Goal: Task Accomplishment & Management: Manage account settings

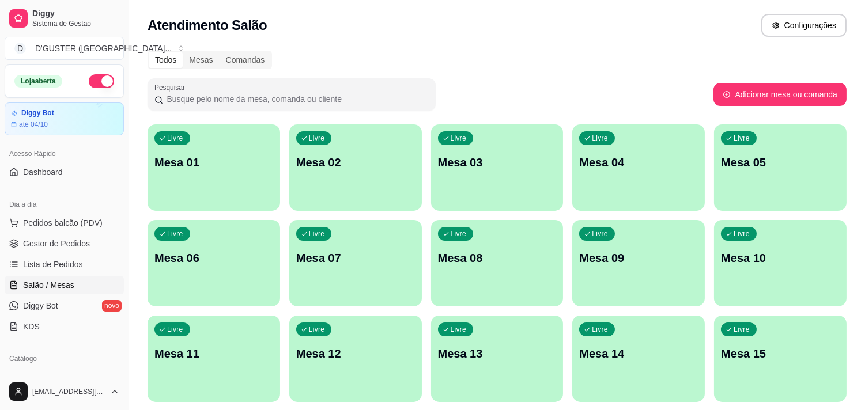
click at [648, 268] on div "Livre Mesa 09" at bounding box center [638, 256] width 132 height 73
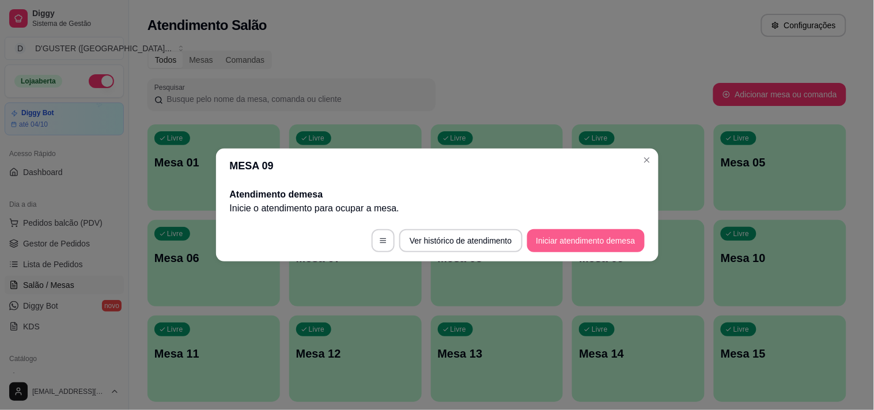
click at [566, 243] on button "Iniciar atendimento de mesa" at bounding box center [586, 240] width 118 height 23
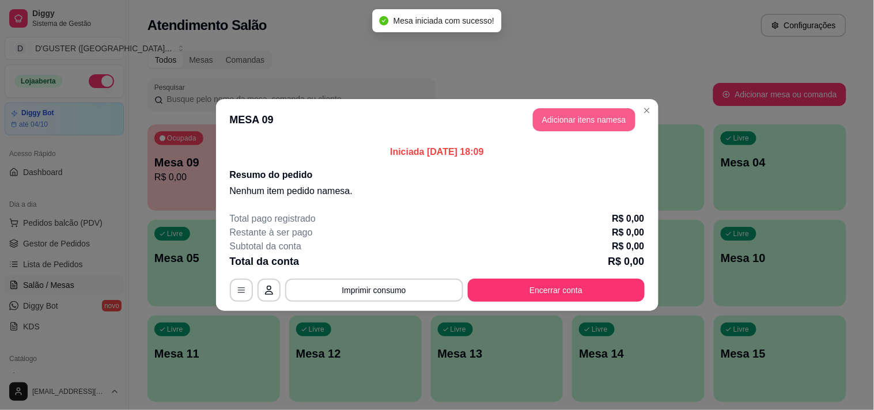
click at [580, 121] on button "Adicionar itens na mesa" at bounding box center [584, 119] width 103 height 23
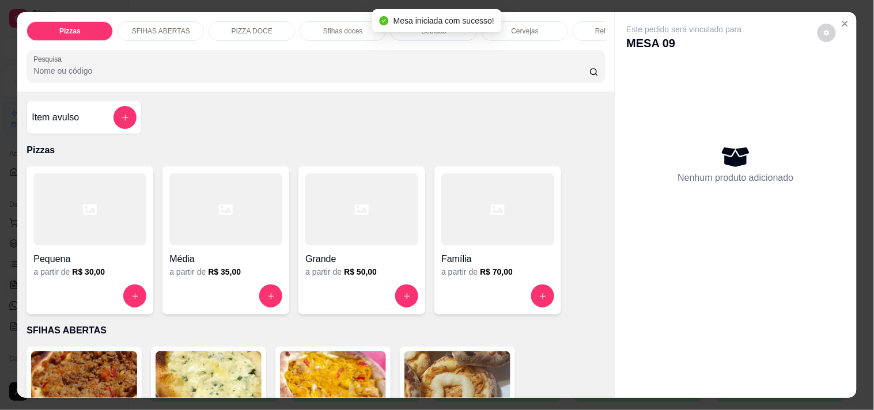
click at [61, 254] on div "Pequena" at bounding box center [89, 255] width 113 height 21
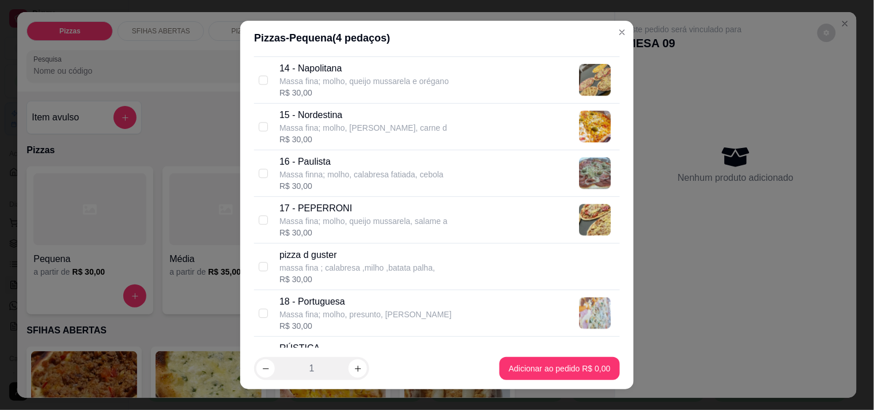
scroll to position [832, 0]
click at [260, 220] on input "checkbox" at bounding box center [263, 218] width 9 height 9
checkbox input "true"
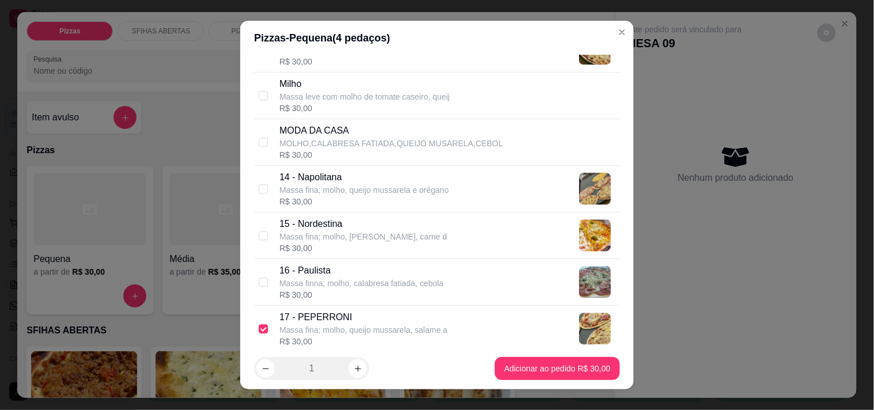
scroll to position [704, 0]
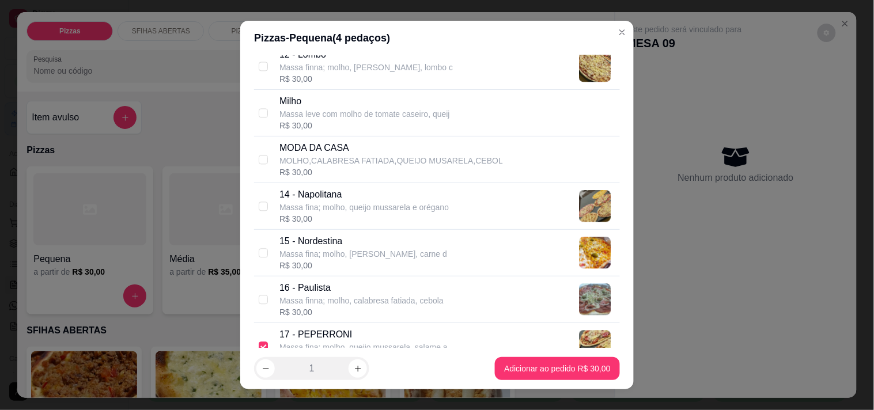
click at [254, 208] on div "14 - Napolitana Massa fina; molho, queijo mussarela e orégano R$ 30,00" at bounding box center [437, 206] width 366 height 47
checkbox input "true"
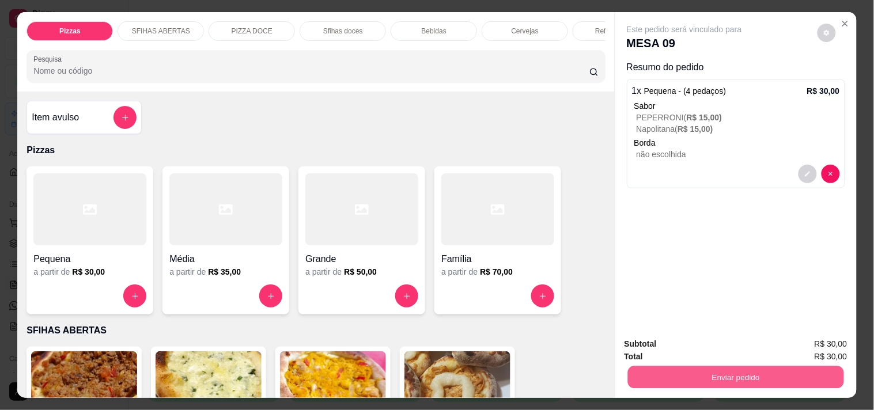
click at [671, 375] on button "Enviar pedido" at bounding box center [735, 377] width 216 height 22
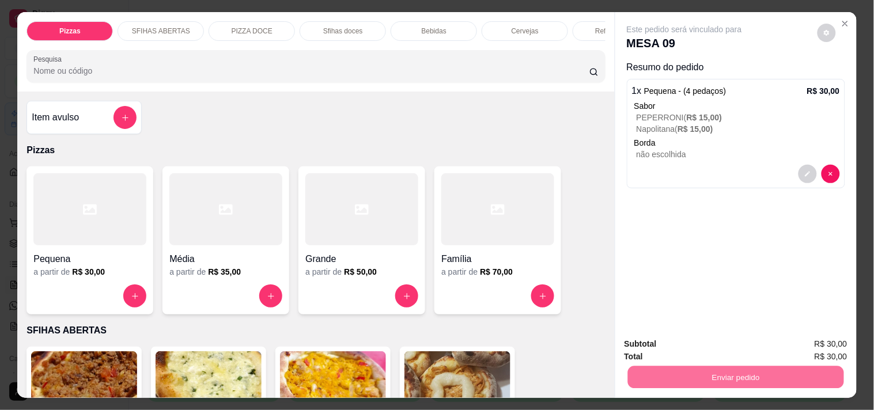
click at [738, 347] on button "Registrar cliente" at bounding box center [740, 345] width 76 height 22
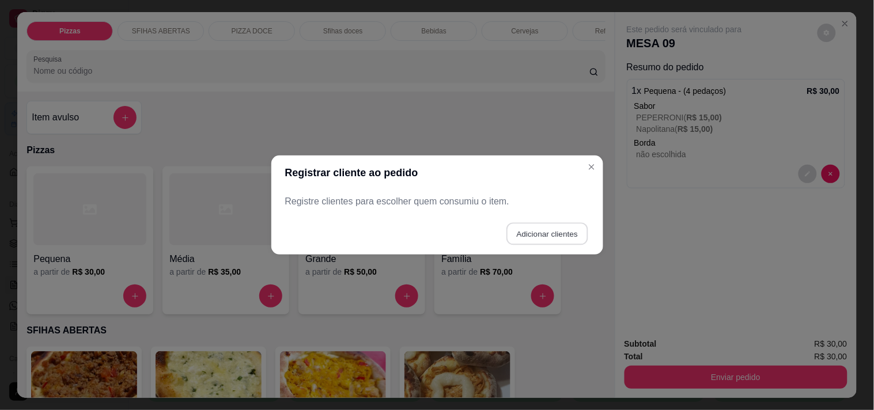
click at [567, 228] on button "Adicionar clientes" at bounding box center [546, 234] width 81 height 22
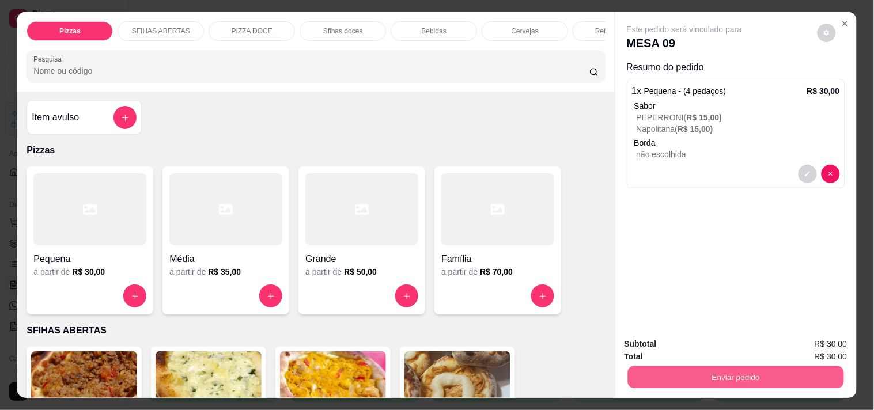
click at [715, 377] on button "Enviar pedido" at bounding box center [735, 377] width 216 height 22
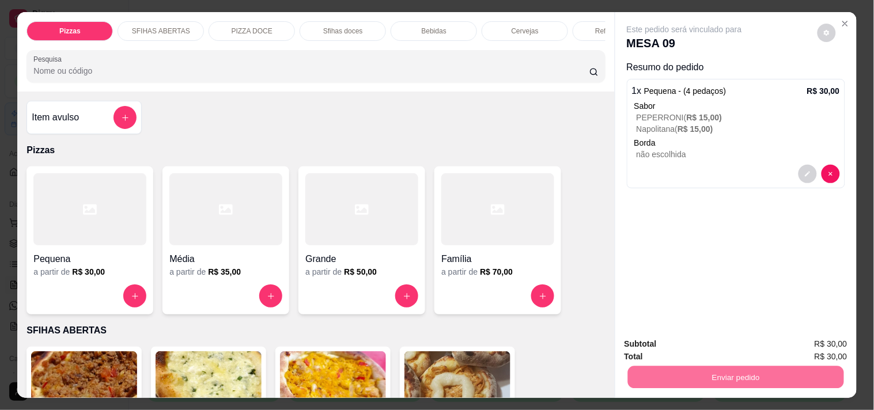
click at [810, 344] on button "Enviar pedido" at bounding box center [817, 344] width 63 height 21
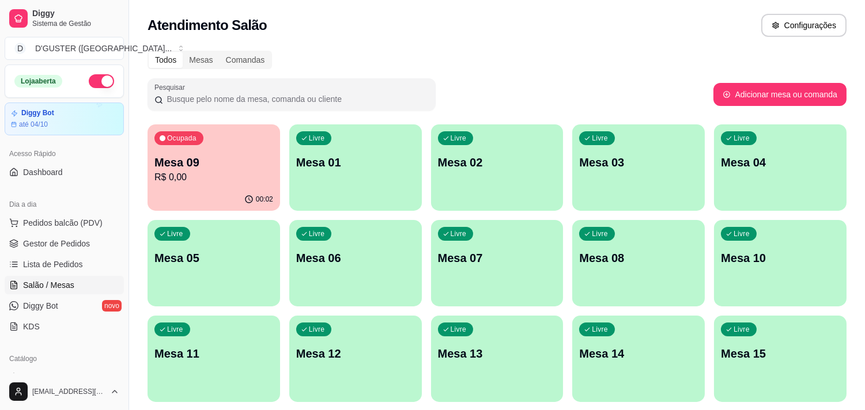
click at [370, 166] on p "Mesa 01" at bounding box center [355, 162] width 119 height 16
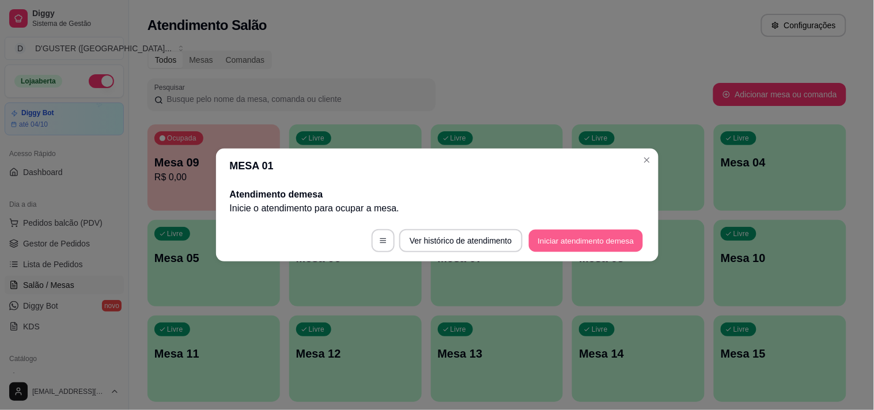
click at [607, 238] on button "Iniciar atendimento de mesa" at bounding box center [586, 241] width 114 height 22
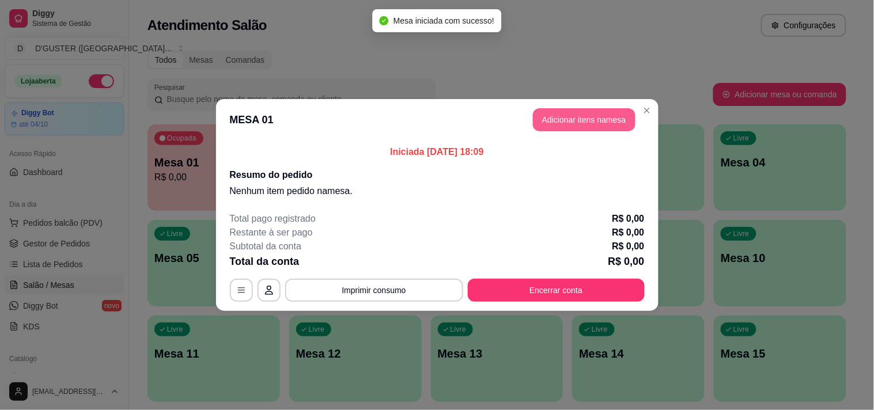
click at [586, 119] on button "Adicionar itens na mesa" at bounding box center [584, 119] width 103 height 23
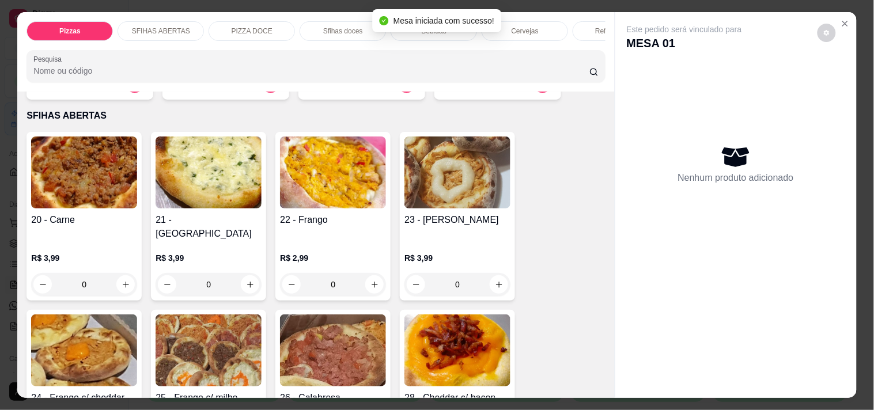
scroll to position [256, 0]
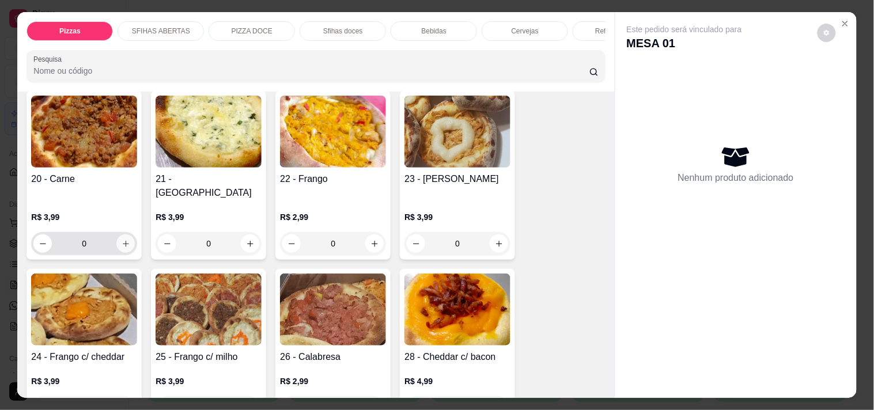
click at [122, 240] on icon "increase-product-quantity" at bounding box center [126, 244] width 9 height 9
type input "1"
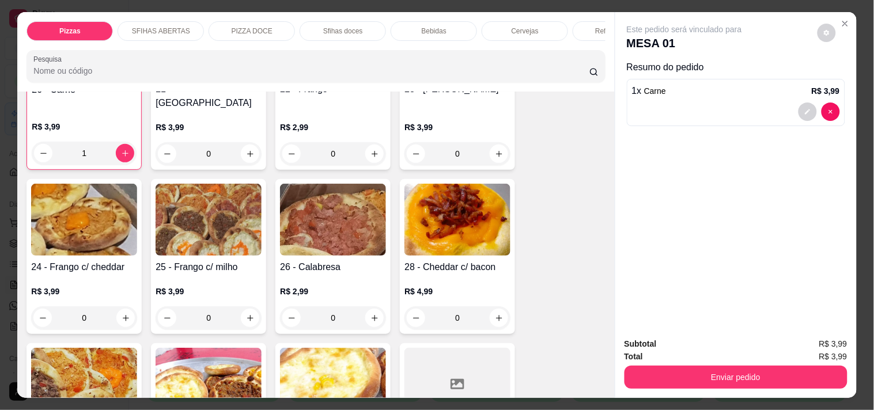
scroll to position [448, 0]
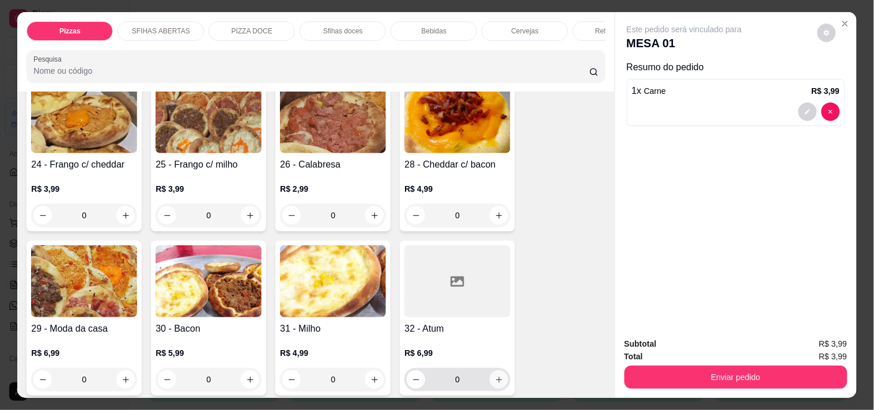
click at [495, 376] on icon "increase-product-quantity" at bounding box center [499, 380] width 9 height 9
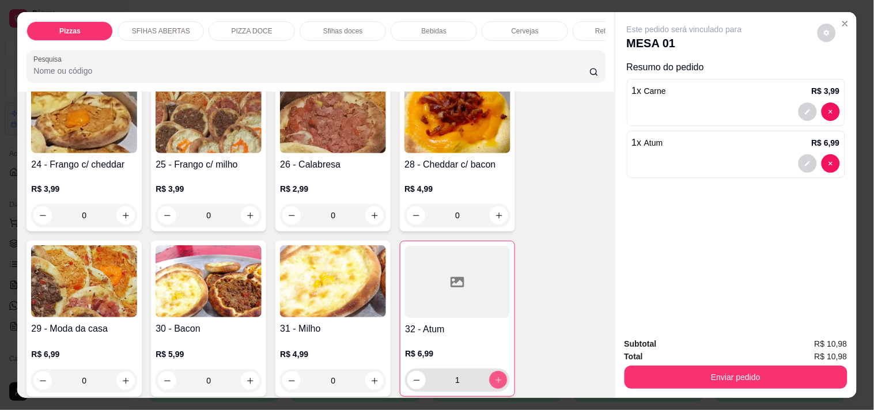
click at [494, 376] on icon "increase-product-quantity" at bounding box center [498, 380] width 9 height 9
type input "2"
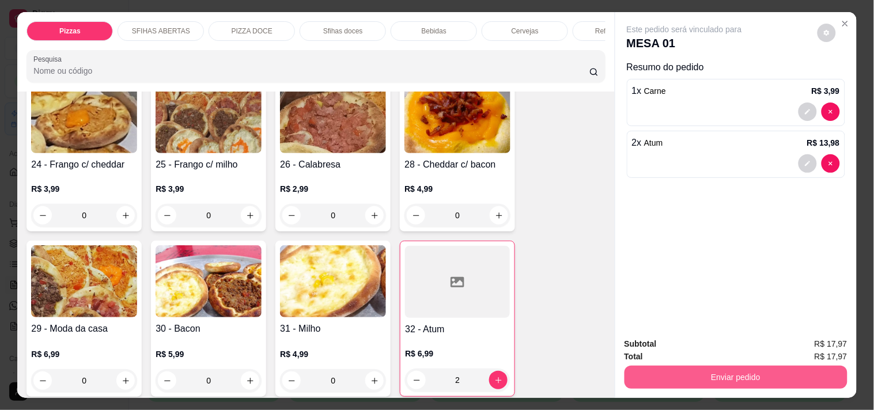
click at [711, 366] on button "Enviar pedido" at bounding box center [735, 377] width 223 height 23
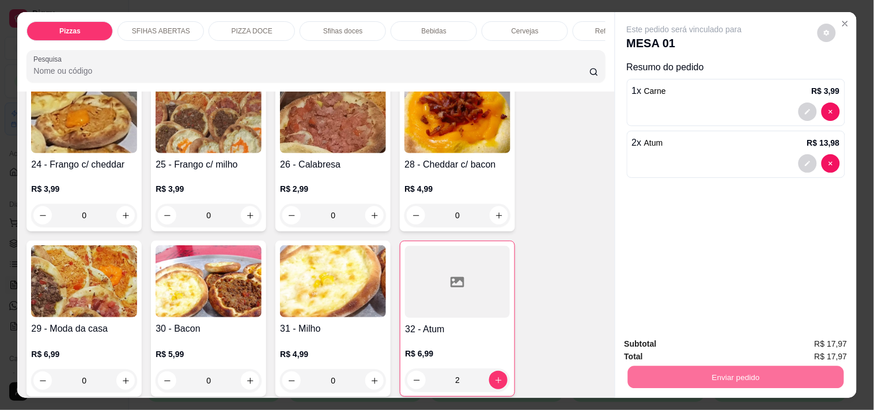
click at [809, 342] on button "Enviar pedido" at bounding box center [817, 345] width 65 height 22
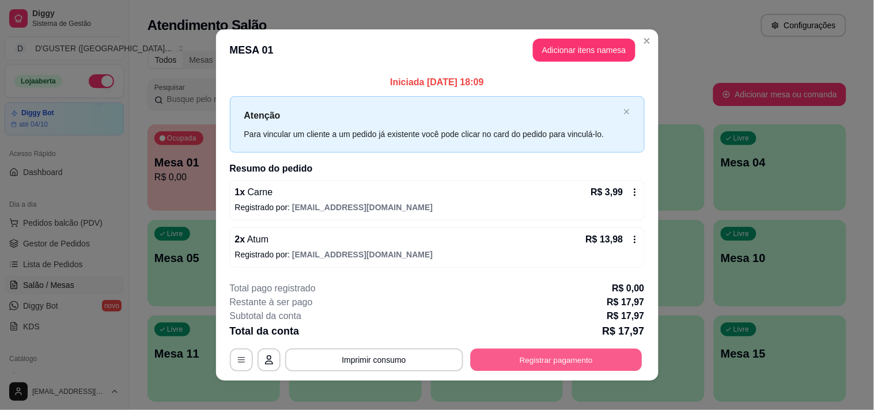
click at [554, 361] on button "Registrar pagamento" at bounding box center [556, 360] width 172 height 22
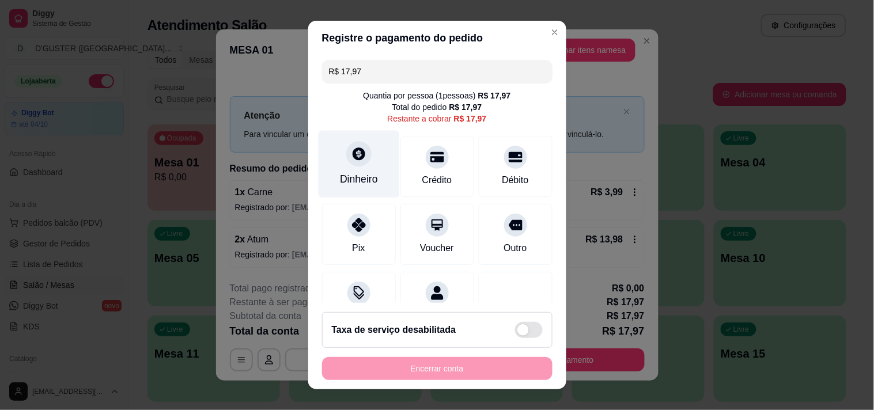
click at [360, 162] on div "Dinheiro" at bounding box center [358, 163] width 81 height 67
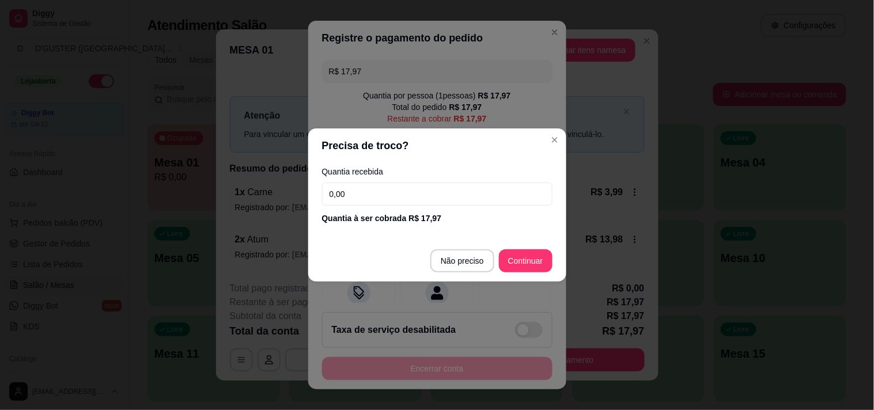
click at [404, 196] on input "0,00" at bounding box center [437, 194] width 230 height 23
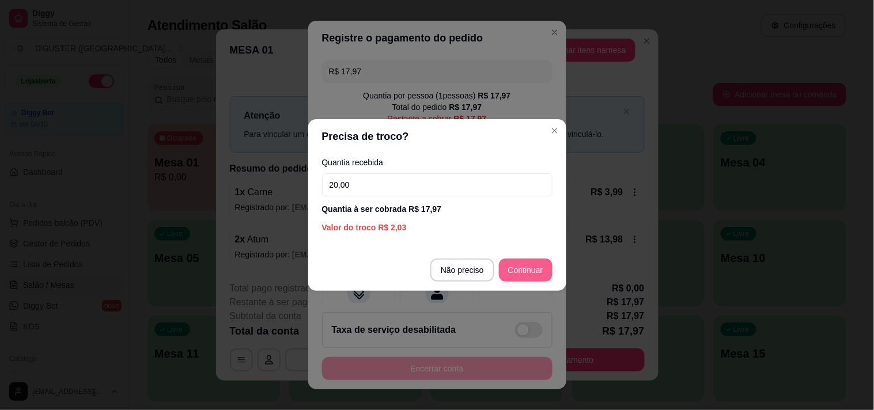
type input "20,00"
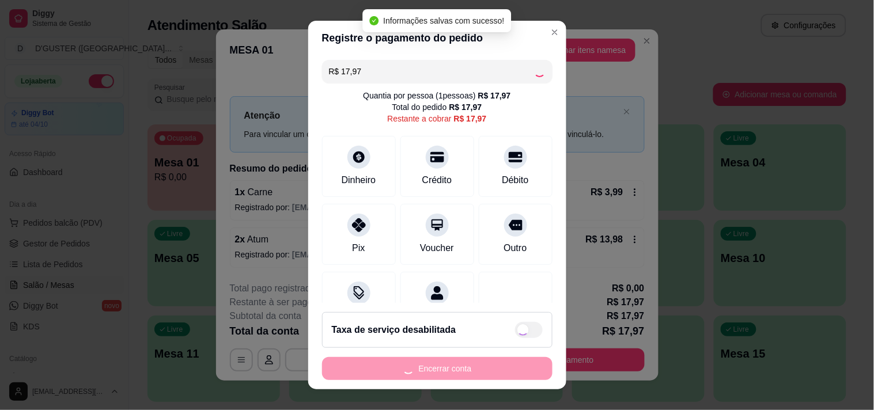
type input "R$ 0,00"
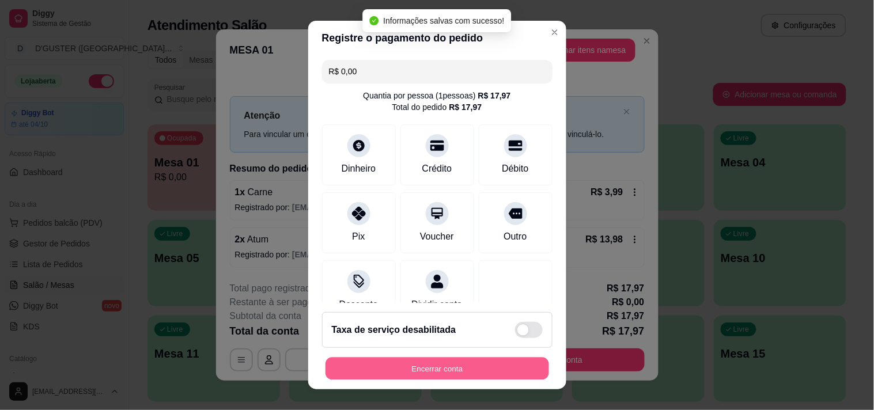
click at [504, 361] on button "Encerrar conta" at bounding box center [437, 369] width 224 height 22
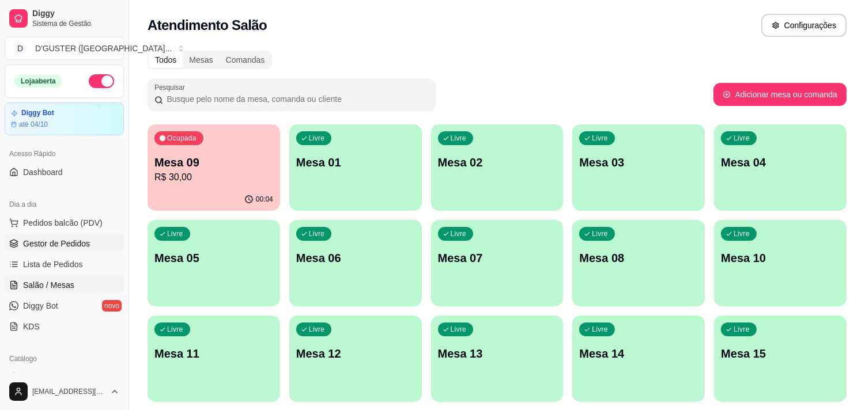
click at [54, 245] on span "Gestor de Pedidos" at bounding box center [56, 244] width 67 height 12
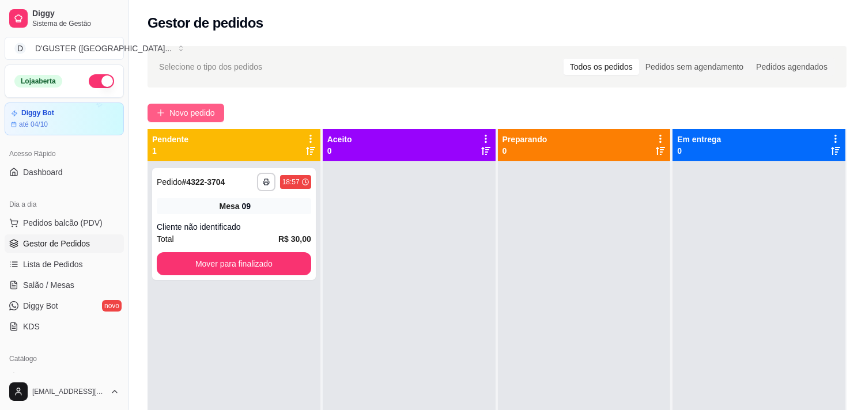
click at [177, 108] on span "Novo pedido" at bounding box center [192, 113] width 46 height 13
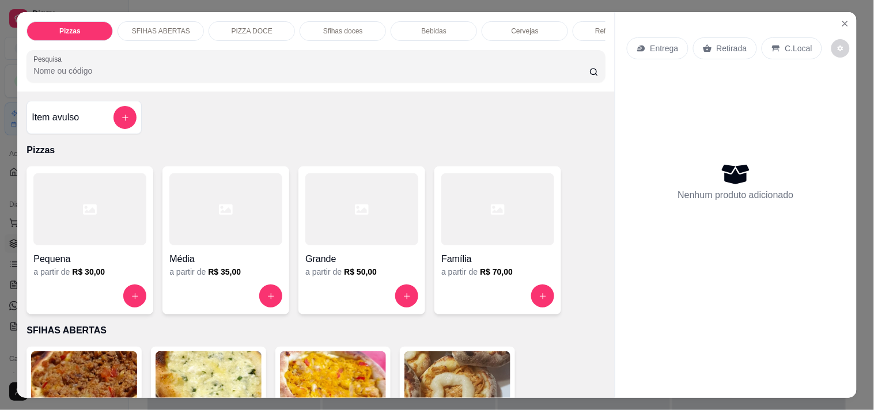
click at [705, 44] on icon at bounding box center [707, 48] width 9 height 9
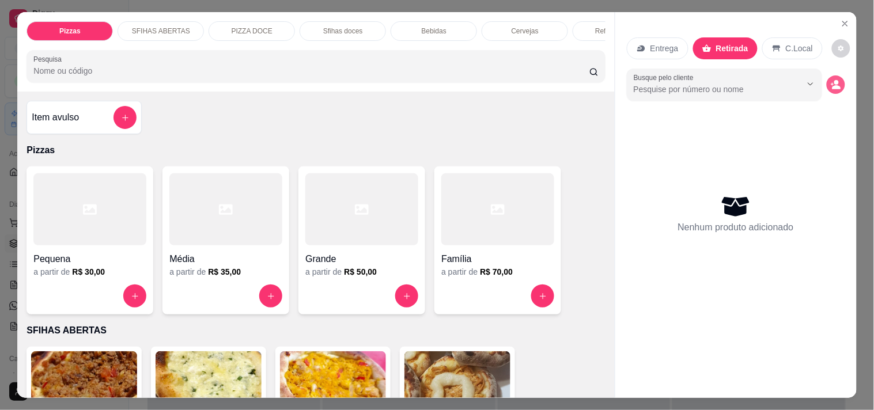
click at [831, 79] on icon "decrease-product-quantity" at bounding box center [836, 84] width 10 height 10
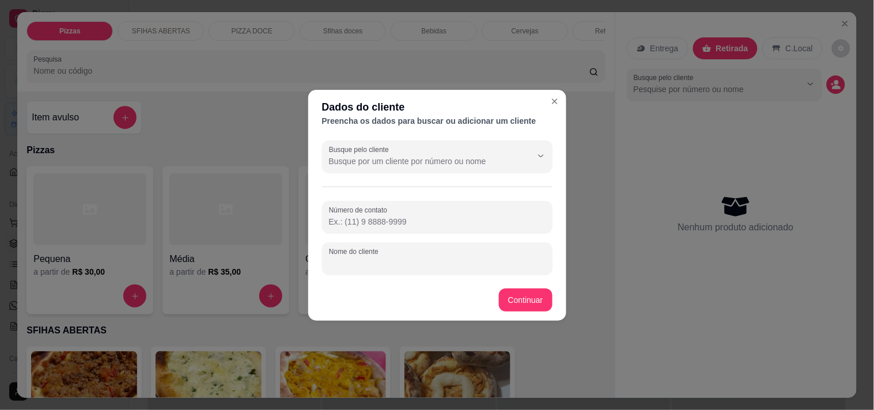
click at [400, 258] on input "Nome do cliente" at bounding box center [437, 264] width 217 height 12
type input "RAY"
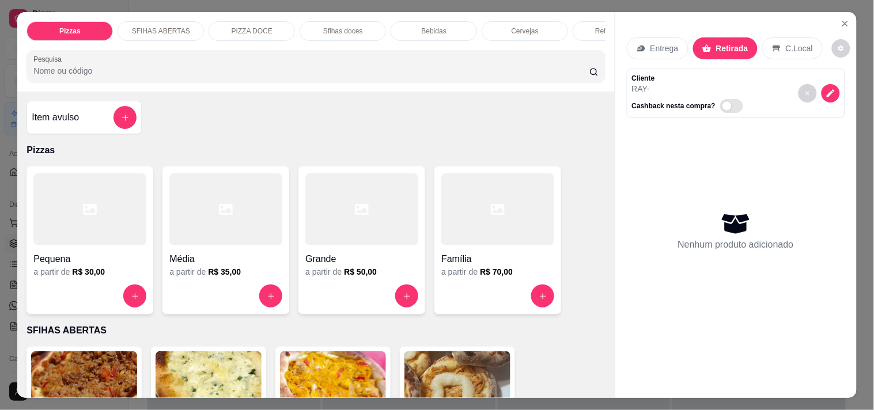
click at [325, 261] on h4 "Grande" at bounding box center [361, 259] width 113 height 14
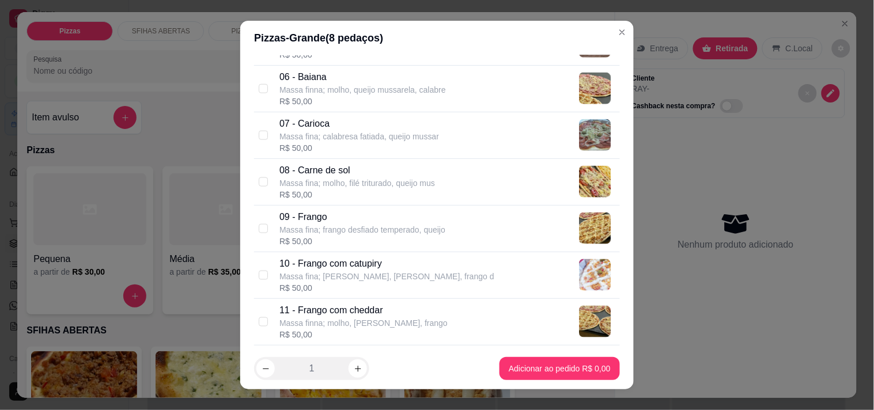
scroll to position [384, 0]
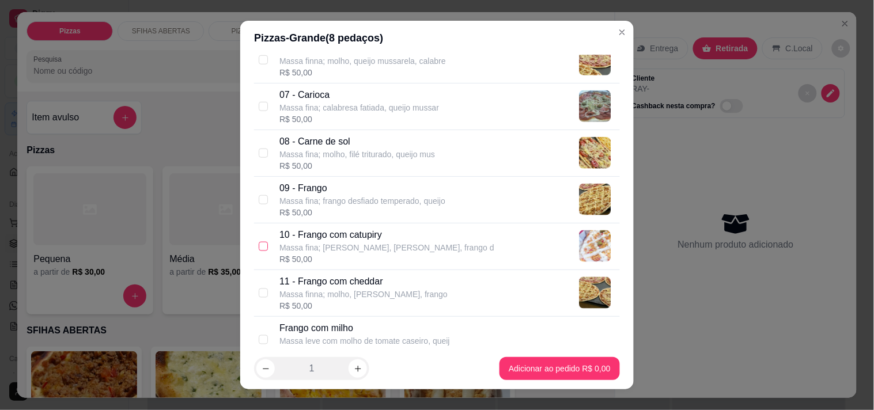
click at [262, 245] on input "checkbox" at bounding box center [263, 246] width 9 height 9
checkbox input "true"
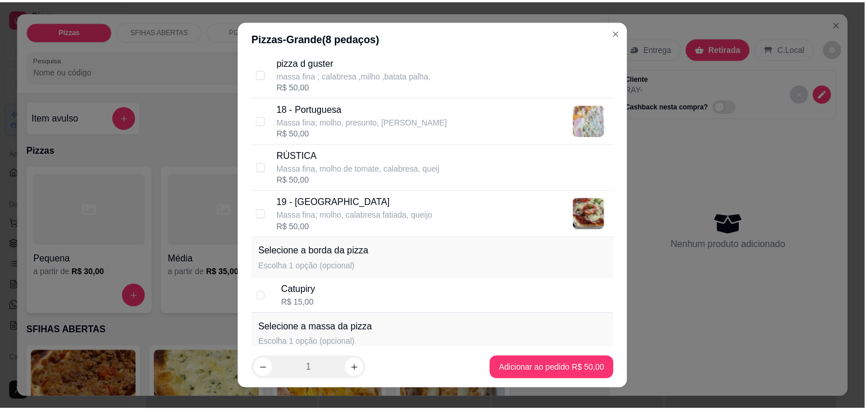
scroll to position [1024, 0]
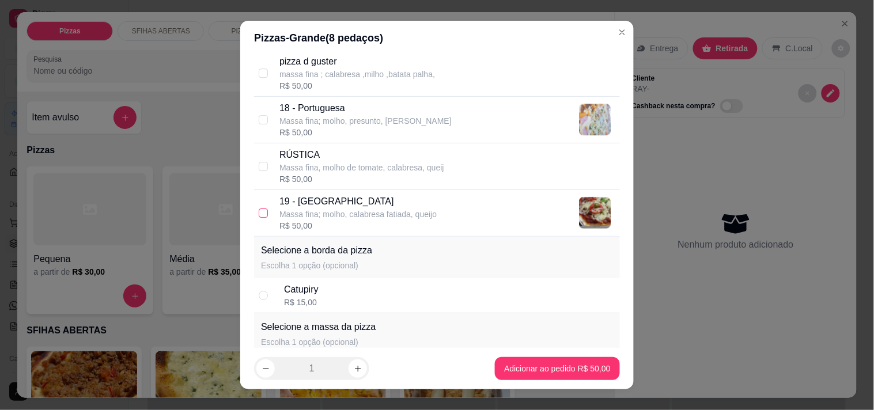
click at [259, 212] on input "checkbox" at bounding box center [263, 213] width 9 height 9
checkbox input "true"
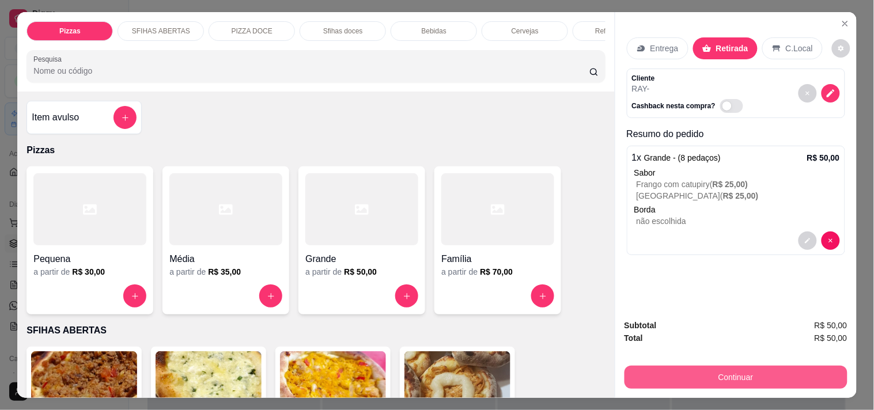
click at [649, 374] on button "Continuar" at bounding box center [735, 377] width 223 height 23
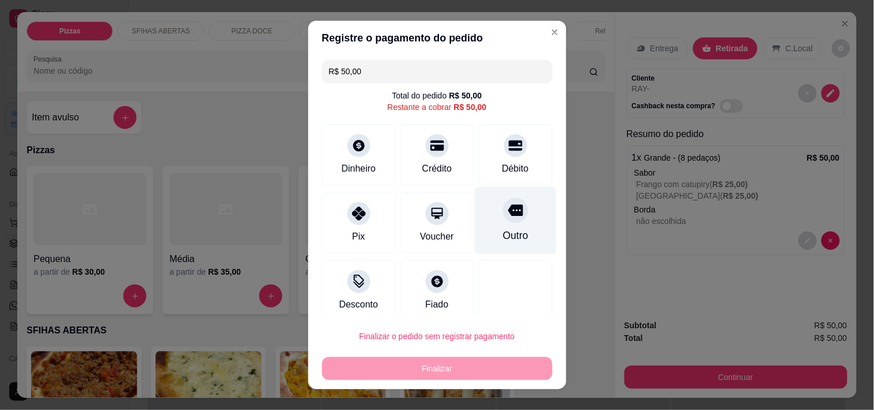
click at [494, 225] on div "Outro" at bounding box center [515, 220] width 81 height 67
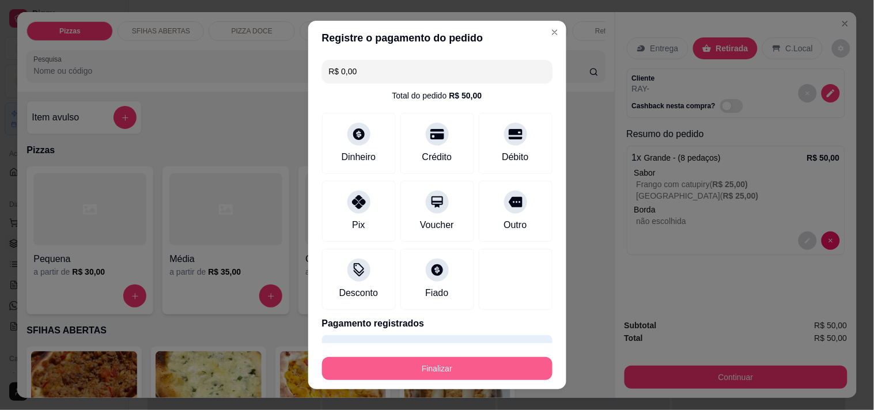
click at [457, 371] on button "Finalizar" at bounding box center [437, 368] width 230 height 23
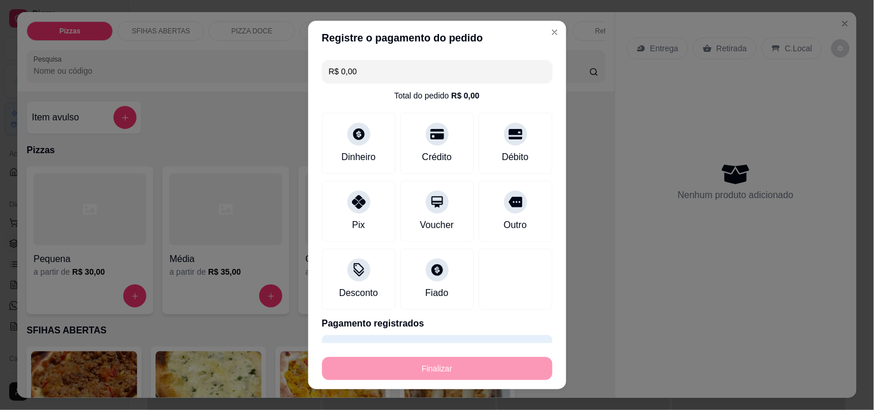
type input "-R$ 50,00"
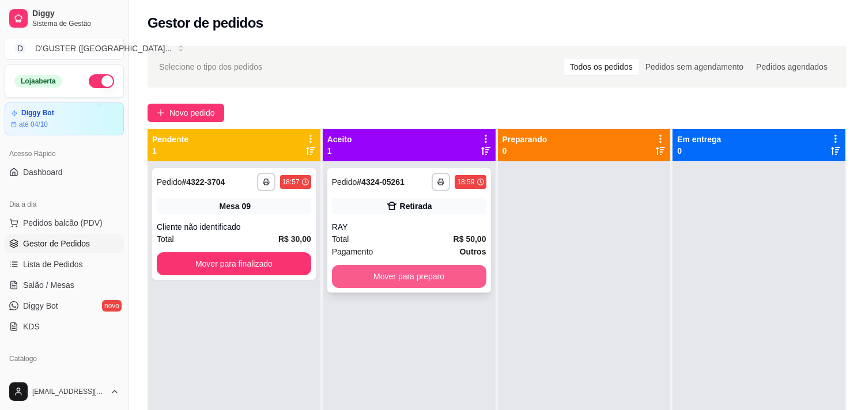
click at [456, 283] on button "Mover para preparo" at bounding box center [409, 276] width 154 height 23
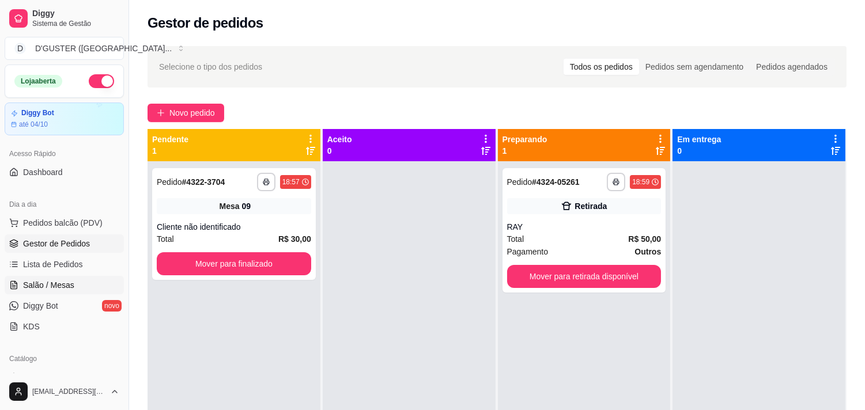
click at [56, 286] on span "Salão / Mesas" at bounding box center [48, 285] width 51 height 12
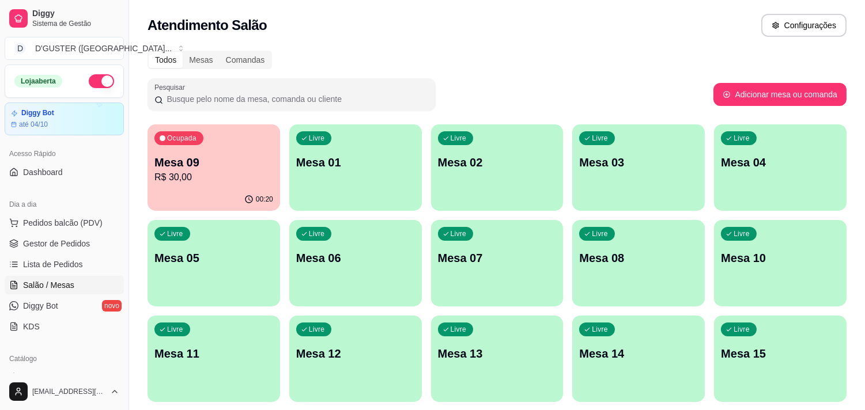
click at [194, 184] on div "Ocupada Mesa 09 R$ 30,00" at bounding box center [213, 156] width 132 height 64
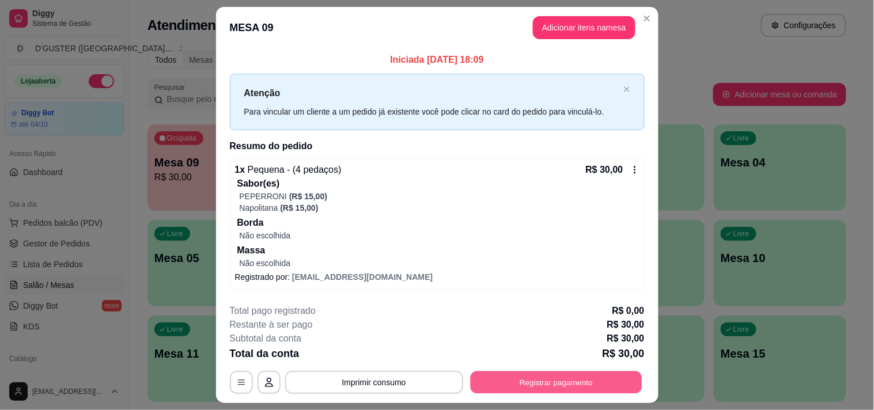
click at [539, 386] on button "Registrar pagamento" at bounding box center [556, 382] width 172 height 22
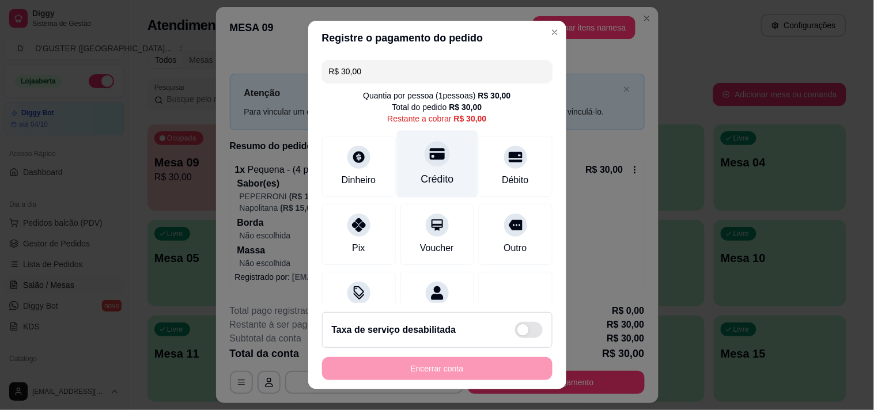
click at [429, 154] on icon at bounding box center [436, 154] width 15 height 12
type input "R$ 0,00"
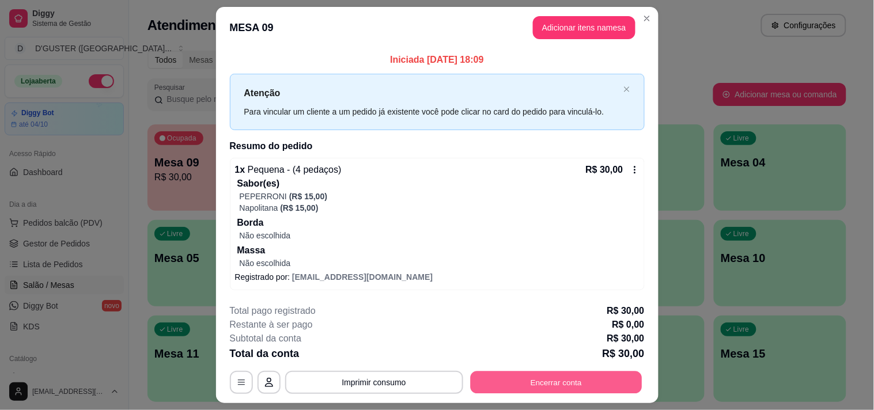
click at [511, 381] on button "Encerrar conta" at bounding box center [556, 382] width 172 height 22
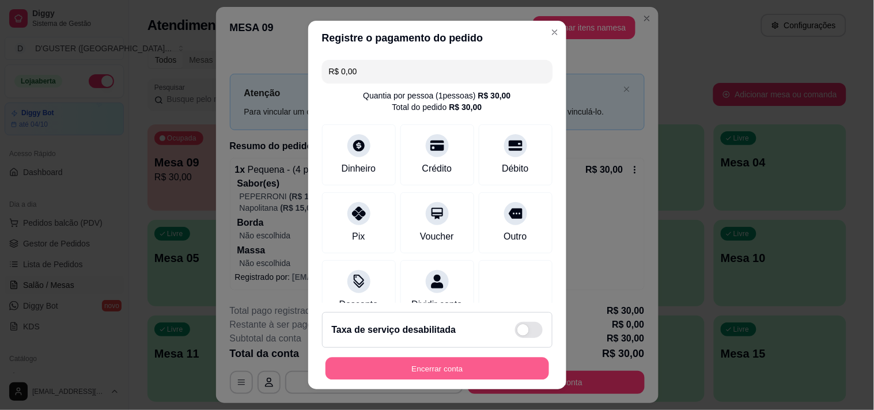
click at [494, 369] on button "Encerrar conta" at bounding box center [437, 369] width 224 height 22
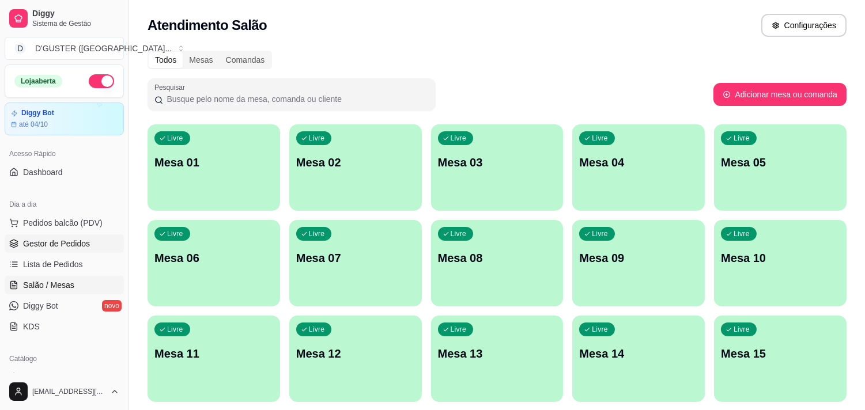
click at [69, 238] on span "Gestor de Pedidos" at bounding box center [56, 244] width 67 height 12
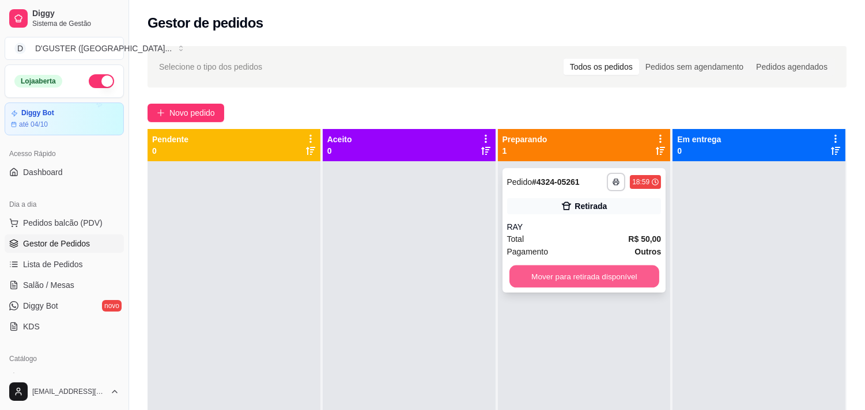
click at [578, 279] on button "Mover para retirada disponível" at bounding box center [584, 277] width 150 height 22
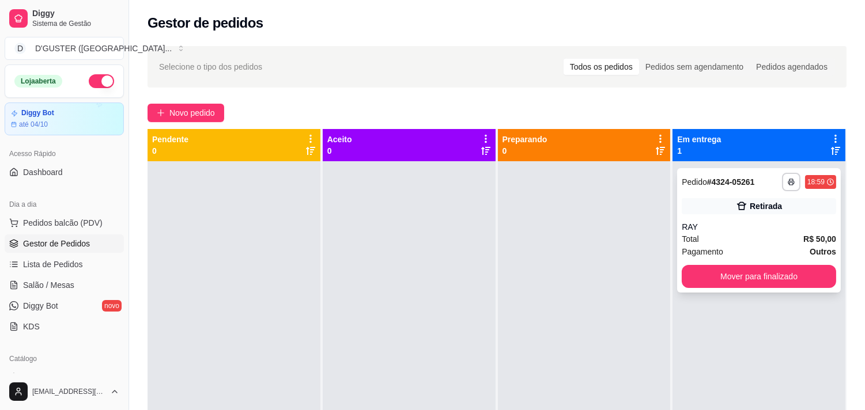
click at [792, 219] on div "**********" at bounding box center [759, 230] width 164 height 124
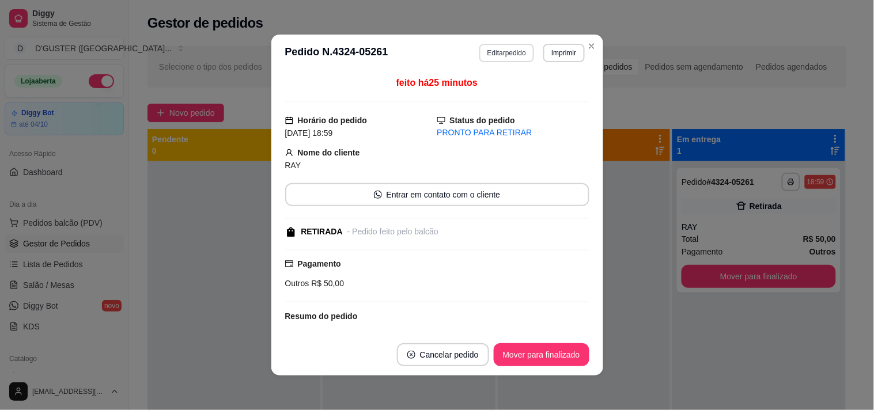
click at [512, 52] on button "Editar pedido" at bounding box center [506, 53] width 55 height 18
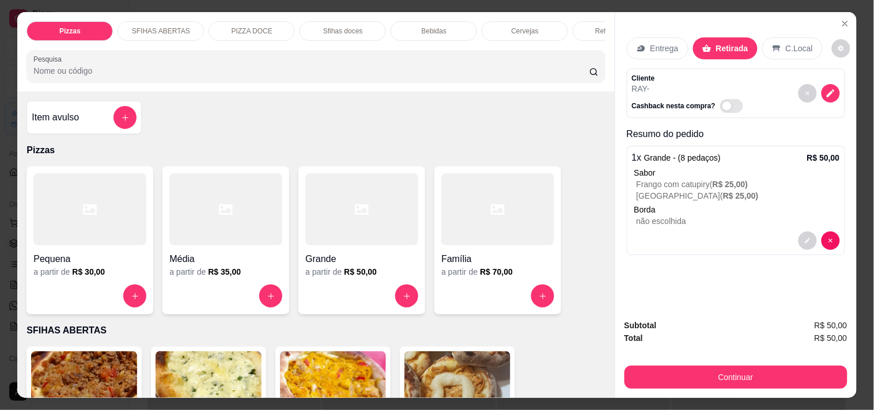
click at [62, 116] on h4 "Item avulso" at bounding box center [55, 118] width 47 height 14
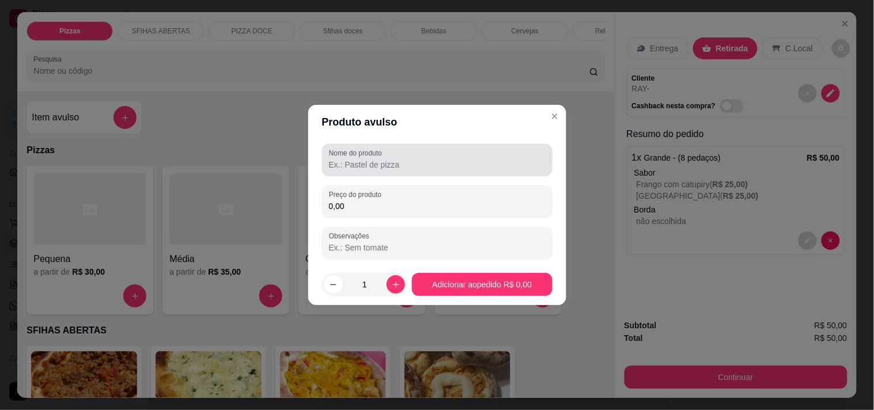
click at [404, 154] on div at bounding box center [437, 160] width 217 height 23
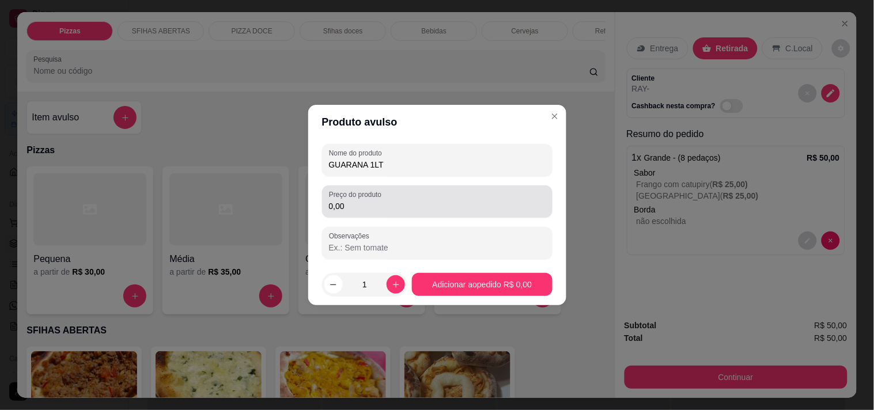
type input "GUARANA 1LT"
click at [442, 200] on input "0,00" at bounding box center [437, 206] width 217 height 12
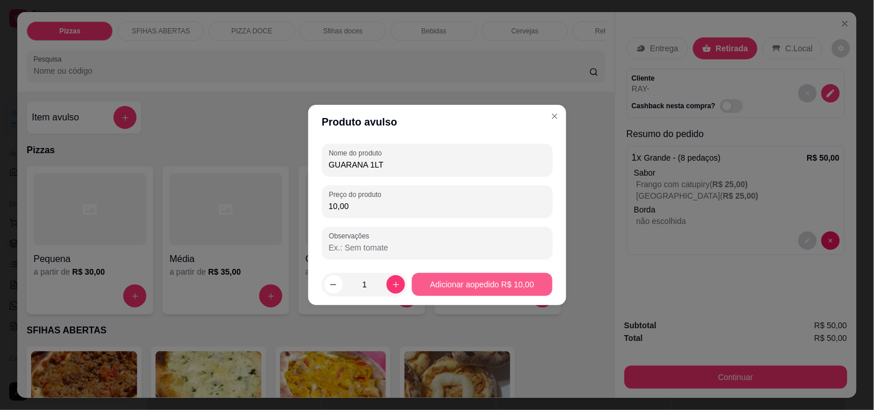
type input "10,00"
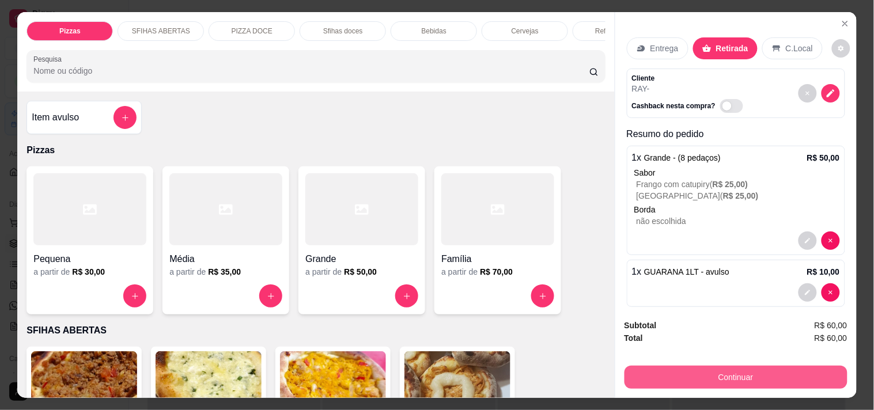
click at [794, 373] on button "Continuar" at bounding box center [735, 377] width 223 height 23
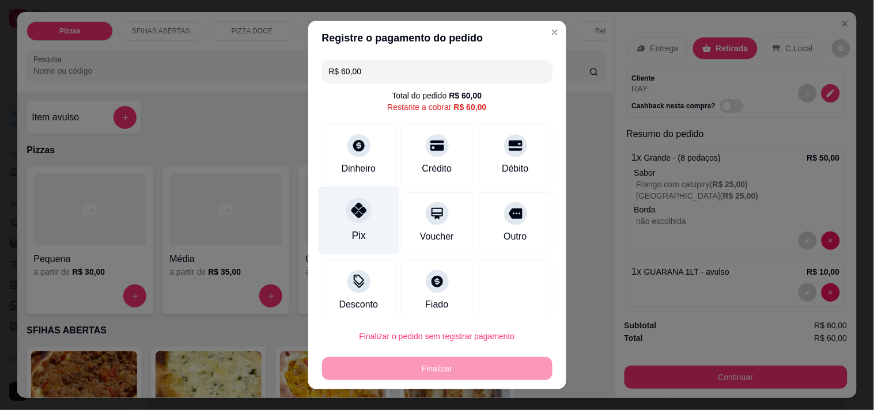
click at [323, 231] on div "Pix" at bounding box center [358, 220] width 81 height 67
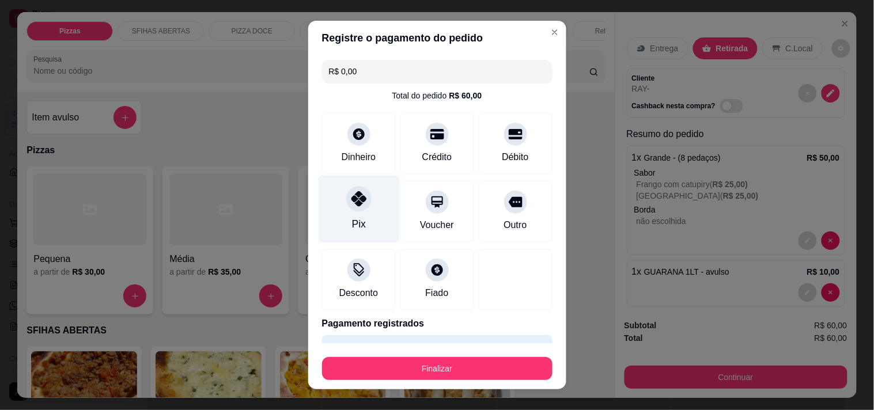
click at [357, 219] on div "Pix" at bounding box center [358, 224] width 14 height 15
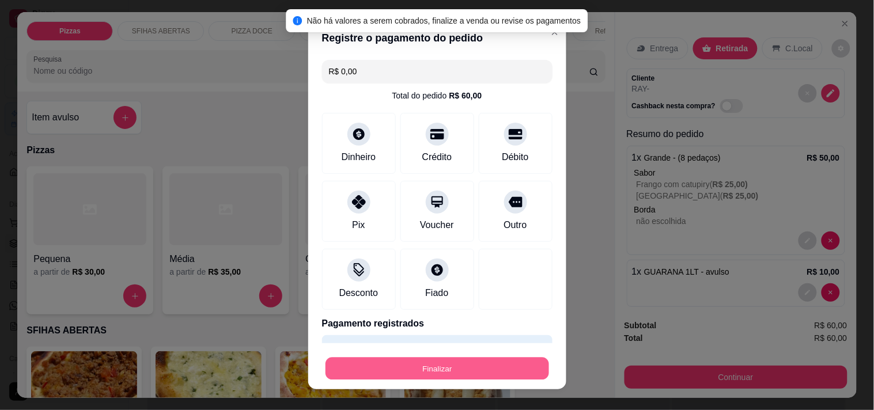
click at [456, 364] on button "Finalizar" at bounding box center [437, 369] width 224 height 22
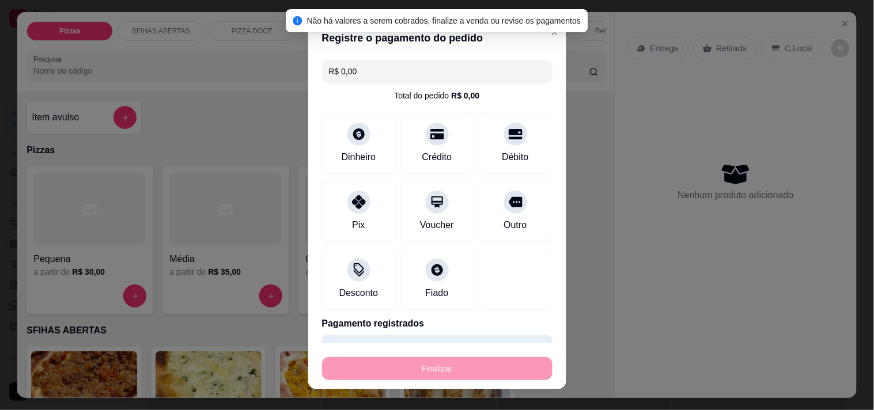
type input "-R$ 60,00"
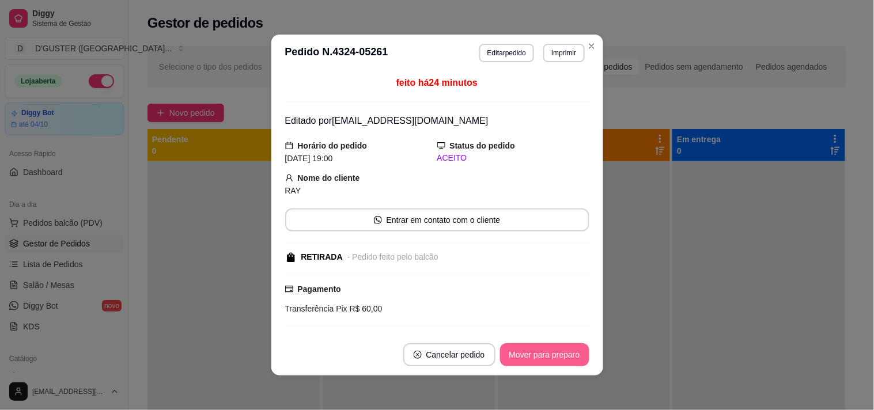
click at [528, 355] on button "Mover para preparo" at bounding box center [544, 354] width 89 height 23
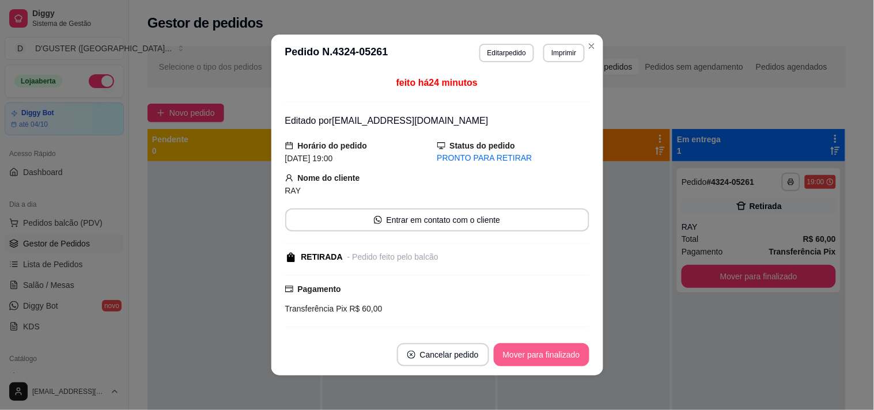
click at [550, 353] on button "Mover para finalizado" at bounding box center [542, 354] width 96 height 23
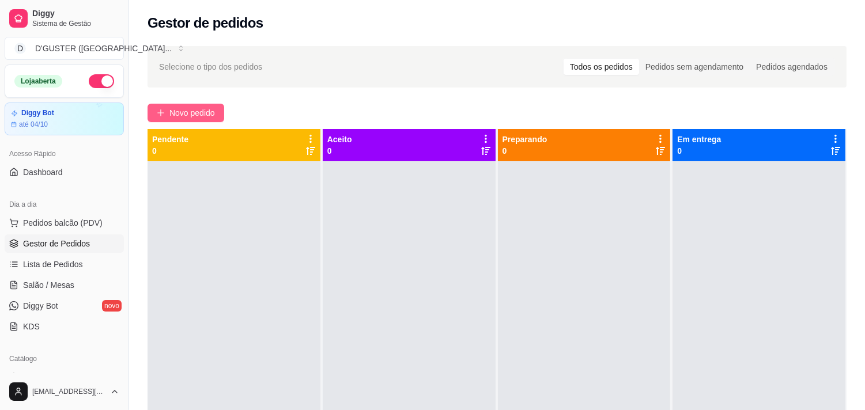
click at [199, 113] on span "Novo pedido" at bounding box center [192, 113] width 46 height 13
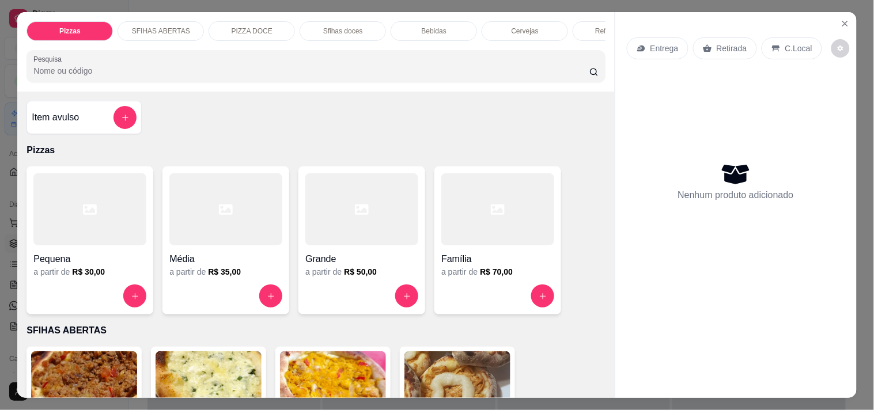
click at [650, 43] on p "Entrega" at bounding box center [664, 49] width 28 height 12
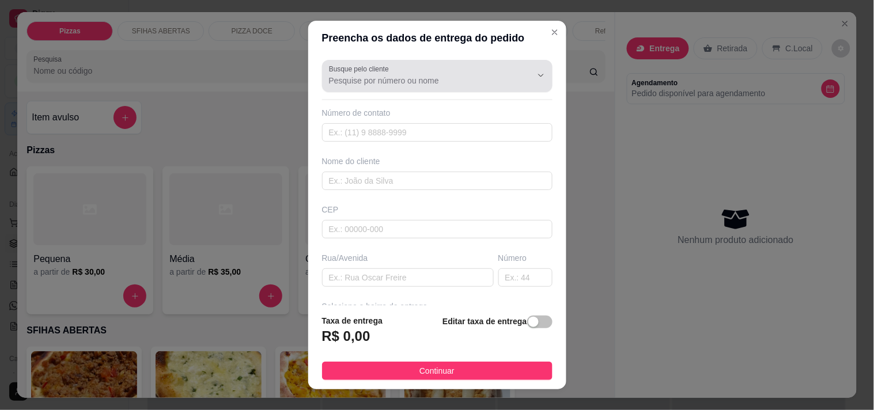
click at [475, 71] on div at bounding box center [437, 76] width 217 height 23
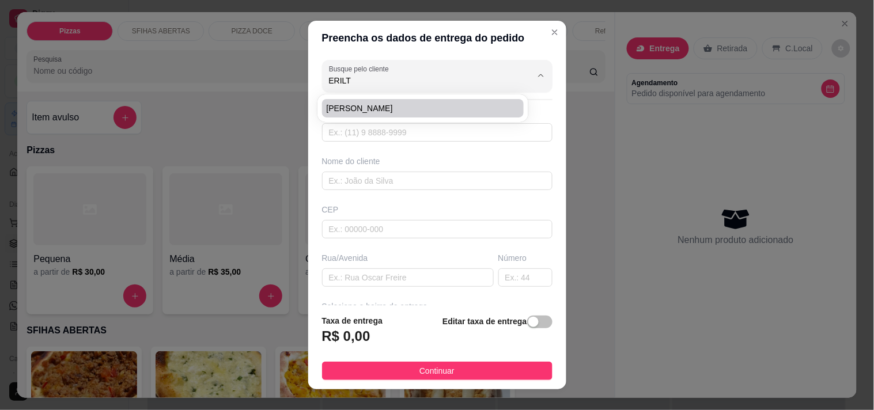
click at [486, 103] on span "[PERSON_NAME]" at bounding box center [417, 109] width 181 height 12
type input "[PERSON_NAME]"
type input "75988787908"
type input "[PERSON_NAME]"
type input "[DATE]"
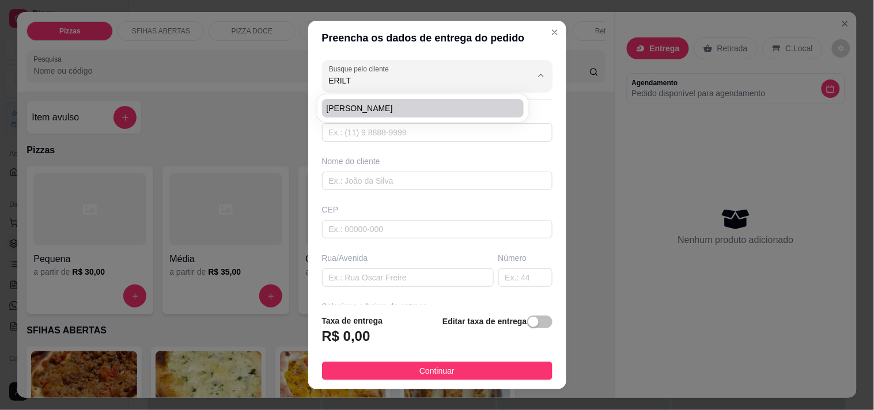
type input "12"
type input "Utinga"
type input "Casa"
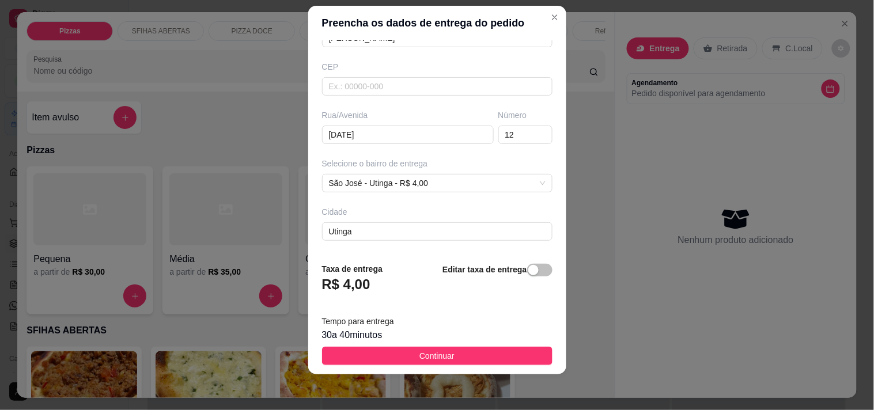
scroll to position [16, 0]
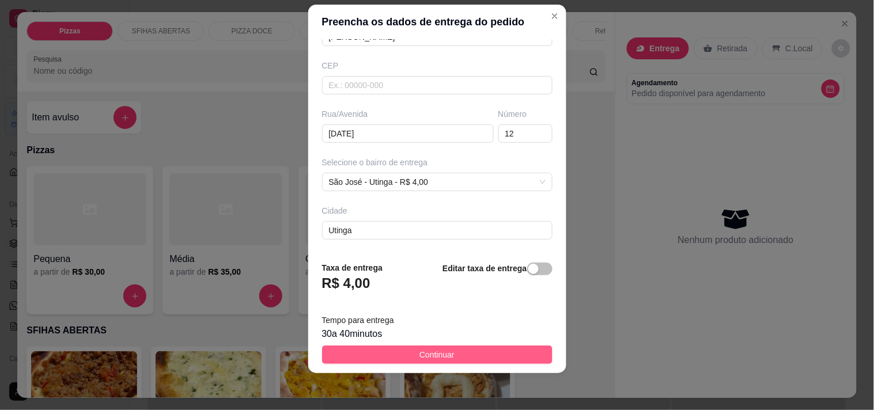
type input "[PERSON_NAME]"
click at [419, 352] on span "Continuar" at bounding box center [436, 355] width 35 height 13
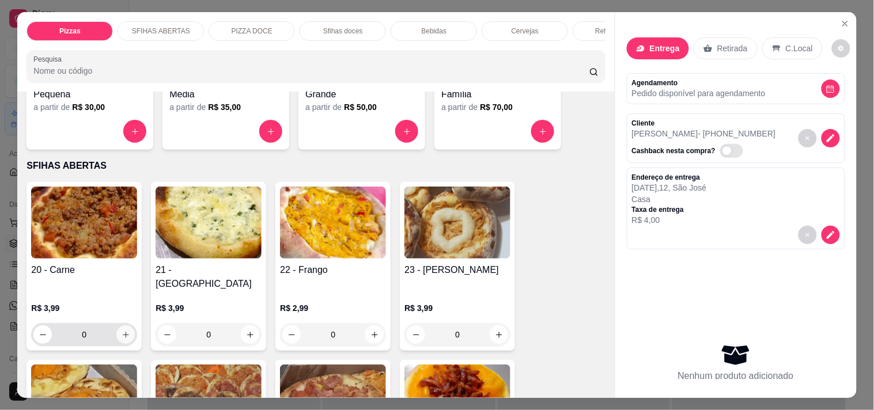
scroll to position [192, 0]
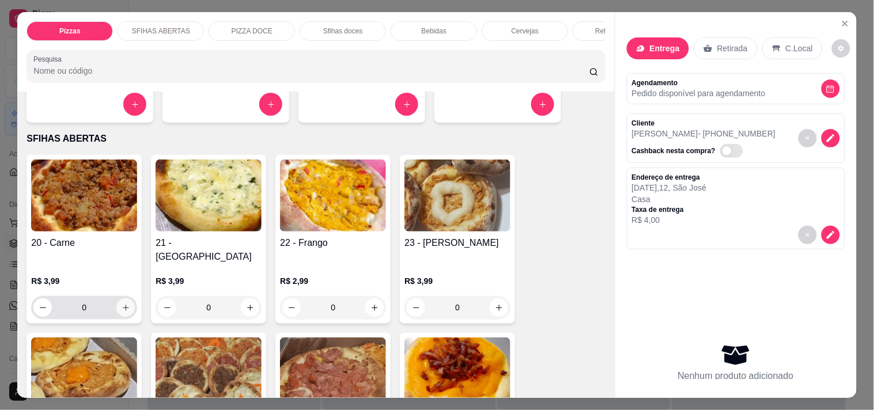
click at [124, 304] on icon "increase-product-quantity" at bounding box center [126, 308] width 9 height 9
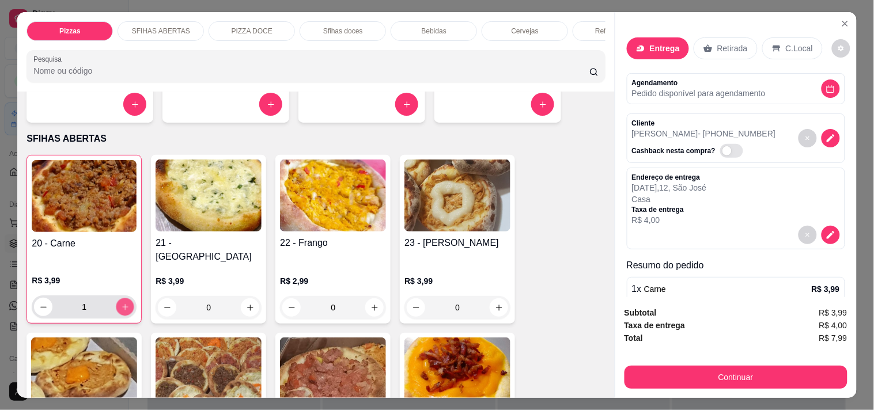
click at [124, 303] on icon "increase-product-quantity" at bounding box center [125, 307] width 9 height 9
type input "3"
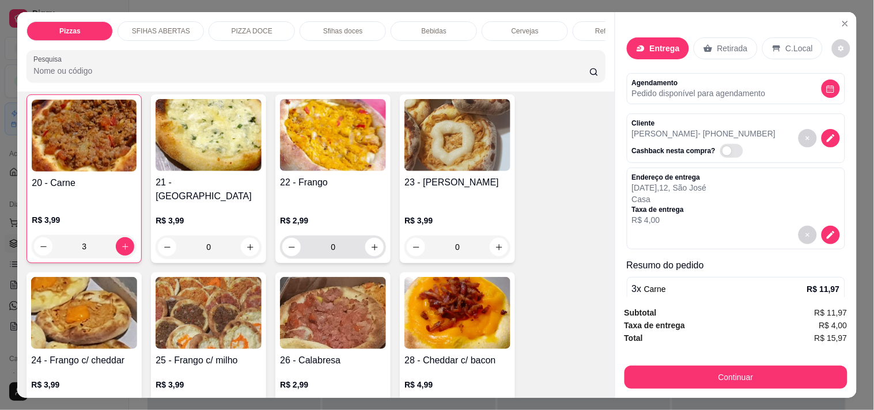
scroll to position [256, 0]
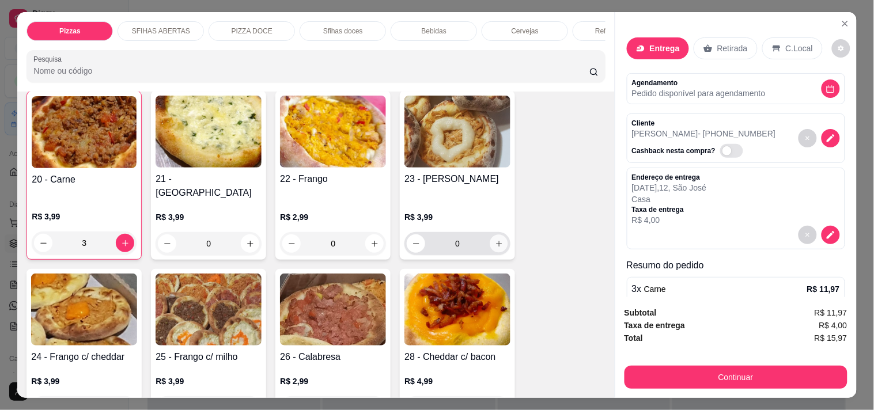
click at [495, 240] on icon "increase-product-quantity" at bounding box center [499, 244] width 9 height 9
click at [494, 239] on icon "increase-product-quantity" at bounding box center [498, 243] width 9 height 9
type input "3"
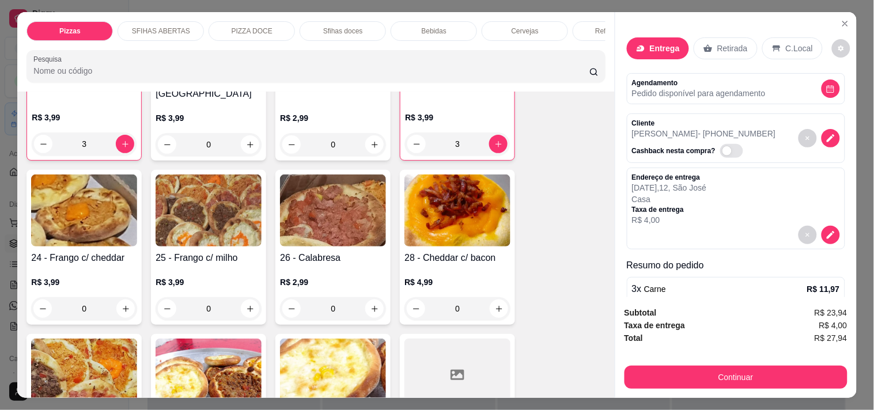
scroll to position [384, 0]
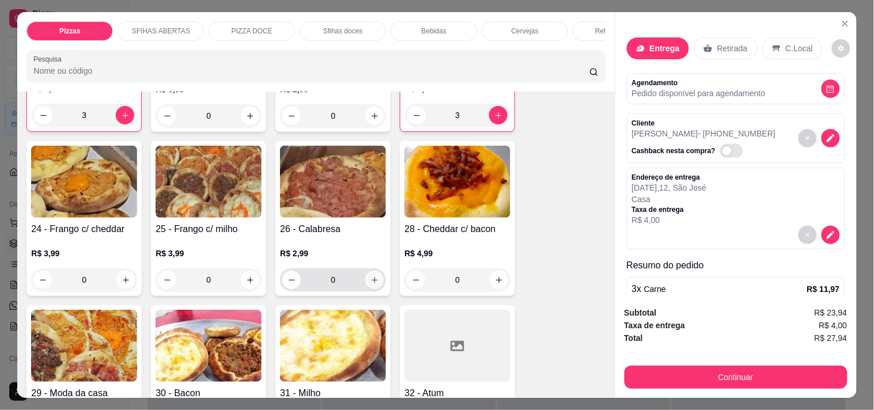
click at [372, 276] on icon "increase-product-quantity" at bounding box center [374, 280] width 9 height 9
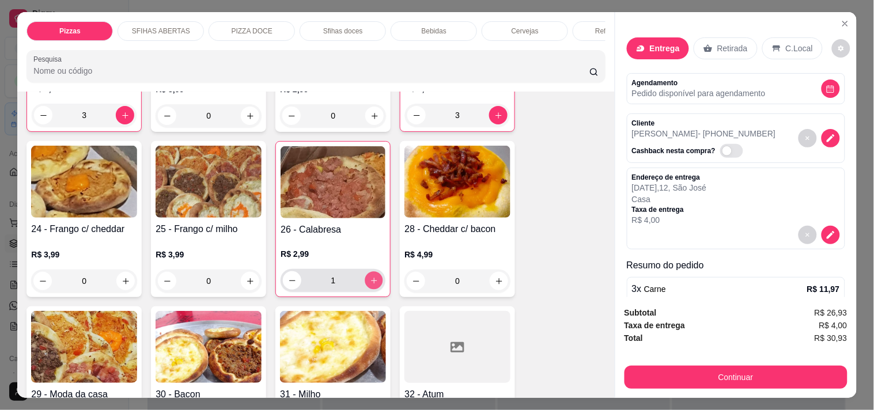
click at [372, 277] on icon "increase-product-quantity" at bounding box center [374, 281] width 9 height 9
type input "3"
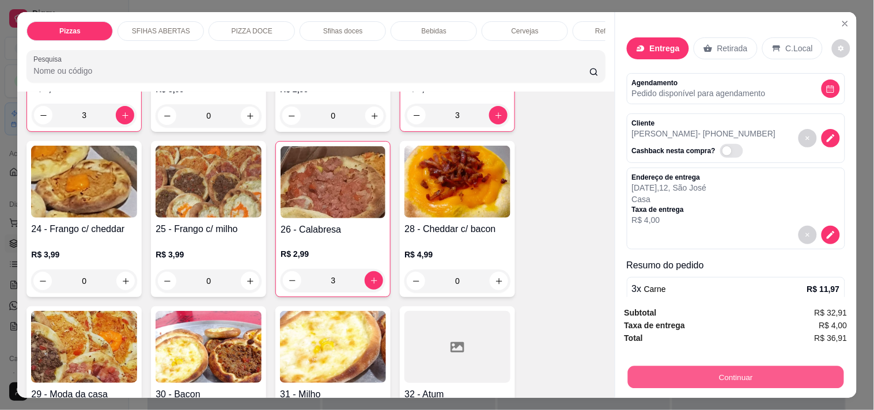
click at [773, 373] on button "Continuar" at bounding box center [735, 377] width 216 height 22
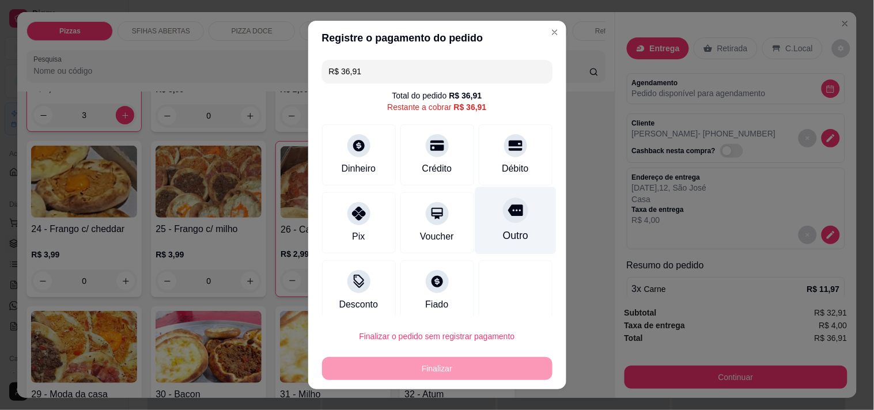
click at [515, 226] on div "Outro" at bounding box center [515, 220] width 81 height 67
type input "R$ 0,00"
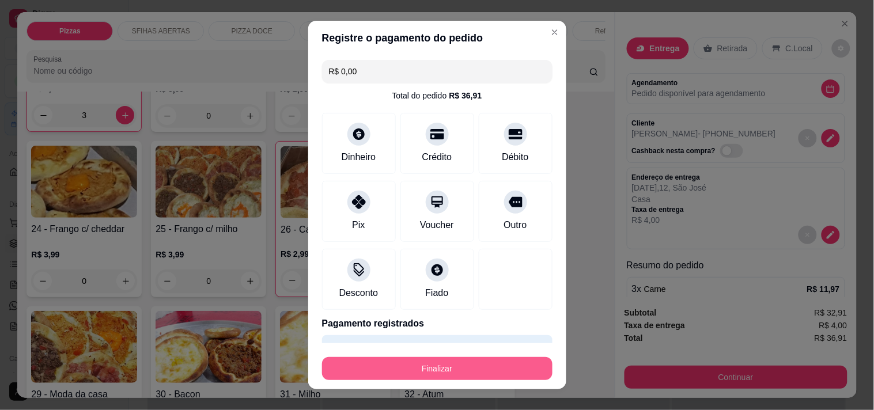
click at [498, 366] on button "Finalizar" at bounding box center [437, 368] width 230 height 23
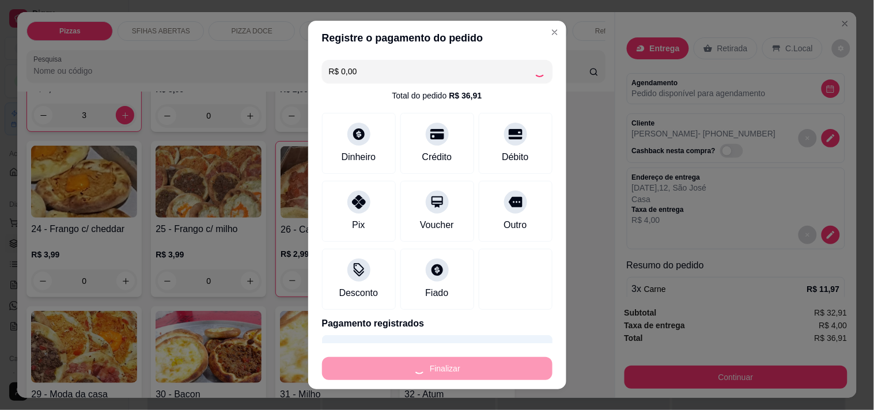
type input "0"
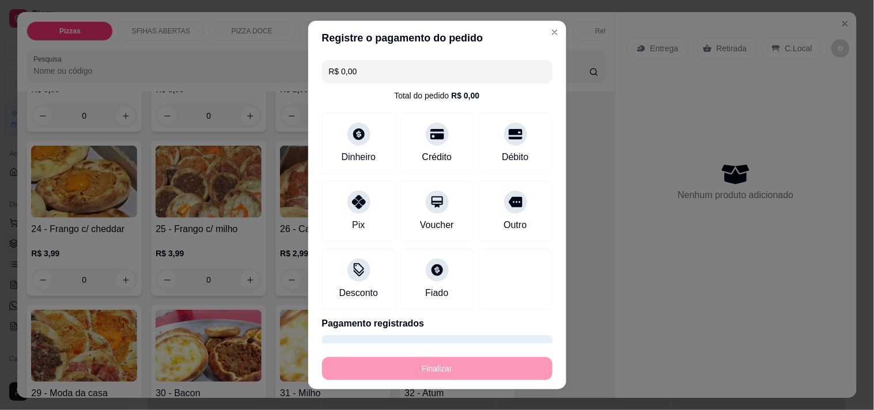
type input "-R$ 36,91"
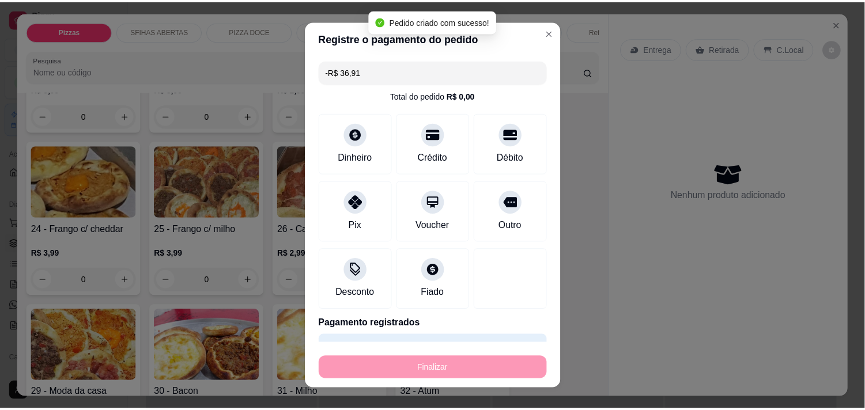
scroll to position [383, 0]
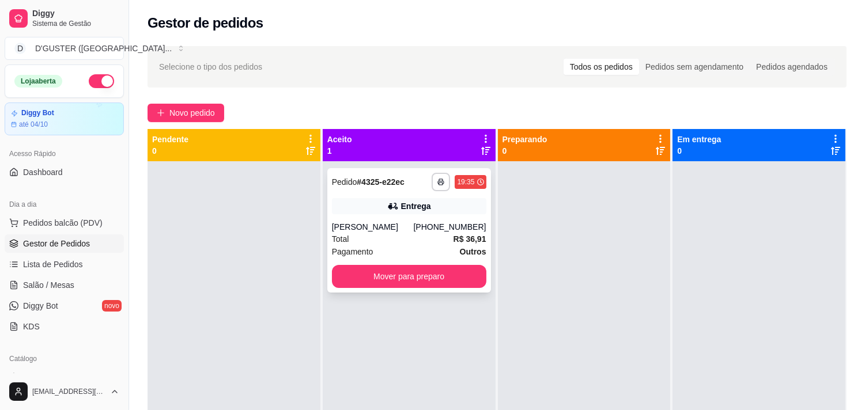
click at [431, 203] on div "Entrega" at bounding box center [409, 206] width 154 height 16
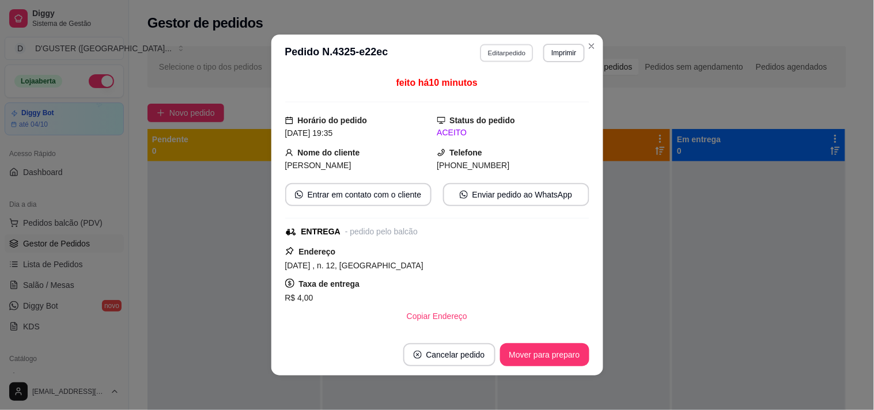
click at [509, 58] on button "Editar pedido" at bounding box center [507, 53] width 54 height 18
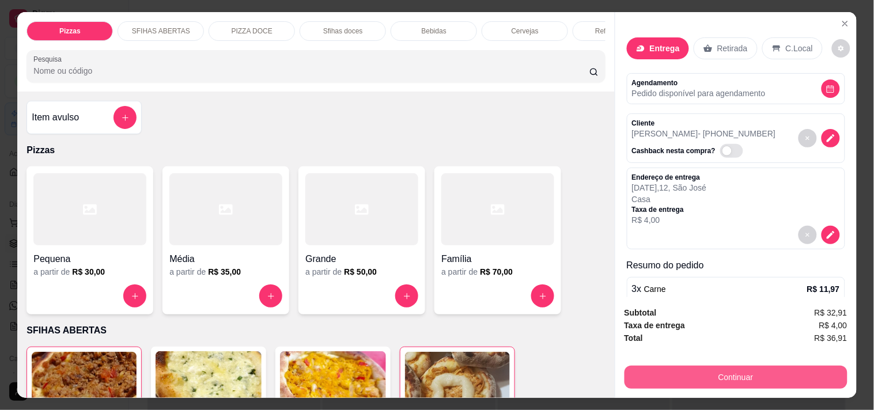
click at [746, 373] on button "Continuar" at bounding box center [735, 377] width 223 height 23
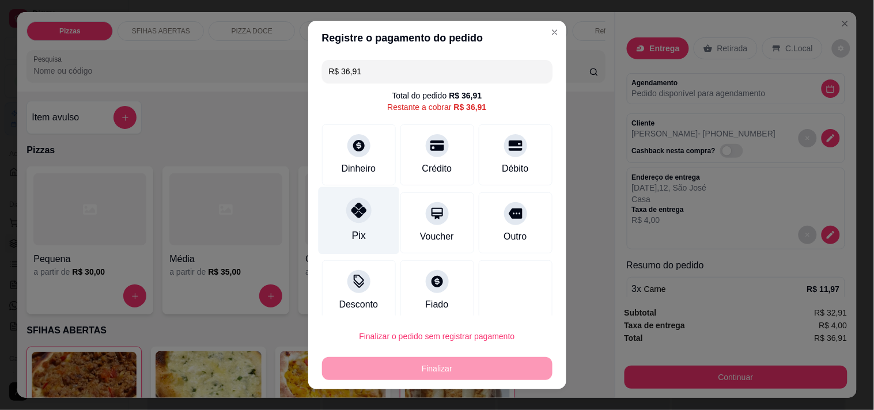
click at [351, 228] on div "Pix" at bounding box center [358, 235] width 14 height 15
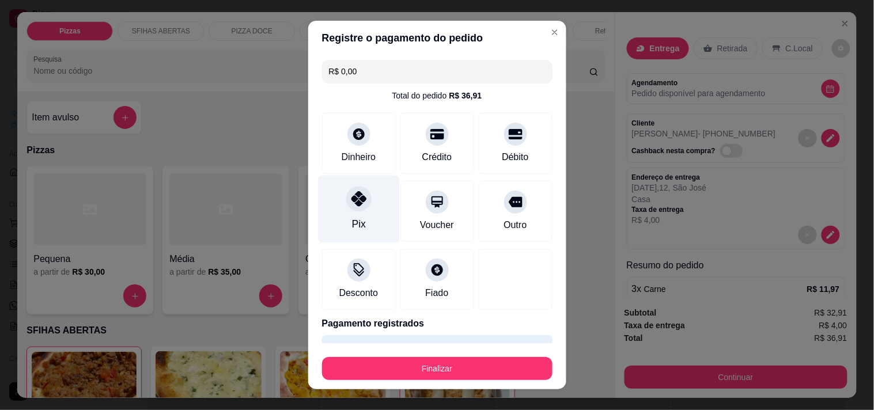
type input "R$ 0,00"
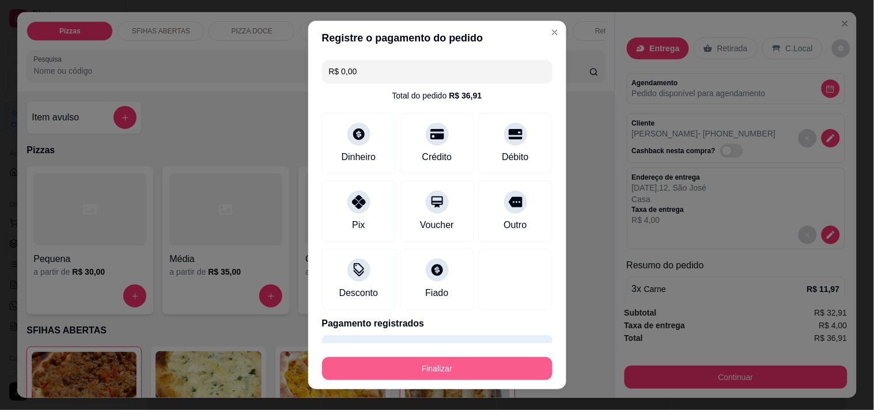
click at [457, 377] on button "Finalizar" at bounding box center [437, 368] width 230 height 23
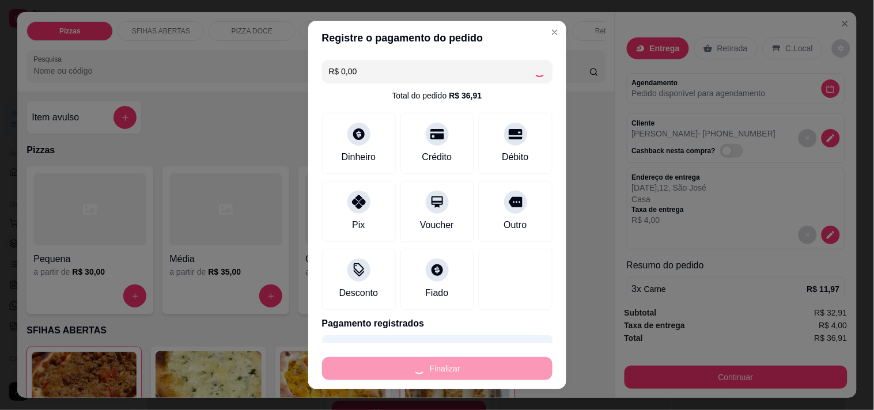
type input "0"
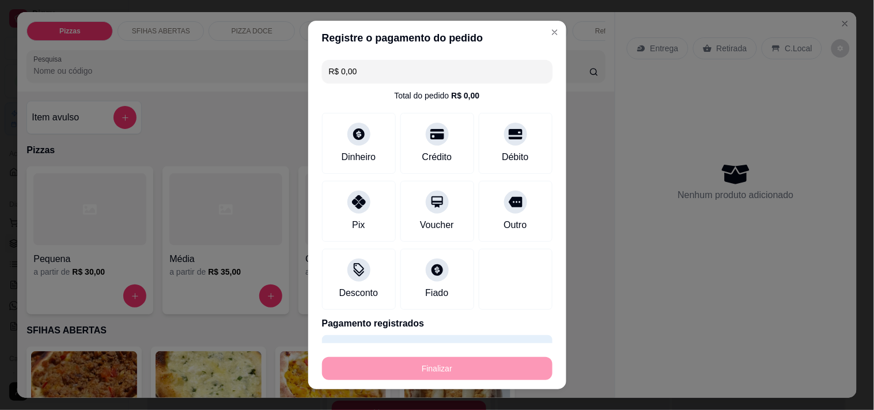
type input "-R$ 36,91"
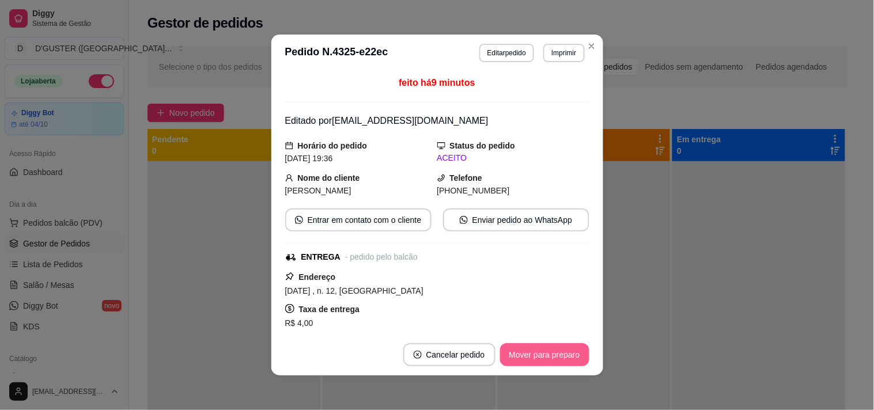
click at [537, 356] on button "Mover para preparo" at bounding box center [544, 354] width 89 height 23
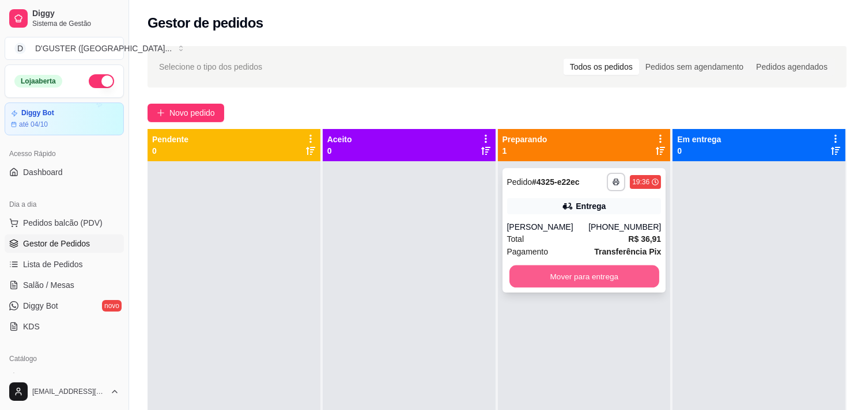
click at [612, 271] on button "Mover para entrega" at bounding box center [584, 277] width 150 height 22
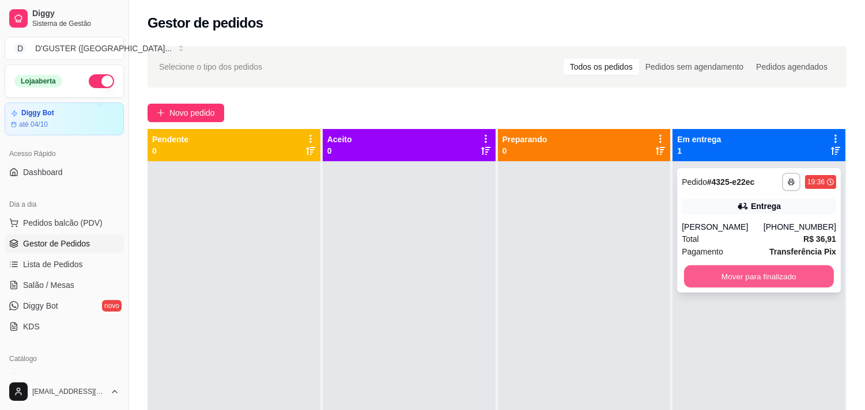
click at [771, 280] on button "Mover para finalizado" at bounding box center [759, 277] width 150 height 22
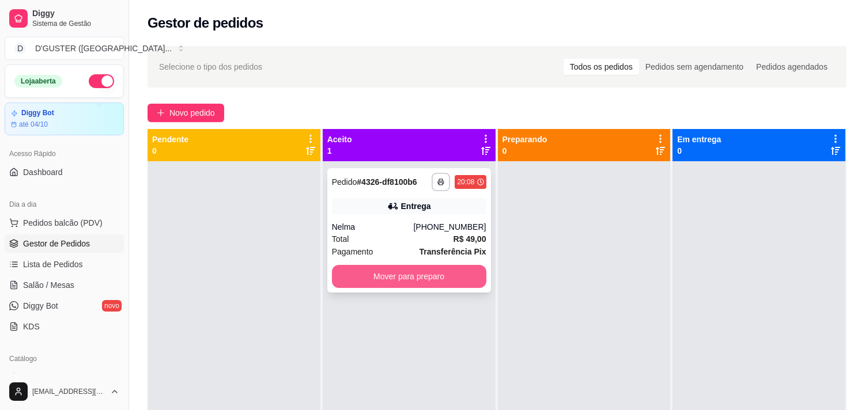
click at [452, 275] on button "Mover para preparo" at bounding box center [409, 276] width 154 height 23
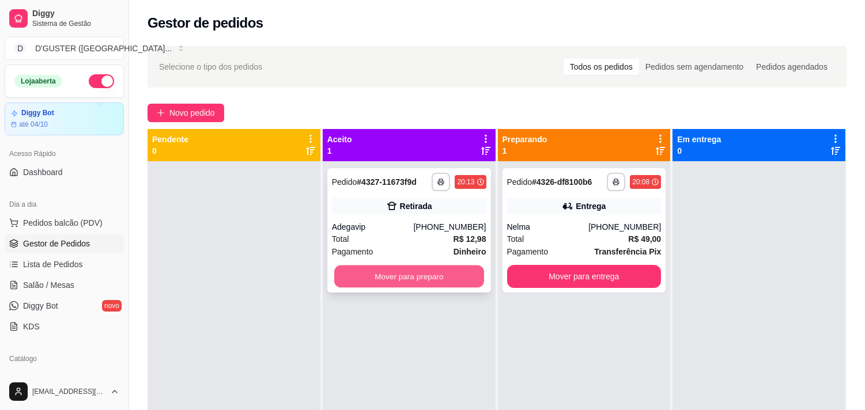
click at [438, 279] on button "Mover para preparo" at bounding box center [409, 277] width 150 height 22
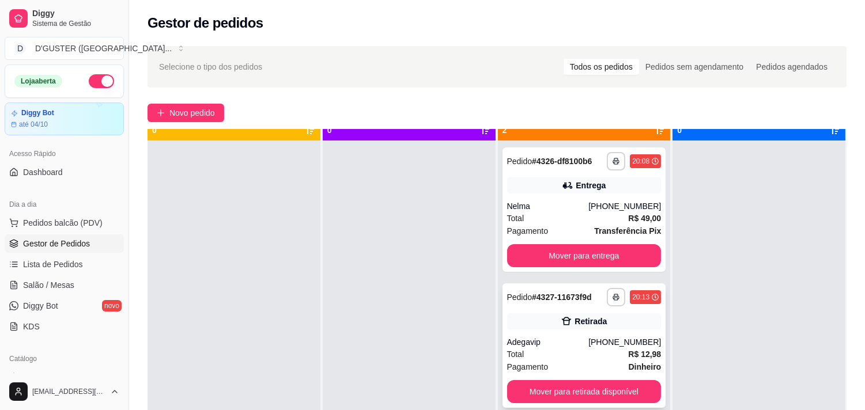
scroll to position [32, 0]
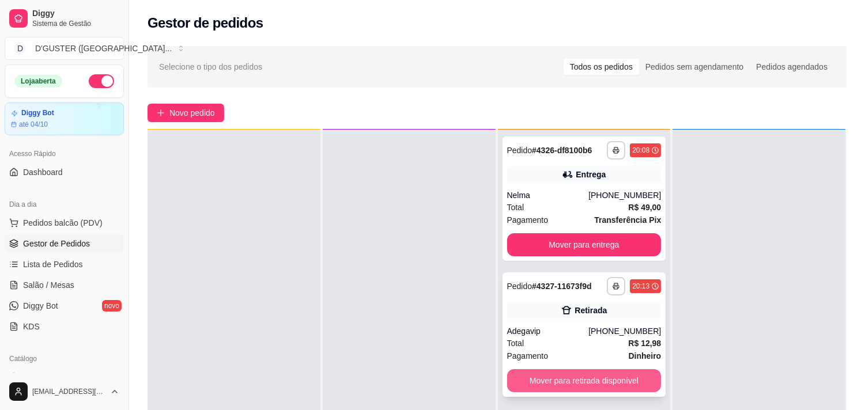
click at [612, 377] on button "Mover para retirada disponível" at bounding box center [584, 380] width 154 height 23
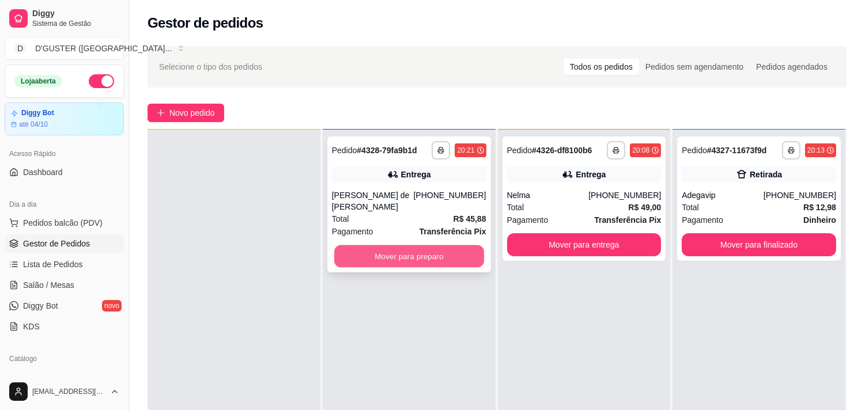
click at [393, 245] on button "Mover para preparo" at bounding box center [409, 256] width 150 height 22
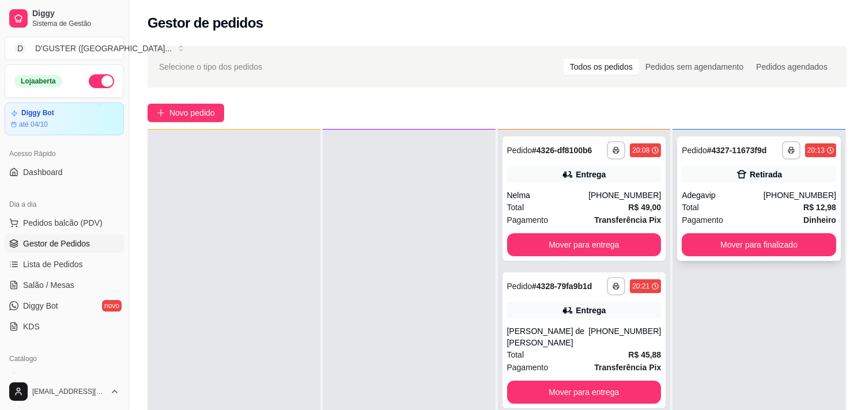
click at [736, 170] on icon at bounding box center [742, 175] width 12 height 12
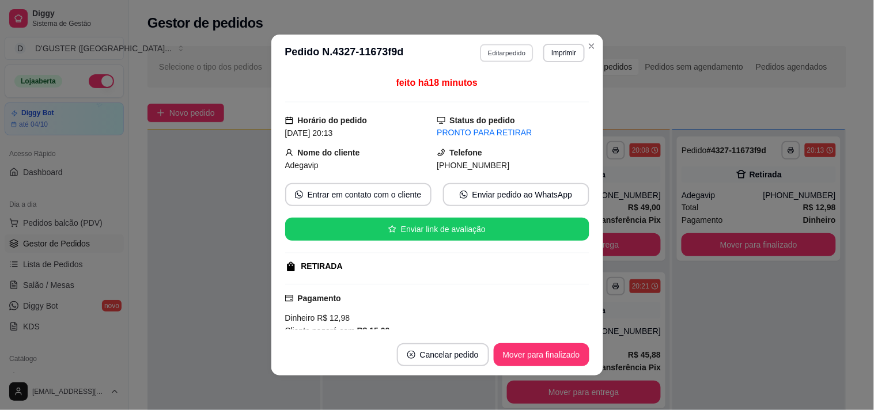
click at [493, 48] on button "Editar pedido" at bounding box center [507, 53] width 54 height 18
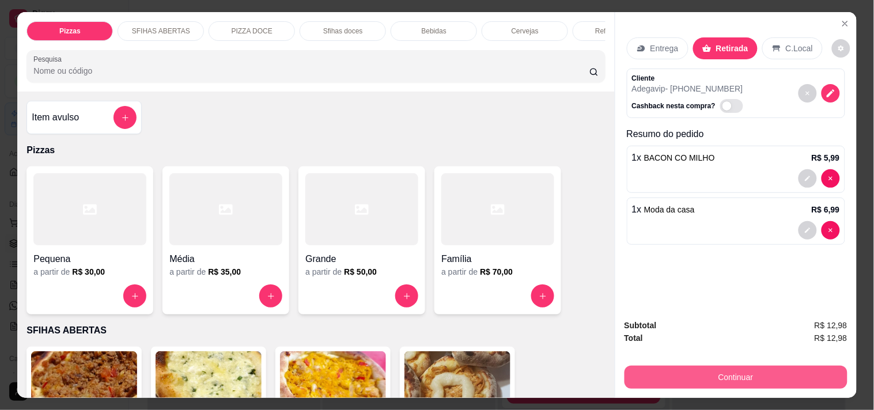
click at [735, 367] on button "Continuar" at bounding box center [735, 377] width 223 height 23
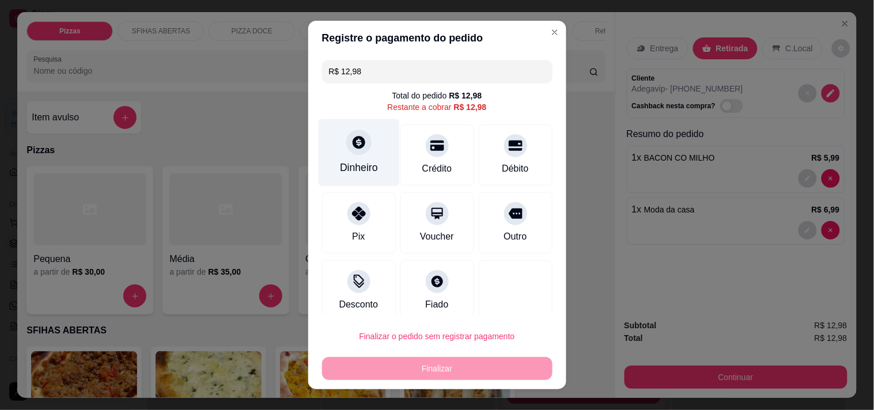
click at [331, 173] on div "Dinheiro" at bounding box center [358, 152] width 81 height 67
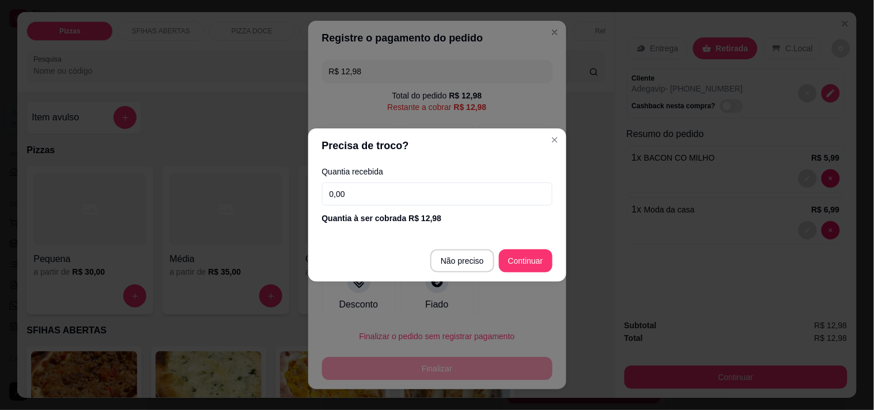
click at [401, 194] on input "0,00" at bounding box center [437, 194] width 230 height 23
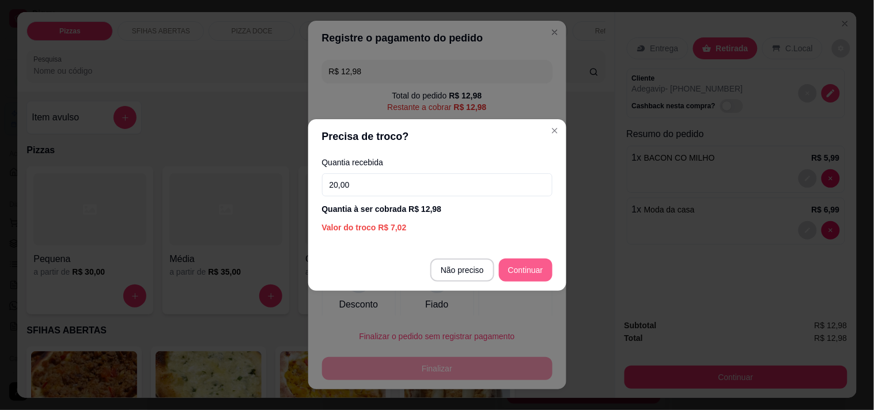
type input "20,00"
type input "R$ 0,00"
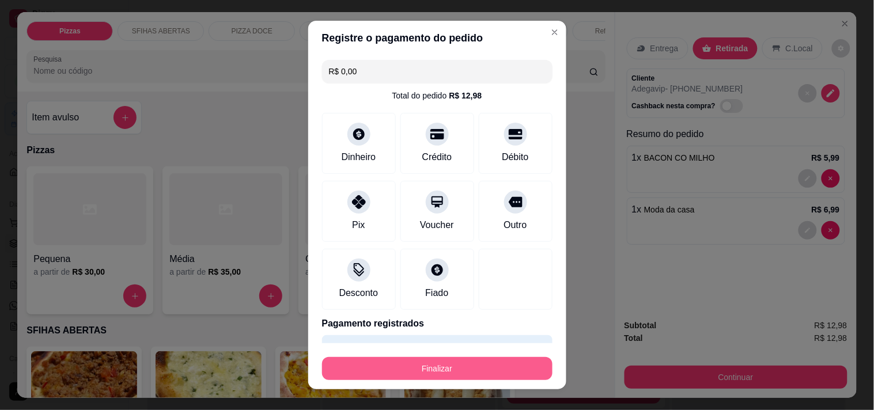
click at [436, 368] on button "Finalizar" at bounding box center [437, 368] width 230 height 23
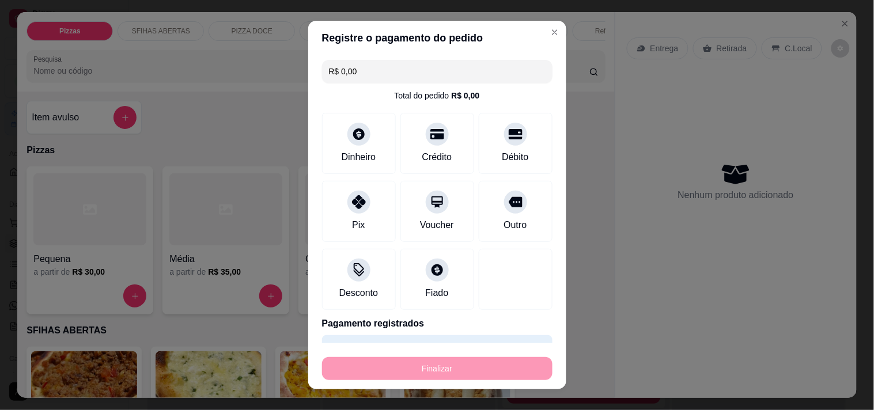
type input "0"
type input "-R$ 12,98"
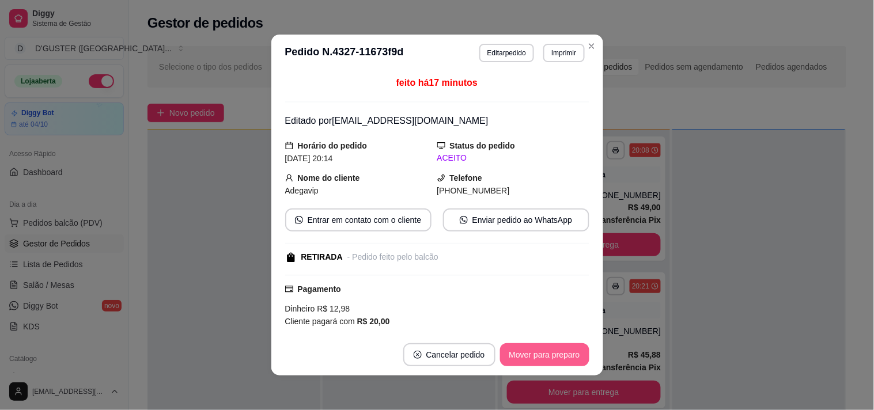
click at [509, 356] on button "Mover para preparo" at bounding box center [544, 354] width 89 height 23
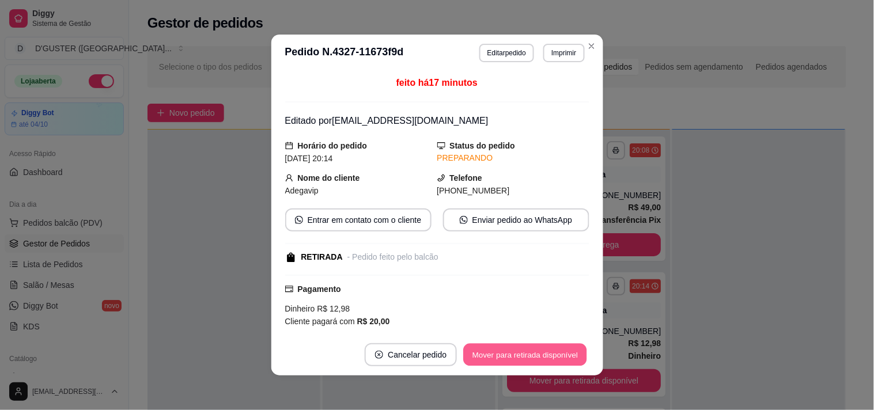
click at [520, 355] on button "Mover para retirada disponível" at bounding box center [525, 355] width 123 height 22
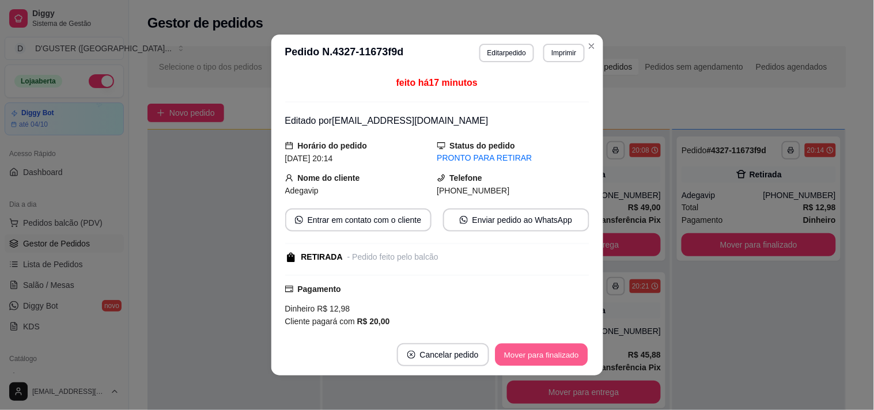
click at [536, 355] on button "Mover para finalizado" at bounding box center [541, 355] width 93 height 22
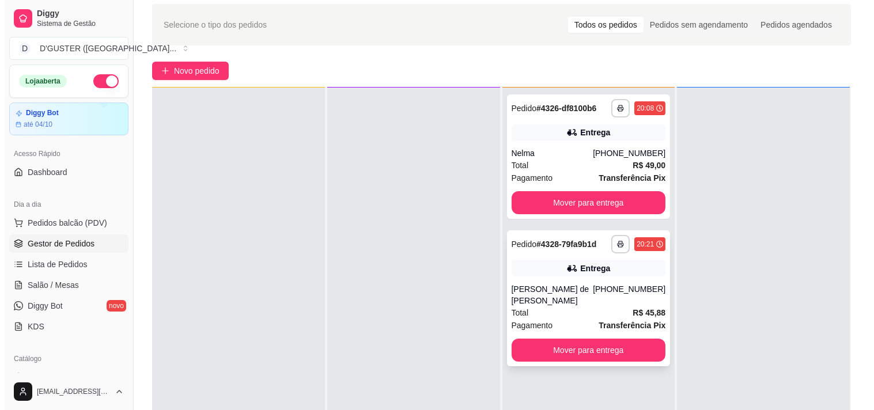
scroll to position [0, 0]
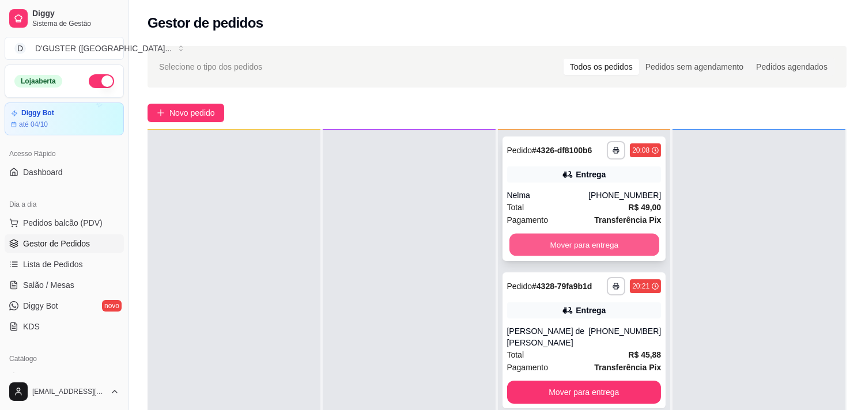
click at [593, 251] on button "Mover para entrega" at bounding box center [584, 245] width 150 height 22
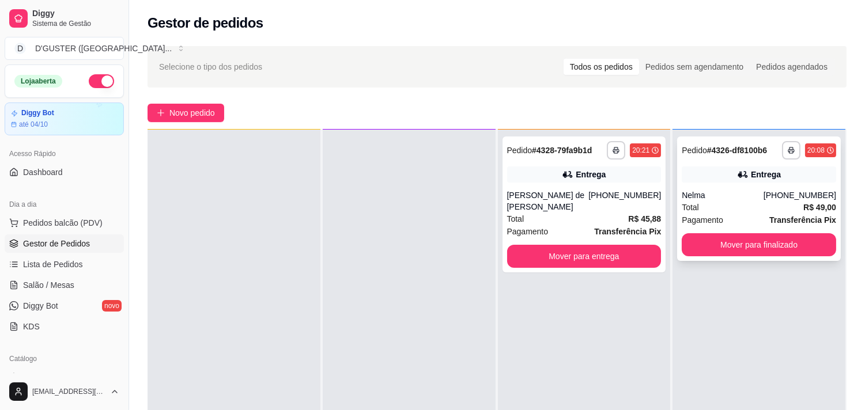
click at [730, 192] on div "Nelma" at bounding box center [723, 196] width 82 height 12
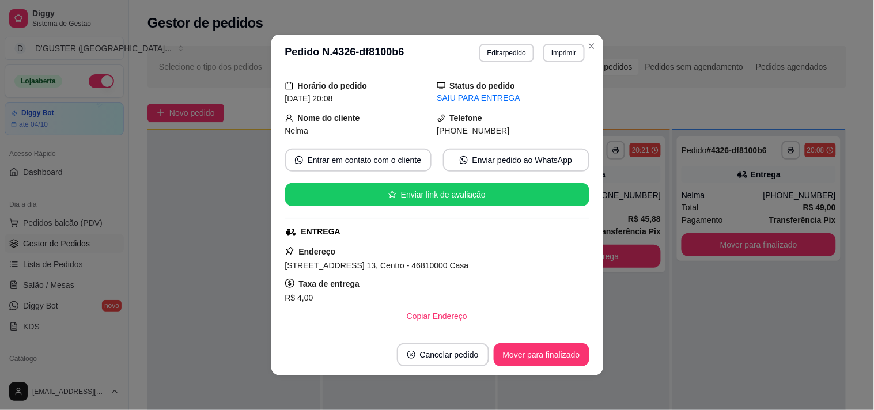
scroll to position [64, 0]
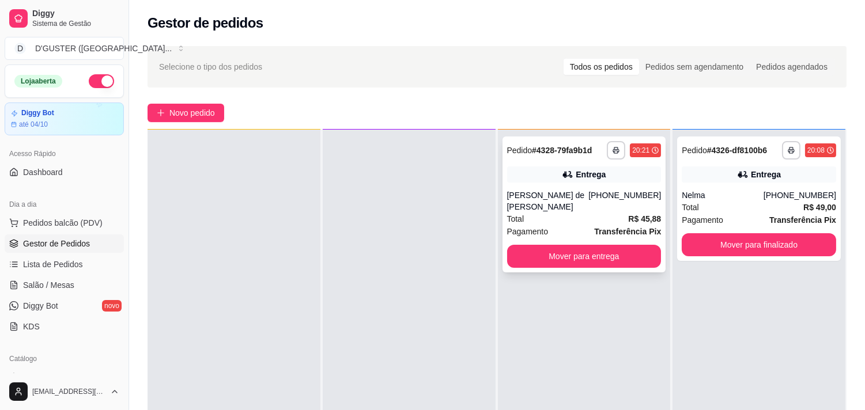
click at [550, 191] on div "[PERSON_NAME] de [PERSON_NAME]" at bounding box center [548, 201] width 82 height 23
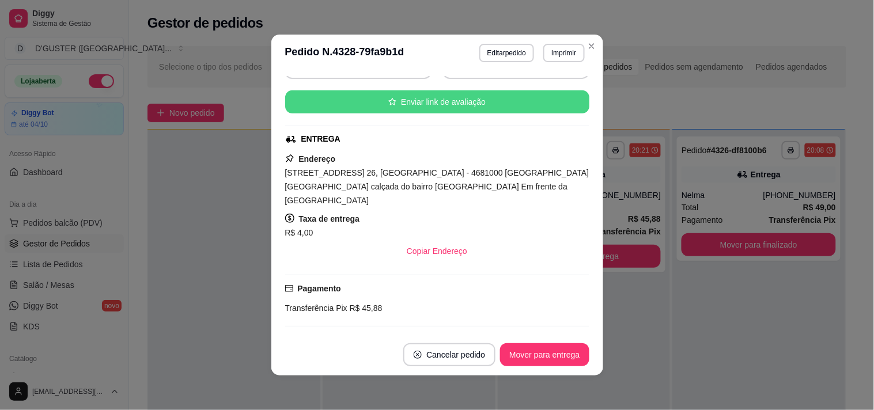
scroll to position [128, 0]
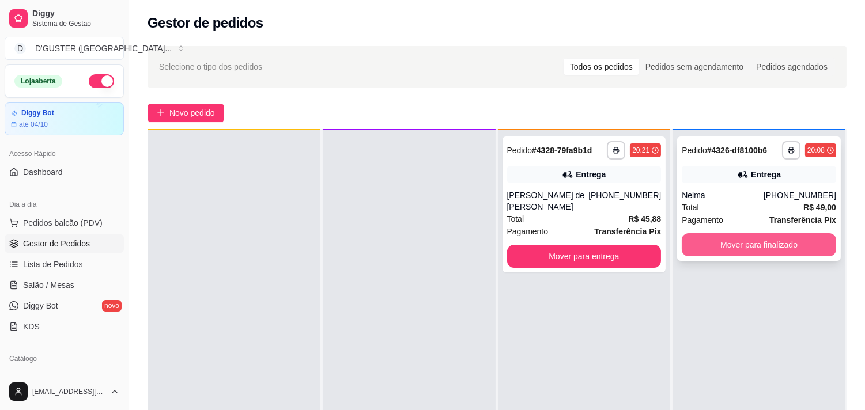
click at [782, 239] on button "Mover para finalizado" at bounding box center [759, 244] width 154 height 23
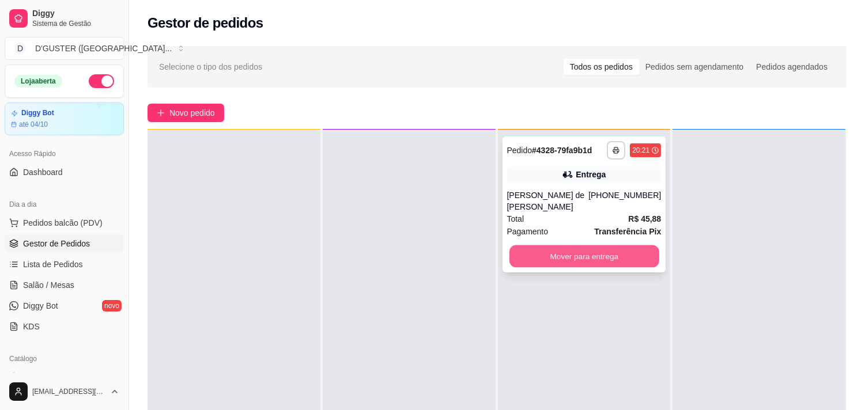
click at [619, 249] on button "Mover para entrega" at bounding box center [584, 256] width 150 height 22
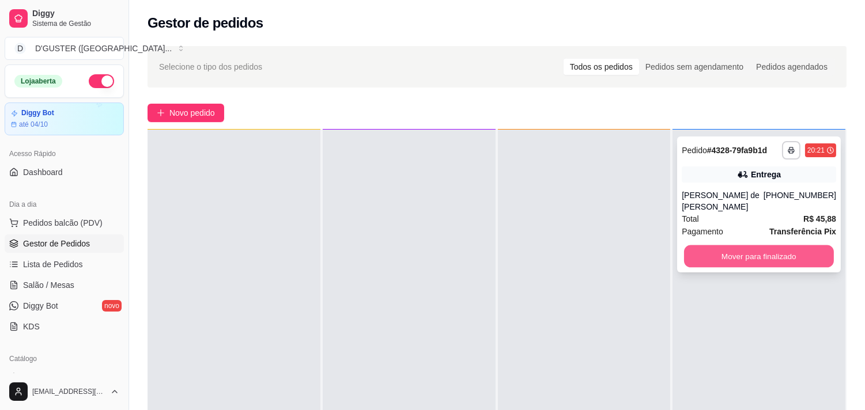
click at [732, 245] on button "Mover para finalizado" at bounding box center [759, 256] width 150 height 22
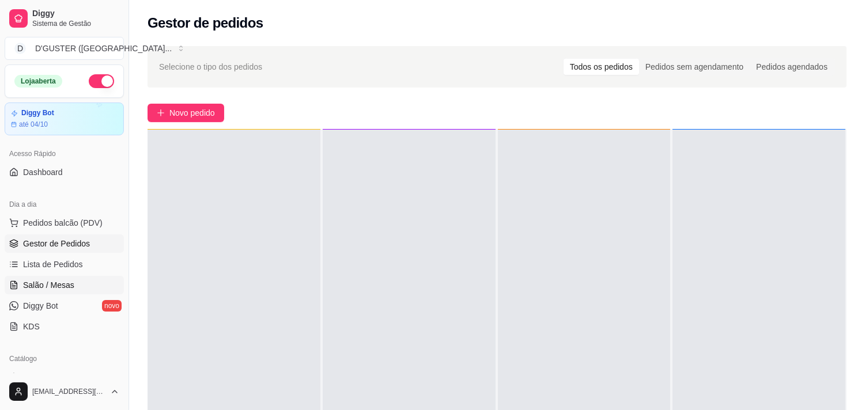
click at [44, 285] on span "Salão / Mesas" at bounding box center [48, 285] width 51 height 12
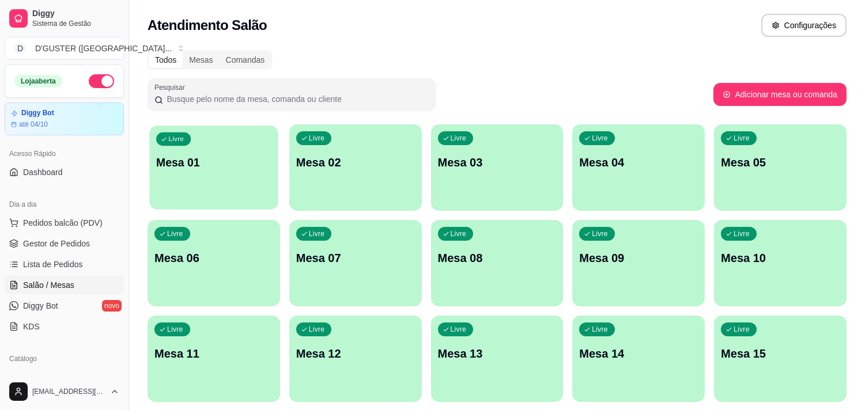
click at [275, 162] on div "Livre Mesa 01" at bounding box center [213, 161] width 128 height 70
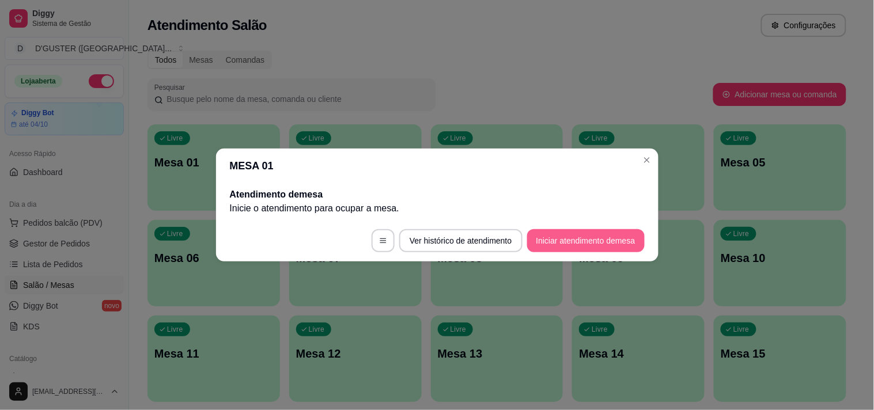
click at [578, 243] on button "Iniciar atendimento de mesa" at bounding box center [586, 240] width 118 height 23
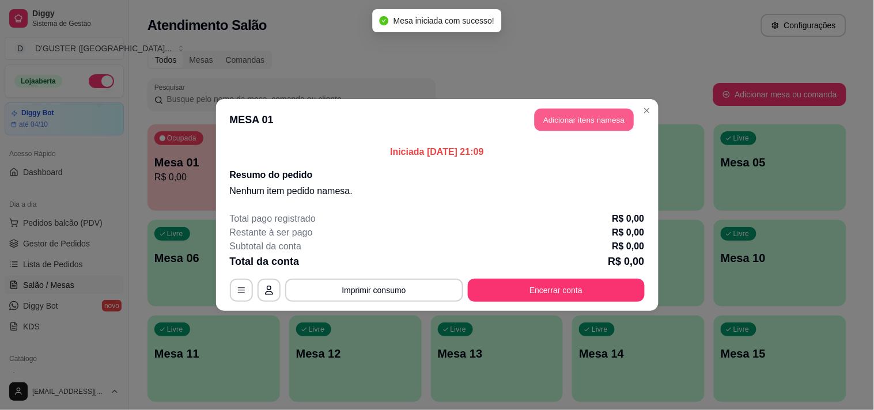
click at [590, 122] on button "Adicionar itens na mesa" at bounding box center [584, 120] width 99 height 22
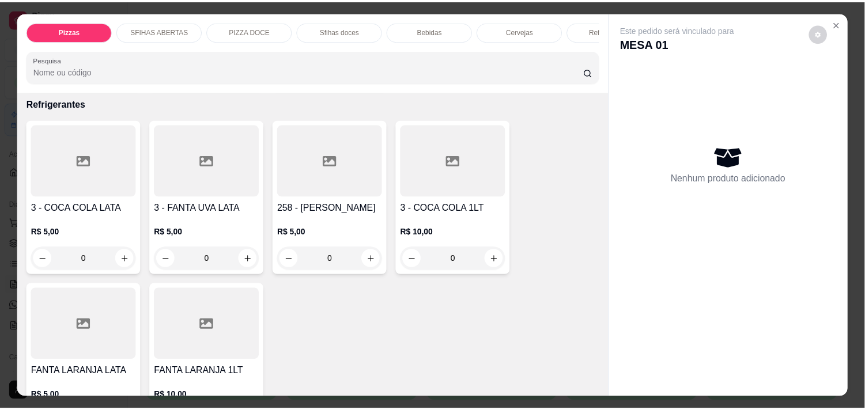
scroll to position [2880, 0]
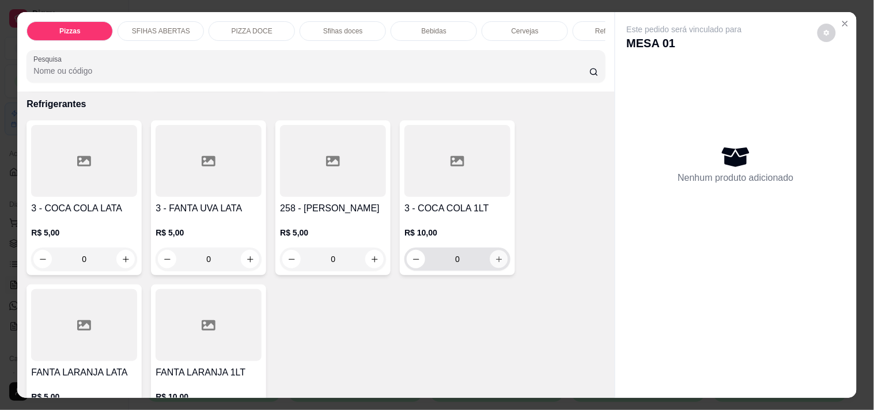
click at [495, 255] on icon "increase-product-quantity" at bounding box center [499, 259] width 9 height 9
type input "1"
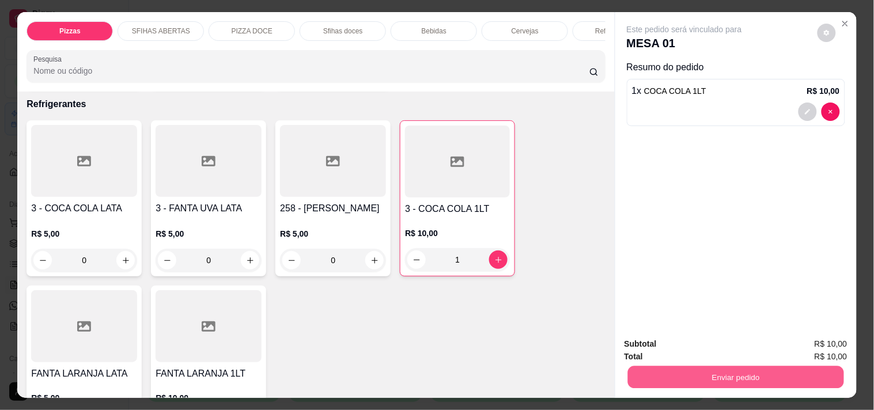
click at [790, 378] on button "Enviar pedido" at bounding box center [735, 377] width 216 height 22
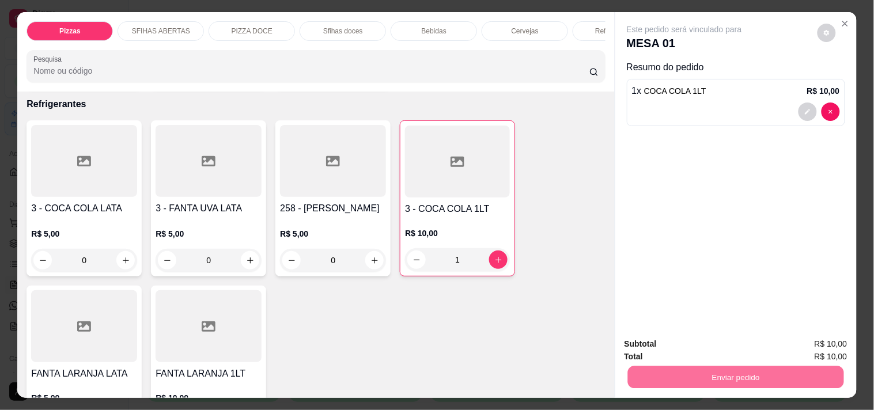
click at [729, 343] on button "Registrar cliente" at bounding box center [740, 345] width 76 height 22
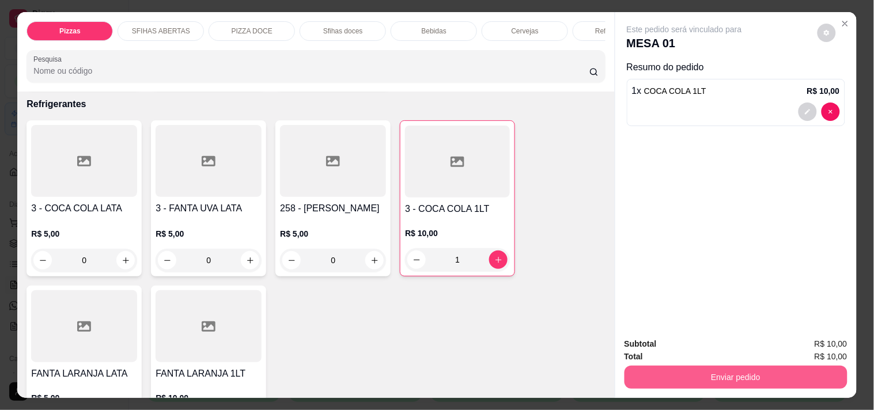
click at [713, 369] on button "Enviar pedido" at bounding box center [735, 377] width 223 height 23
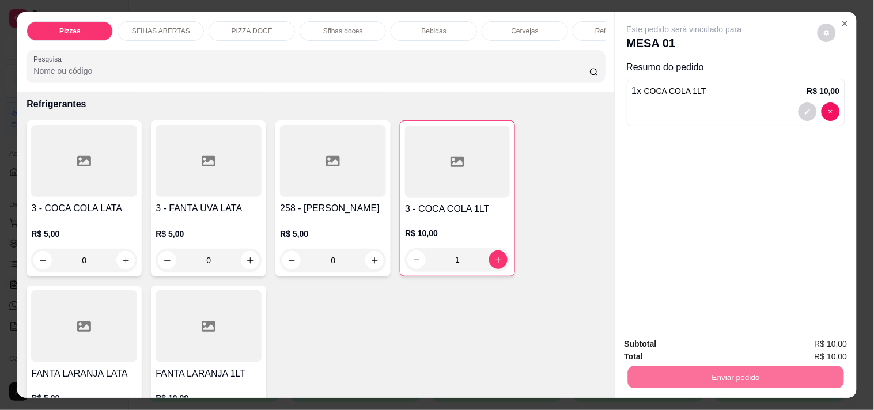
click at [832, 342] on button "Enviar pedido" at bounding box center [817, 345] width 65 height 22
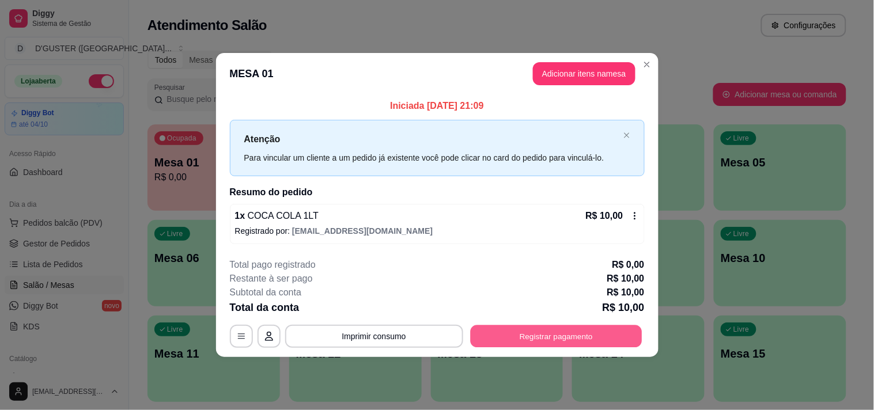
click at [542, 332] on button "Registrar pagamento" at bounding box center [556, 336] width 172 height 22
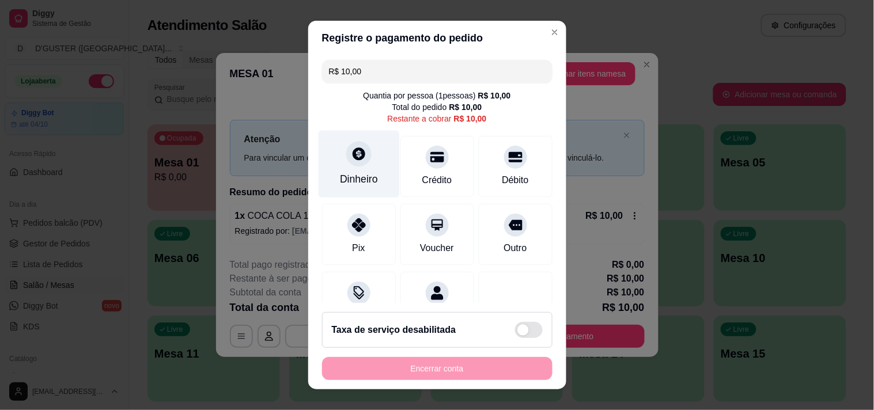
click at [365, 171] on div "Dinheiro" at bounding box center [358, 163] width 81 height 67
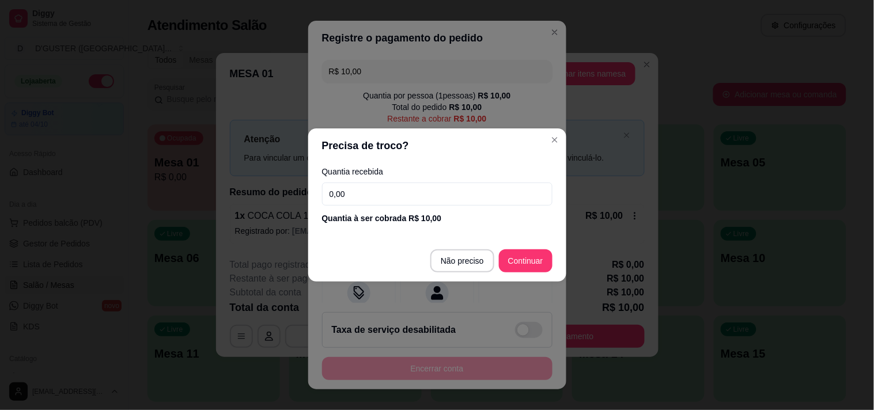
click at [460, 198] on input "0,00" at bounding box center [437, 194] width 230 height 23
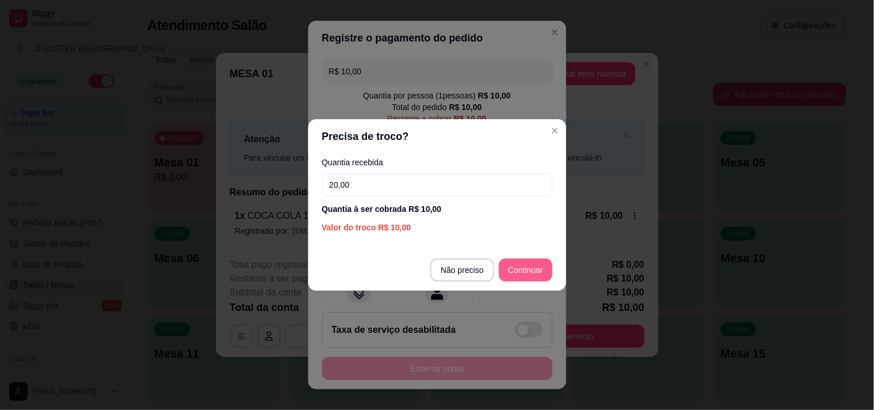
type input "20,00"
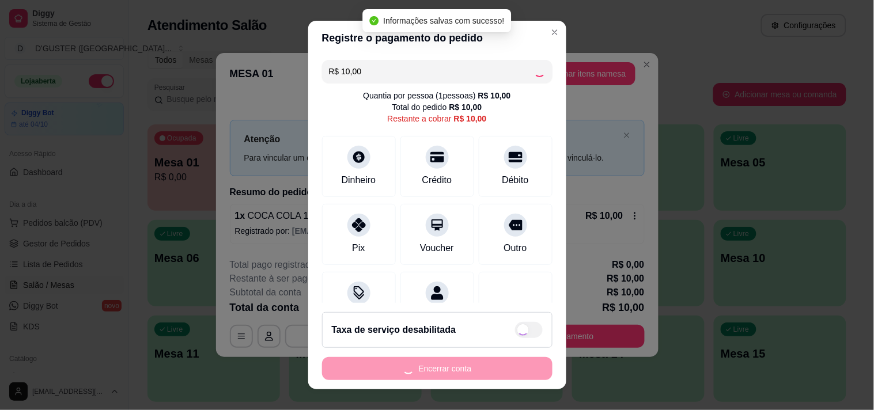
type input "R$ 0,00"
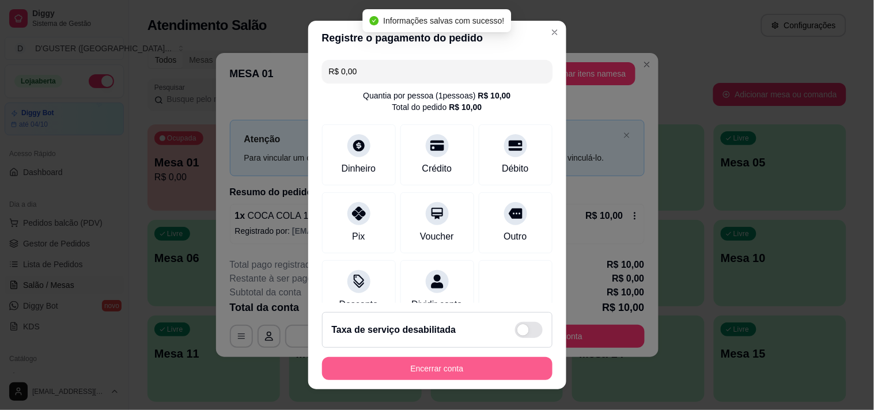
click at [468, 369] on button "Encerrar conta" at bounding box center [437, 368] width 230 height 23
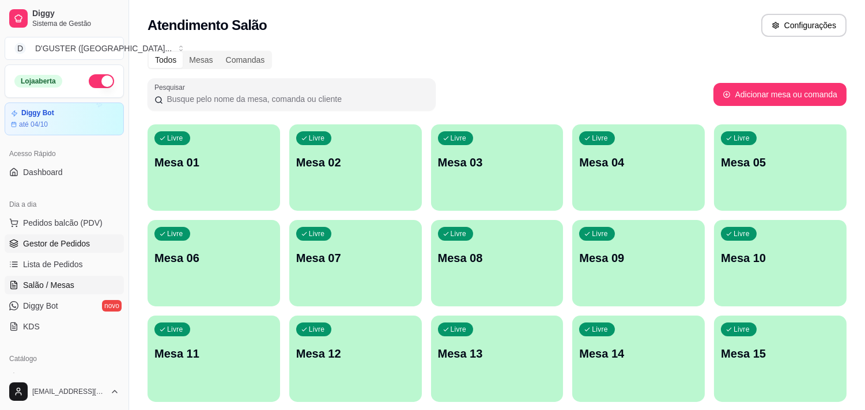
click at [19, 244] on link "Gestor de Pedidos" at bounding box center [64, 243] width 119 height 18
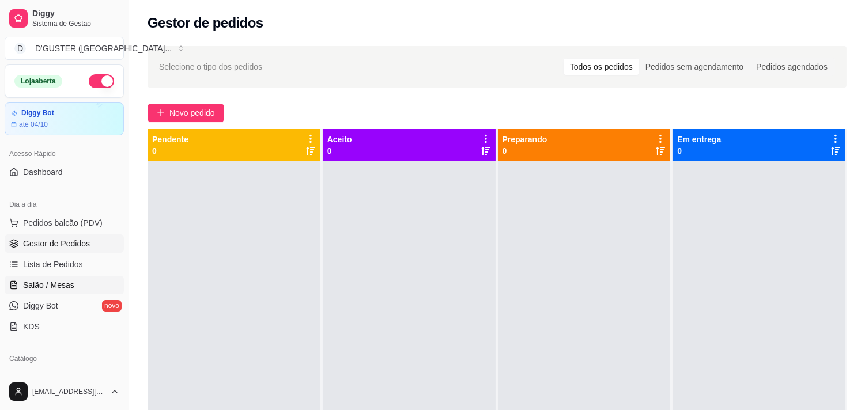
click at [42, 284] on span "Salão / Mesas" at bounding box center [48, 285] width 51 height 12
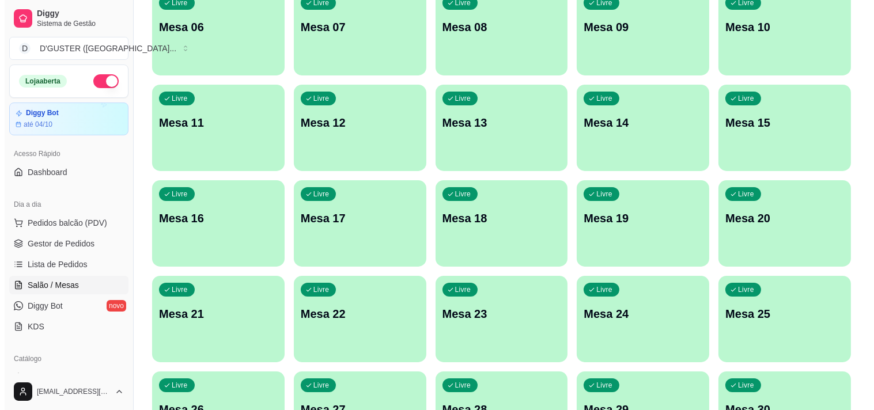
scroll to position [256, 0]
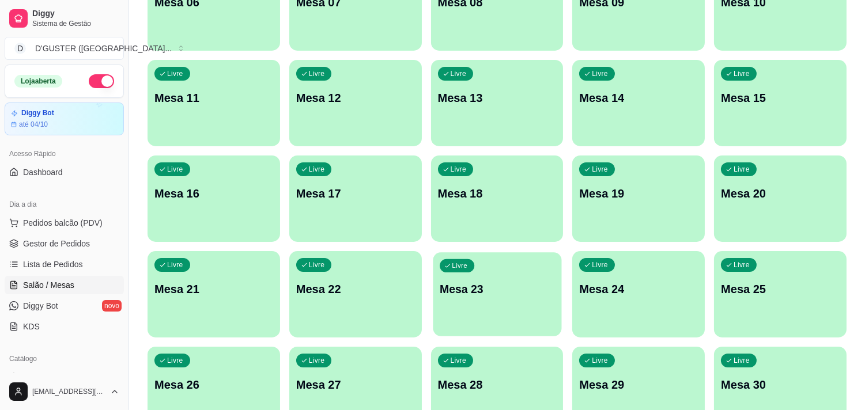
click at [502, 302] on div "Livre Mesa 23" at bounding box center [497, 287] width 128 height 70
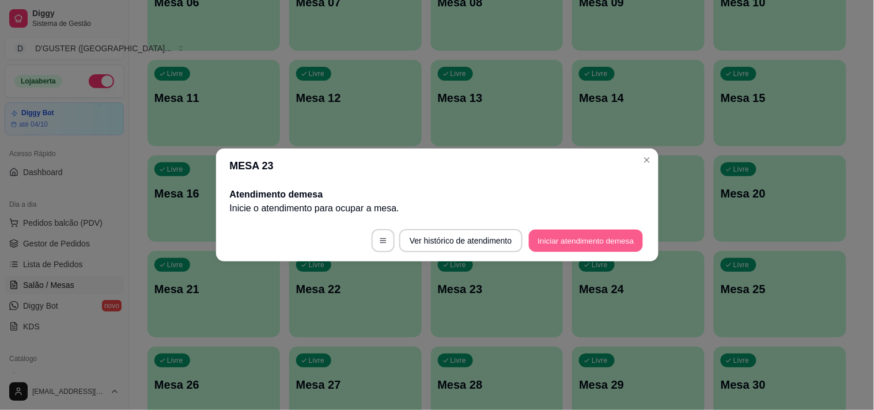
click at [571, 237] on button "Iniciar atendimento de mesa" at bounding box center [586, 241] width 114 height 22
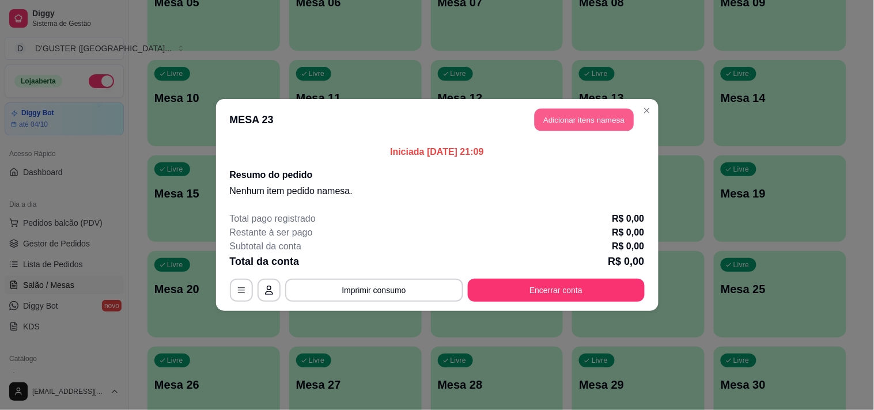
click at [573, 114] on button "Adicionar itens na mesa" at bounding box center [584, 120] width 99 height 22
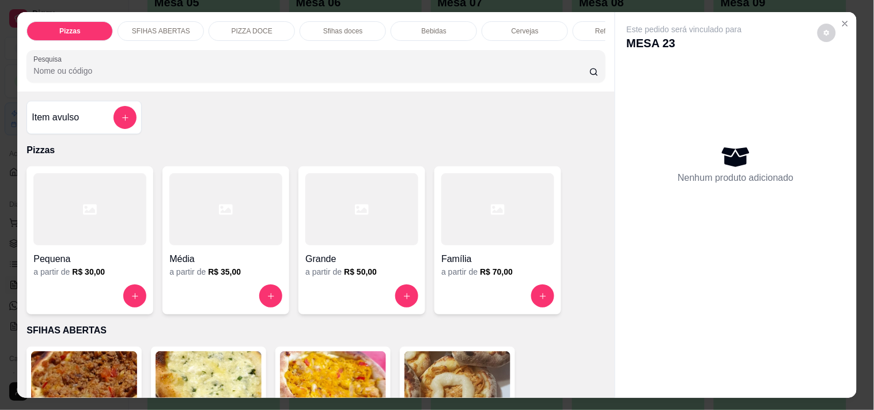
click at [479, 235] on div at bounding box center [497, 209] width 113 height 72
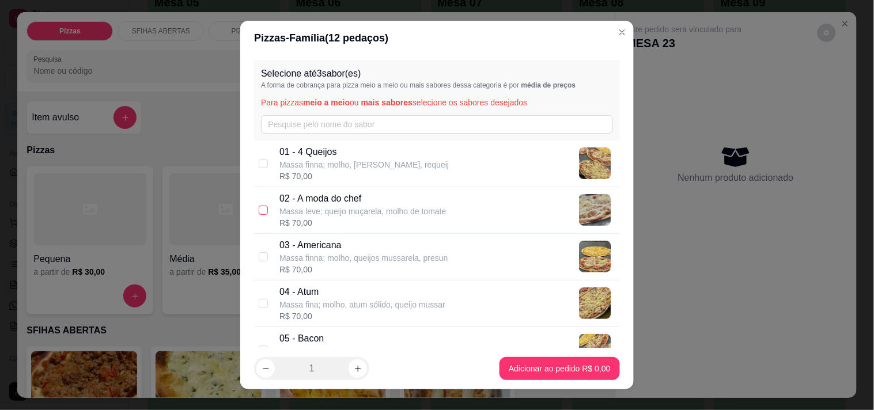
click at [259, 209] on input "checkbox" at bounding box center [263, 210] width 9 height 9
checkbox input "true"
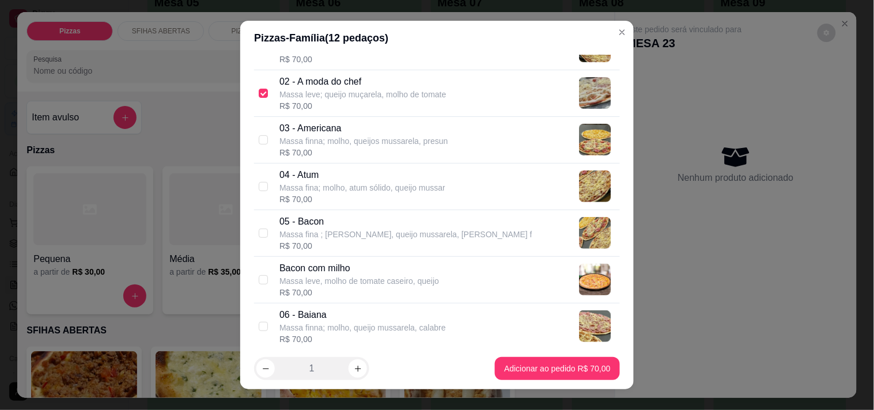
scroll to position [128, 0]
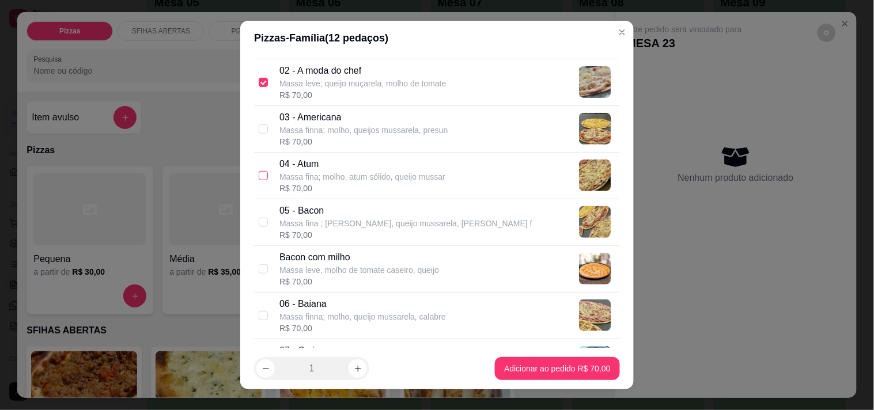
click at [259, 174] on input "checkbox" at bounding box center [263, 175] width 9 height 9
checkbox input "true"
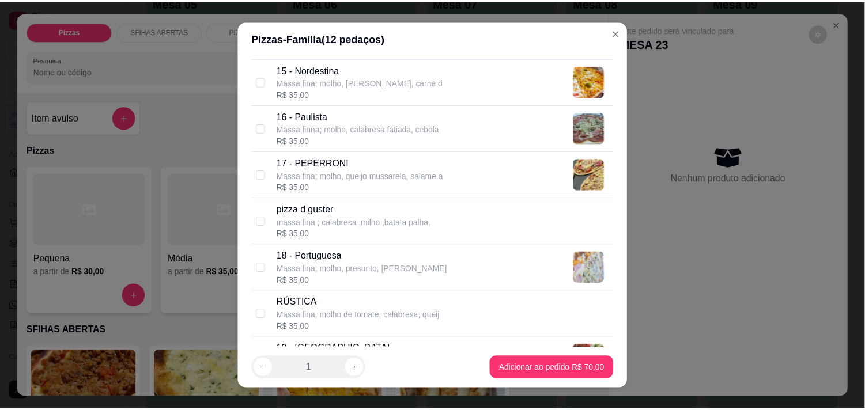
scroll to position [896, 0]
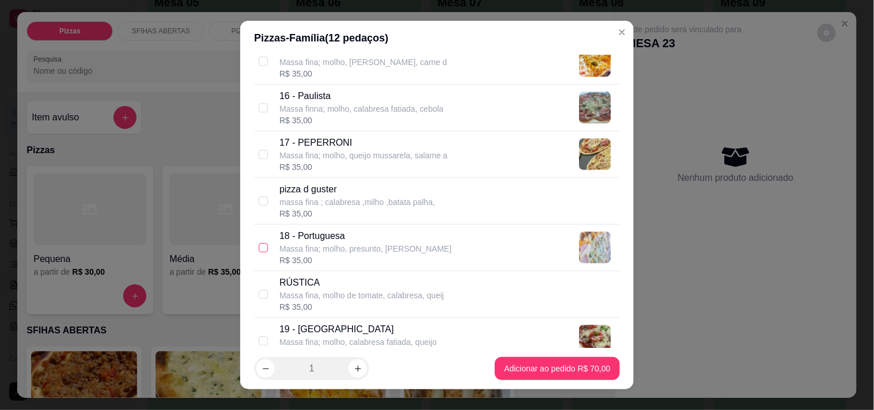
click at [259, 249] on input "checkbox" at bounding box center [263, 247] width 9 height 9
checkbox input "true"
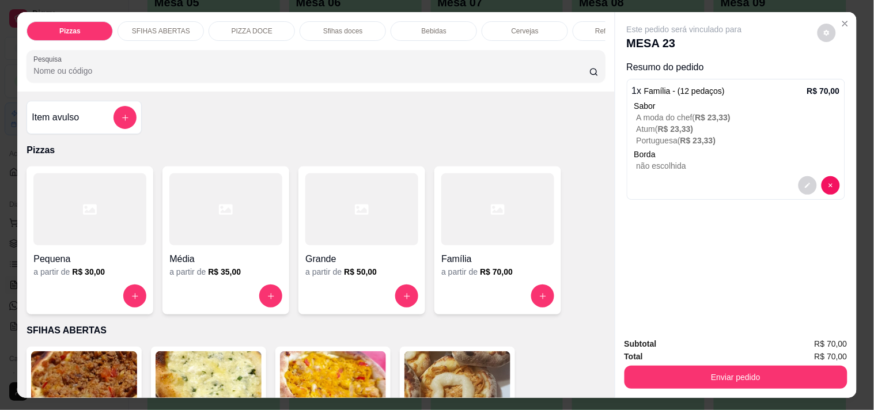
click at [694, 388] on div "Subtotal R$ 70,00 Total R$ 70,00 Enviar pedido" at bounding box center [735, 363] width 241 height 70
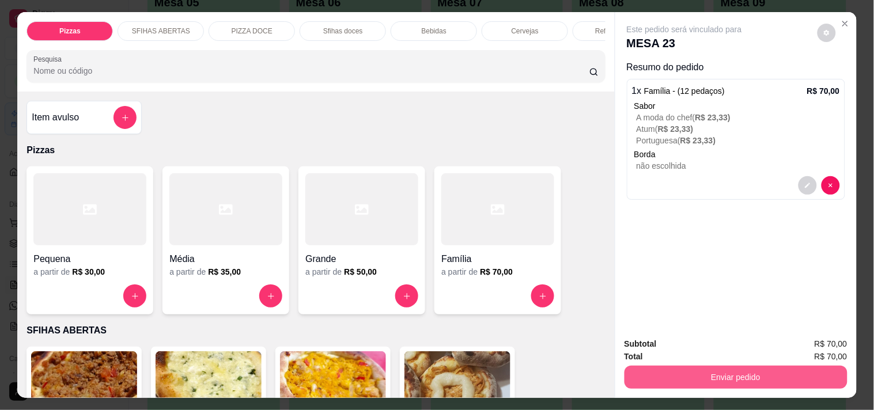
click at [689, 378] on button "Enviar pedido" at bounding box center [735, 377] width 223 height 23
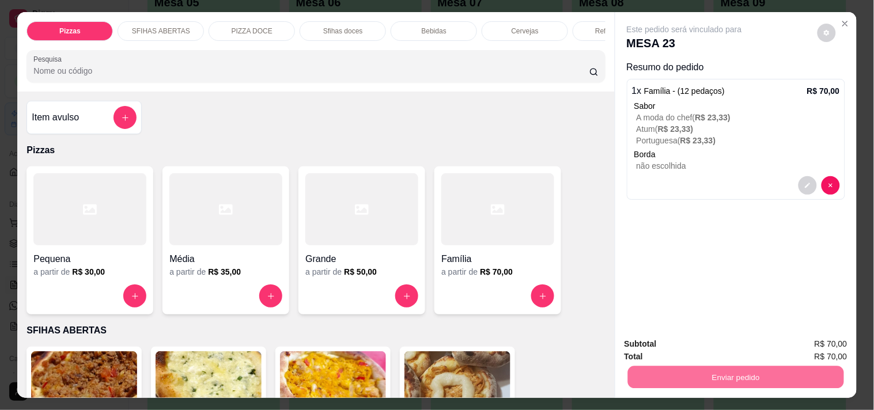
click at [827, 340] on button "Enviar pedido" at bounding box center [817, 345] width 65 height 22
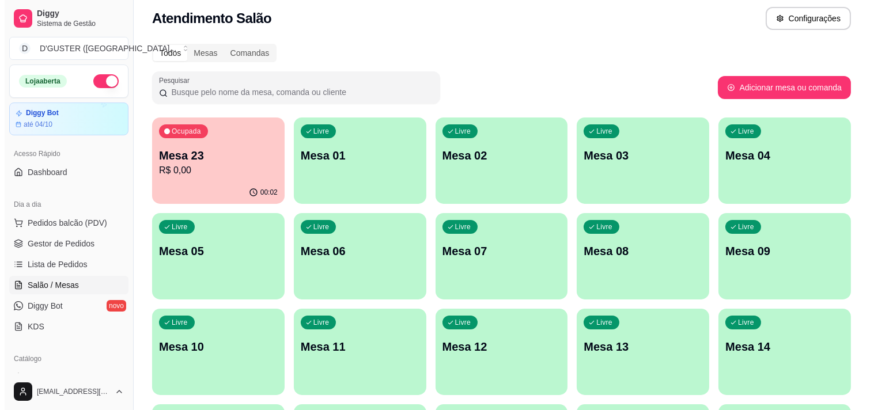
scroll to position [0, 0]
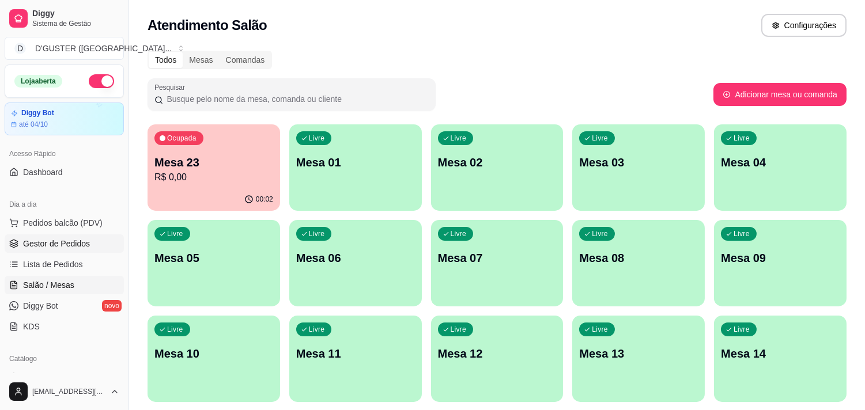
click at [71, 240] on span "Gestor de Pedidos" at bounding box center [56, 244] width 67 height 12
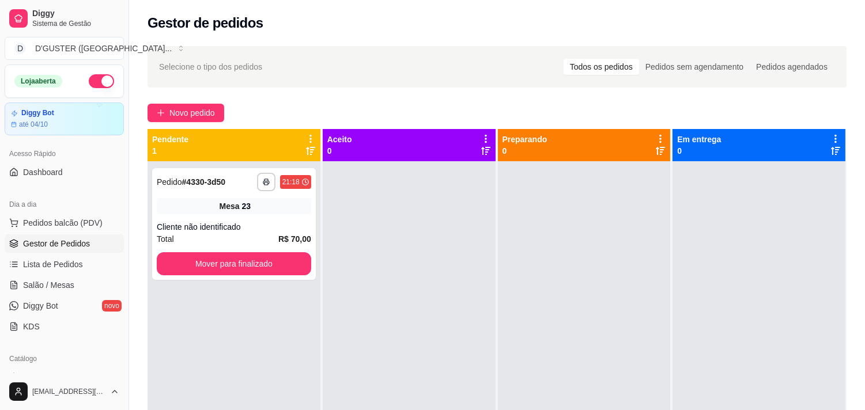
click at [5, 234] on link "Gestor de Pedidos" at bounding box center [64, 243] width 119 height 18
click at [52, 291] on link "Salão / Mesas" at bounding box center [64, 285] width 119 height 18
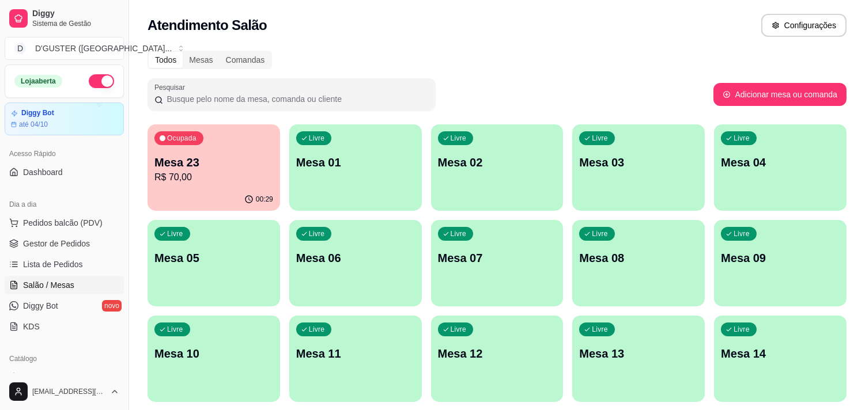
click at [240, 152] on div "Ocupada Mesa 23 R$ 70,00" at bounding box center [213, 156] width 132 height 64
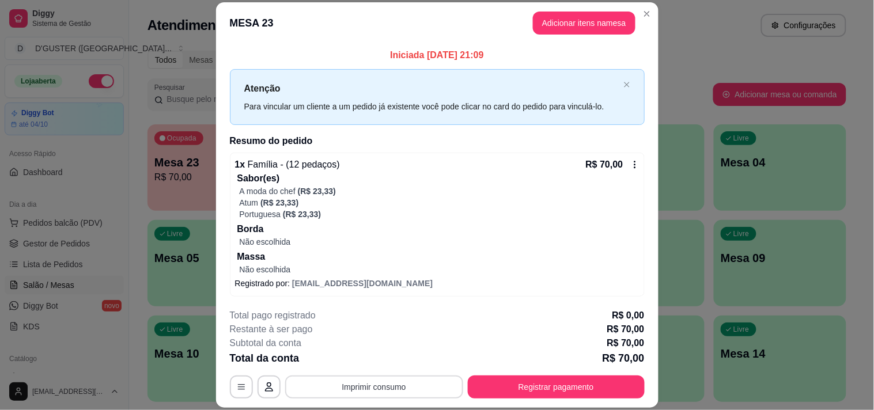
click at [423, 386] on button "Imprimir consumo" at bounding box center [374, 387] width 178 height 23
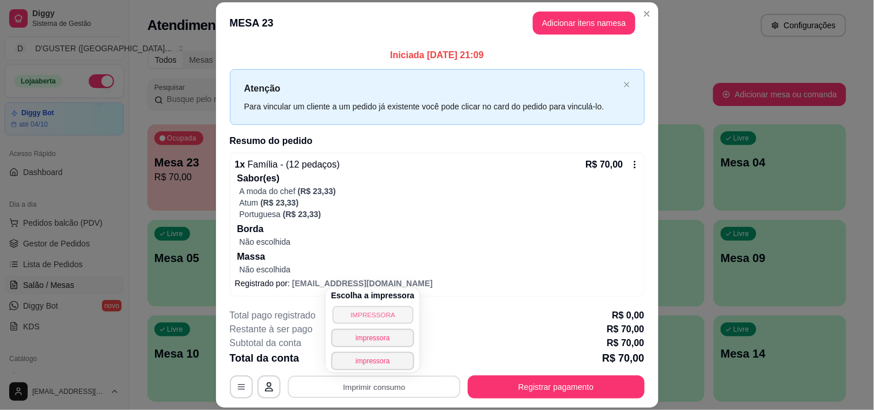
click at [384, 314] on button "IMPRESSORA" at bounding box center [372, 315] width 81 height 18
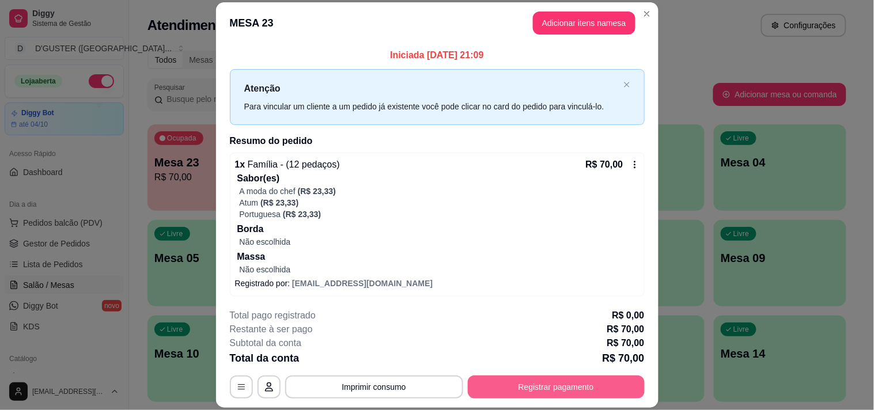
click at [550, 395] on button "Registrar pagamento" at bounding box center [556, 387] width 177 height 23
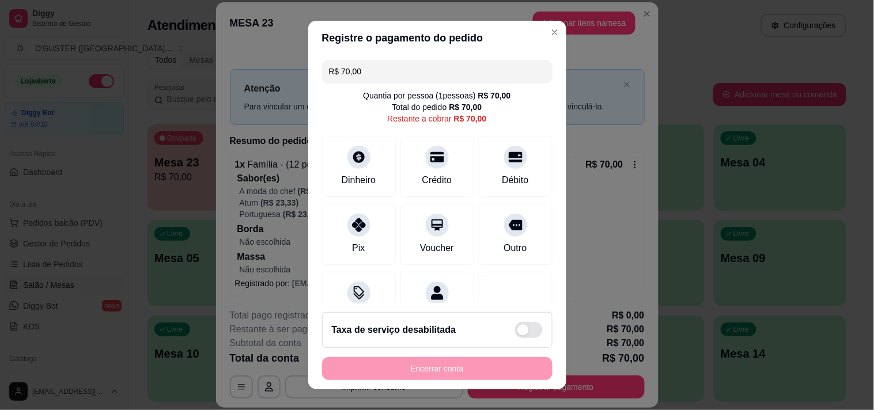
click at [397, 59] on div "R$ 70,00 Quantia por pessoa ( 1 pessoas) R$ 70,00 Total do pedido R$ 70,00 Rest…" at bounding box center [437, 179] width 258 height 248
click at [396, 83] on div "R$ 70,00 Quantia por pessoa ( 1 pessoas) R$ 70,00 Total do pedido R$ 70,00 Rest…" at bounding box center [437, 179] width 258 height 248
click at [394, 72] on input "R$ 70,00" at bounding box center [437, 71] width 217 height 23
click at [425, 162] on div at bounding box center [437, 153] width 25 height 25
click at [427, 169] on div "Crédito" at bounding box center [436, 163] width 81 height 67
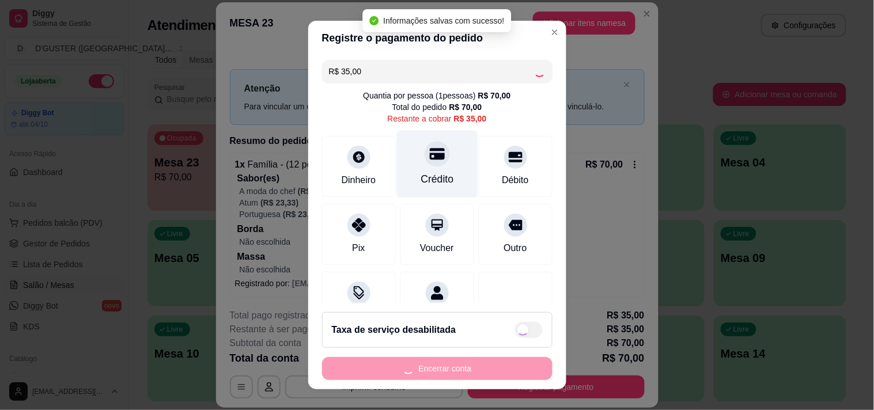
type input "R$ 0,00"
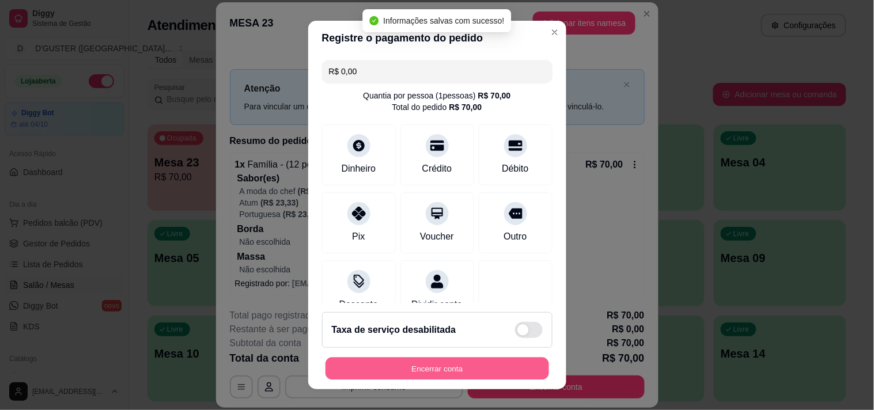
click at [477, 369] on button "Encerrar conta" at bounding box center [437, 369] width 224 height 22
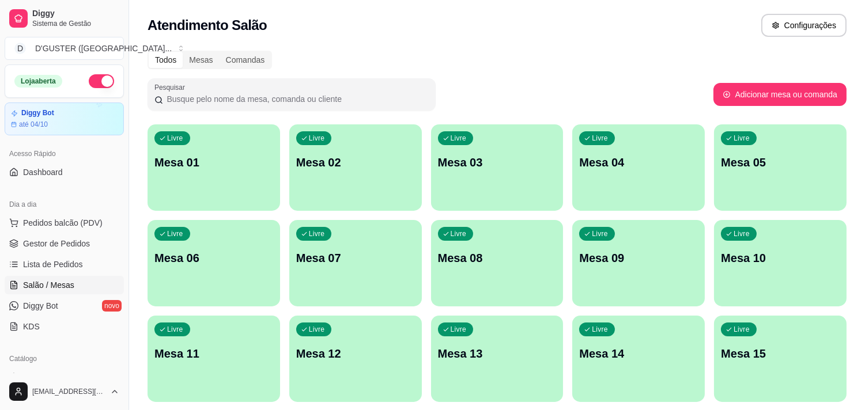
click at [230, 162] on p "Mesa 01" at bounding box center [213, 162] width 119 height 16
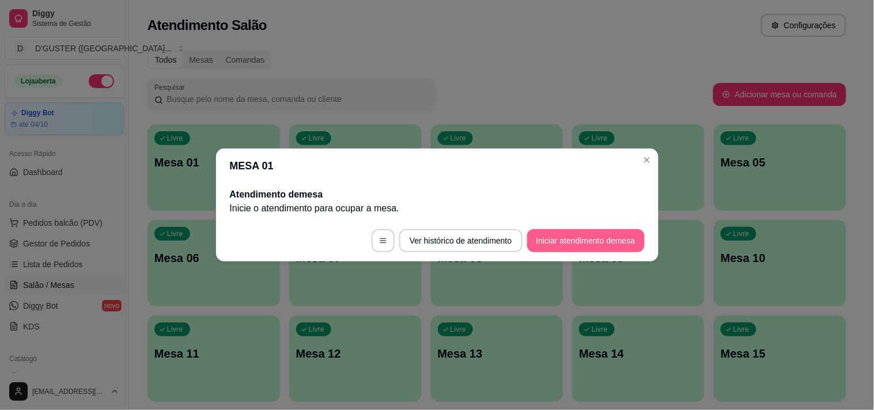
click at [586, 239] on button "Iniciar atendimento de mesa" at bounding box center [586, 240] width 118 height 23
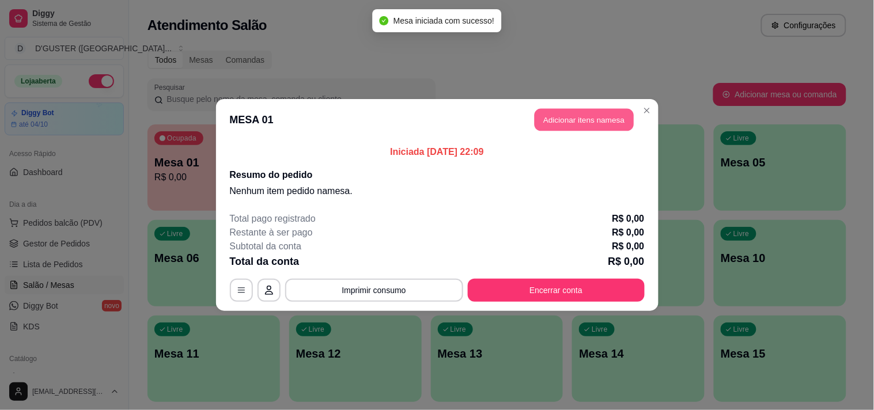
click at [559, 120] on button "Adicionar itens na mesa" at bounding box center [584, 120] width 99 height 22
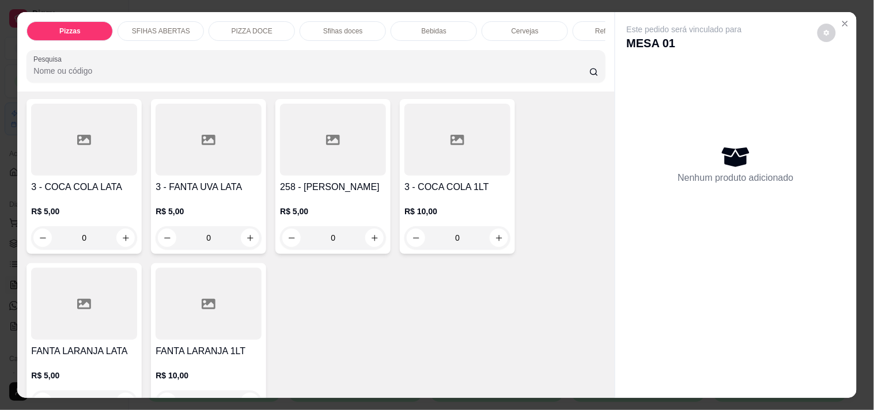
scroll to position [2830, 0]
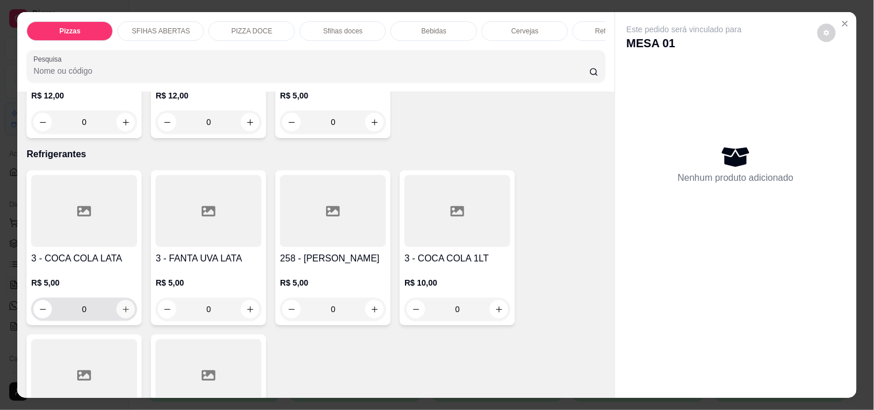
click at [123, 305] on icon "increase-product-quantity" at bounding box center [126, 309] width 9 height 9
type input "1"
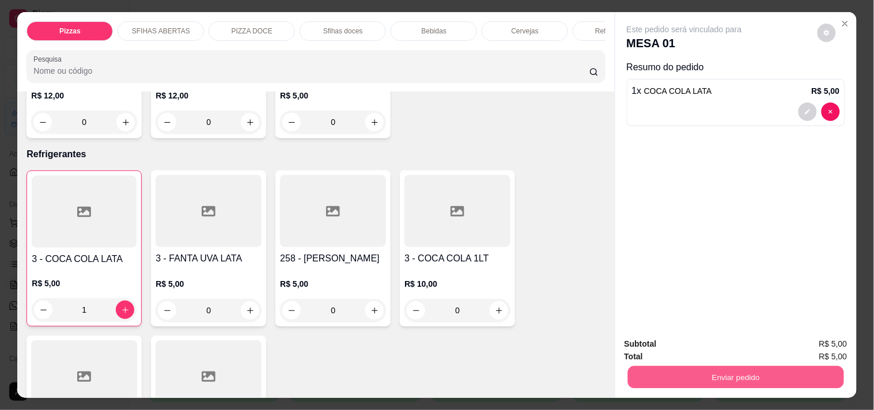
click at [660, 376] on button "Enviar pedido" at bounding box center [735, 377] width 216 height 22
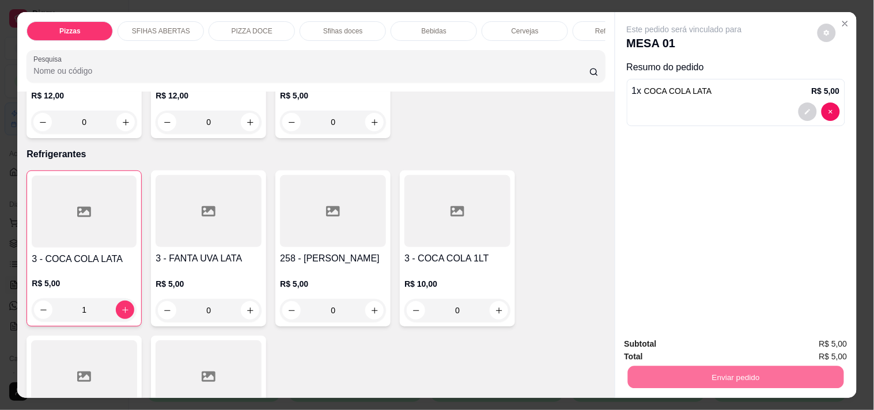
click at [820, 343] on button "Enviar pedido" at bounding box center [817, 345] width 65 height 22
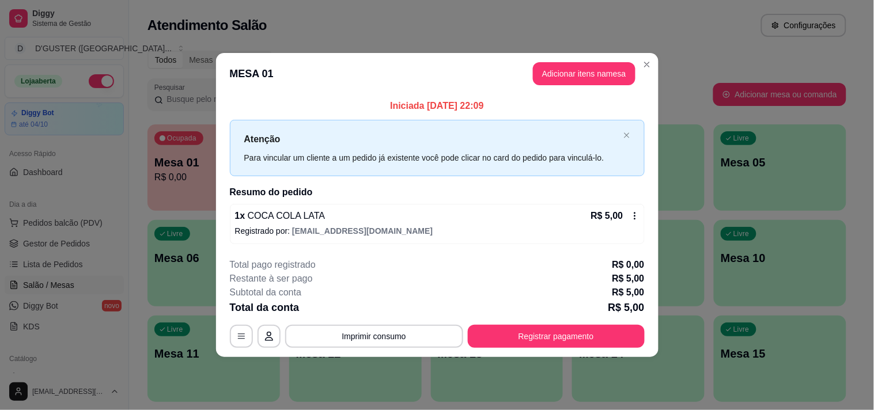
click at [561, 323] on div "**********" at bounding box center [437, 303] width 415 height 90
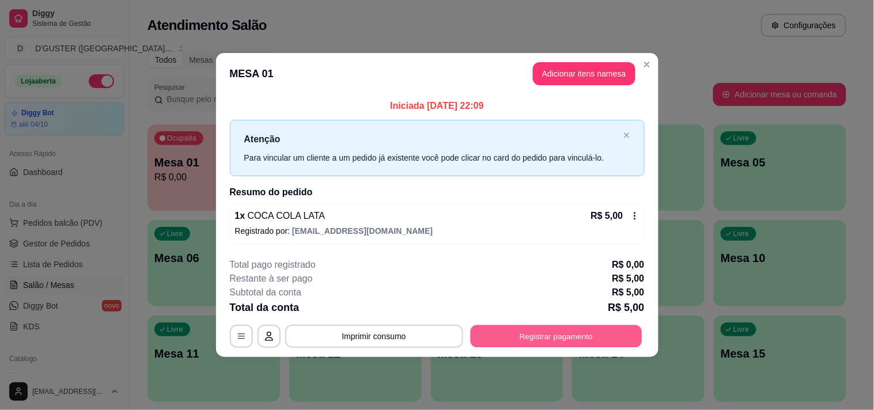
click at [580, 343] on button "Registrar pagamento" at bounding box center [556, 336] width 172 height 22
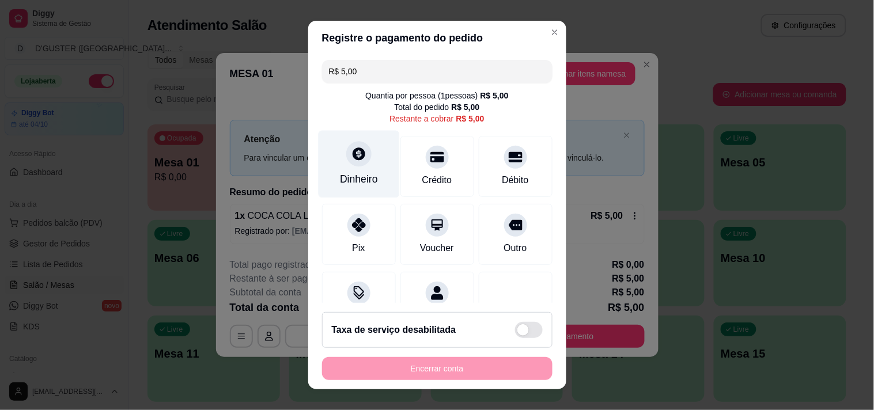
click at [351, 169] on div "Dinheiro" at bounding box center [358, 163] width 81 height 67
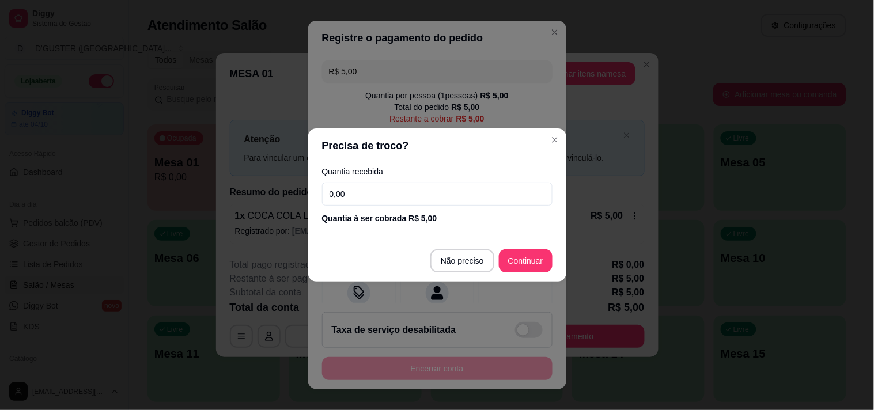
click at [382, 192] on input "0,00" at bounding box center [437, 194] width 230 height 23
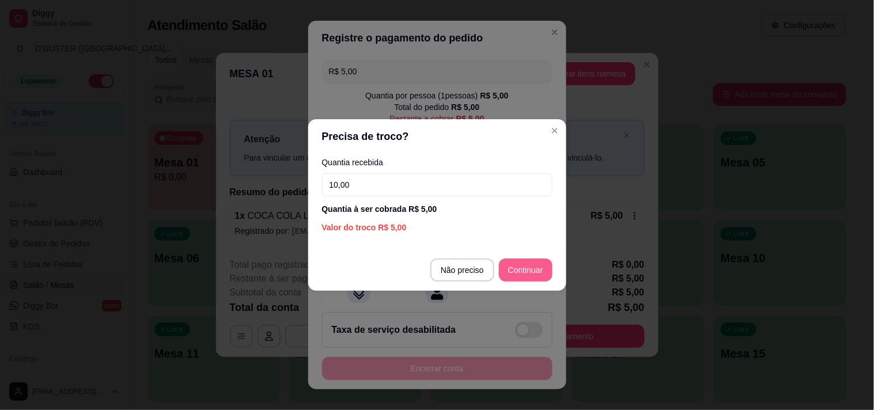
type input "10,00"
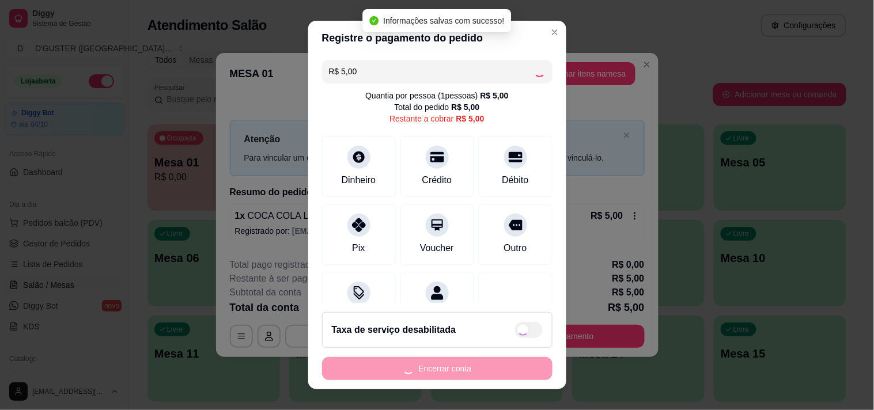
type input "R$ 0,00"
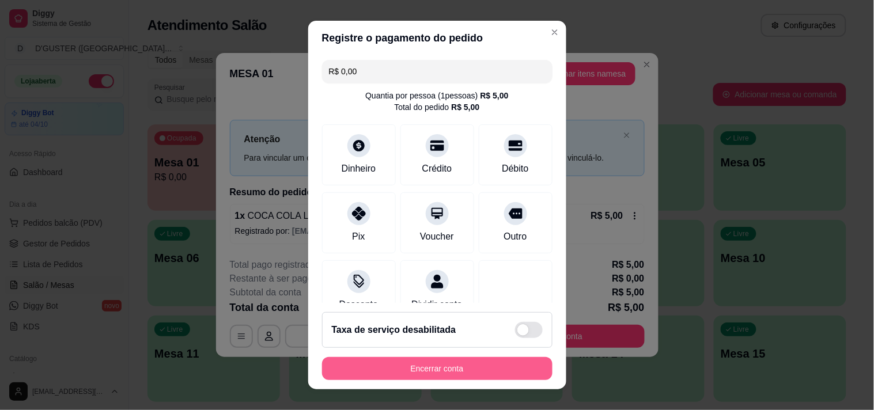
click at [425, 373] on button "Encerrar conta" at bounding box center [437, 368] width 230 height 23
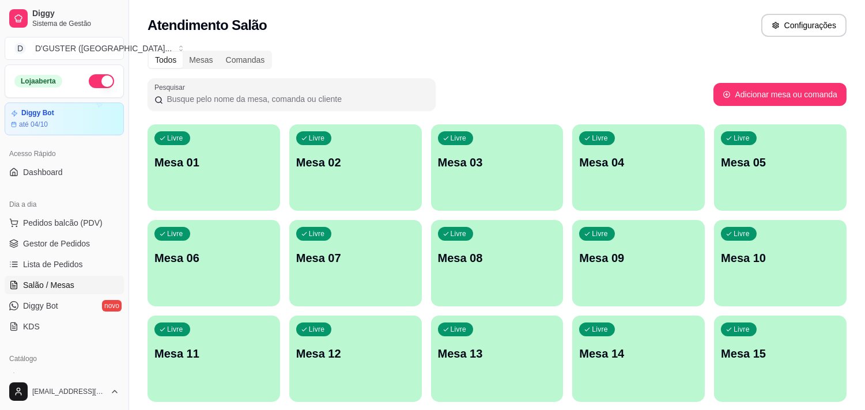
click at [36, 243] on span "Gestor de Pedidos" at bounding box center [56, 244] width 67 height 12
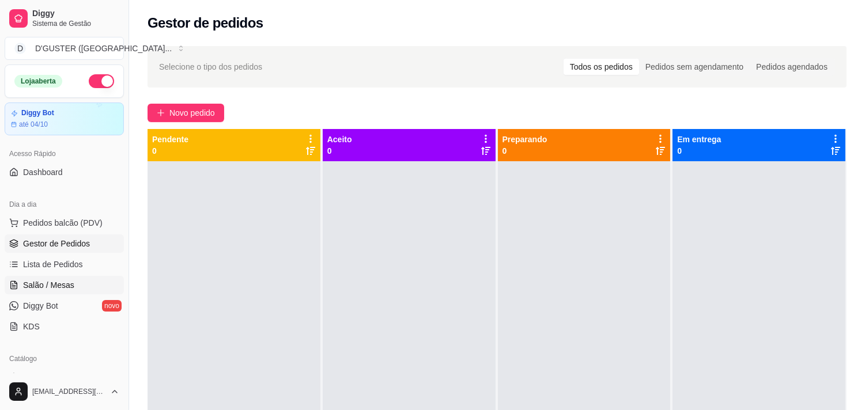
click at [36, 278] on link "Salão / Mesas" at bounding box center [64, 285] width 119 height 18
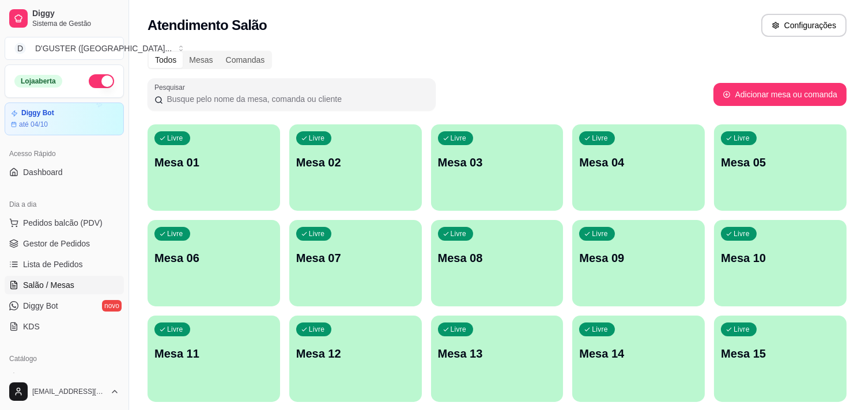
click at [223, 181] on div "Livre Mesa 01" at bounding box center [213, 160] width 132 height 73
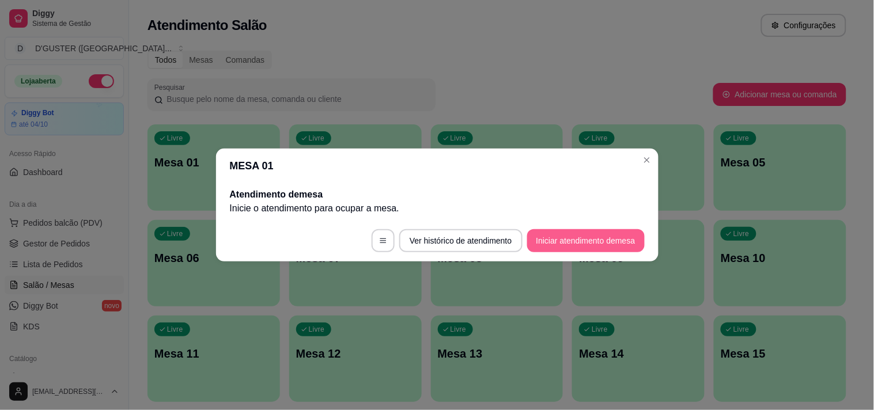
click at [582, 233] on button "Iniciar atendimento de mesa" at bounding box center [586, 240] width 118 height 23
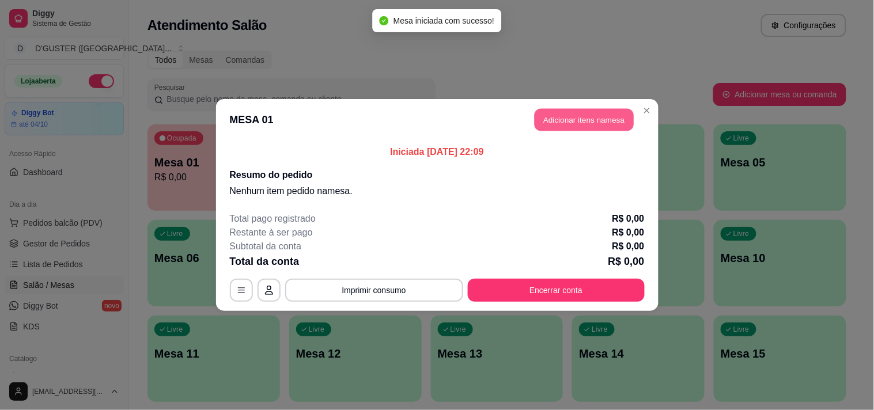
click at [567, 116] on button "Adicionar itens na mesa" at bounding box center [584, 120] width 99 height 22
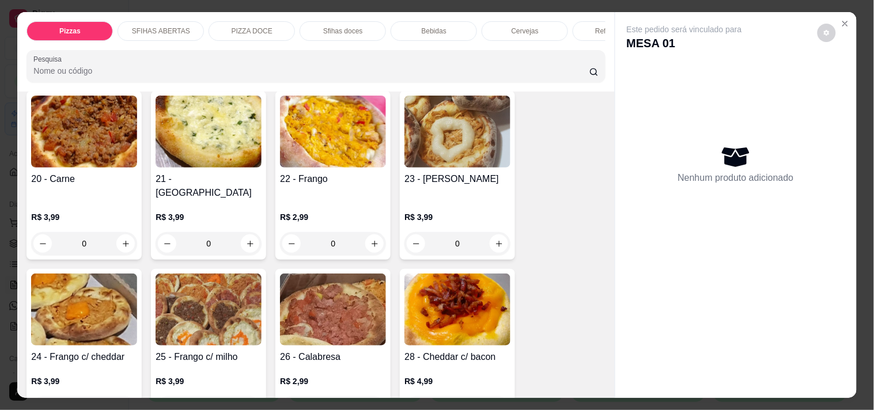
scroll to position [320, 0]
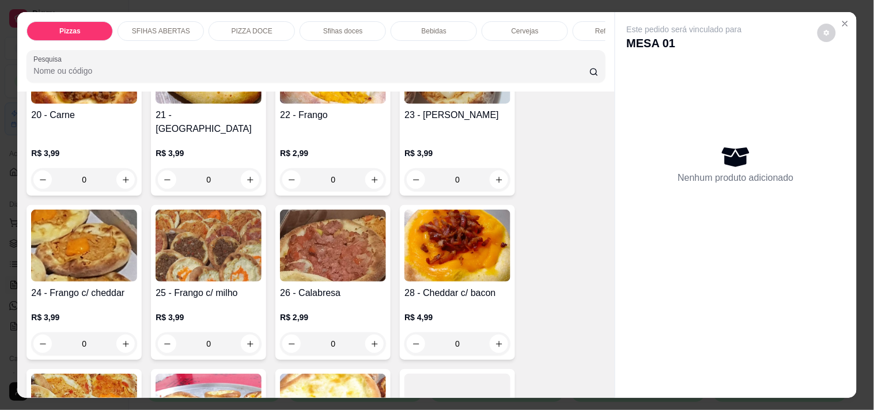
click at [210, 268] on img at bounding box center [209, 246] width 106 height 72
click at [246, 340] on icon "increase-product-quantity" at bounding box center [250, 344] width 9 height 9
type input "1"
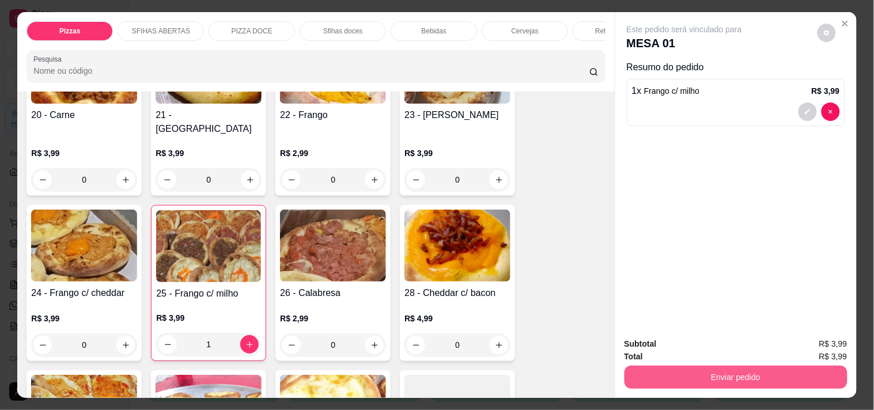
click at [709, 379] on button "Enviar pedido" at bounding box center [735, 377] width 223 height 23
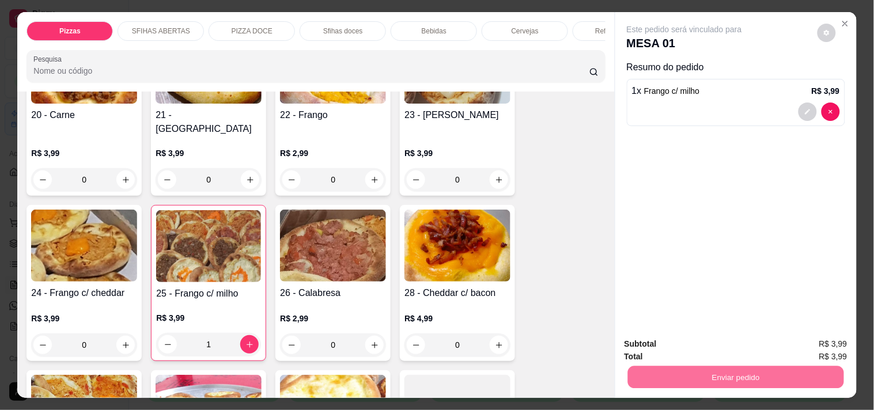
click at [812, 340] on button "Enviar pedido" at bounding box center [817, 345] width 65 height 22
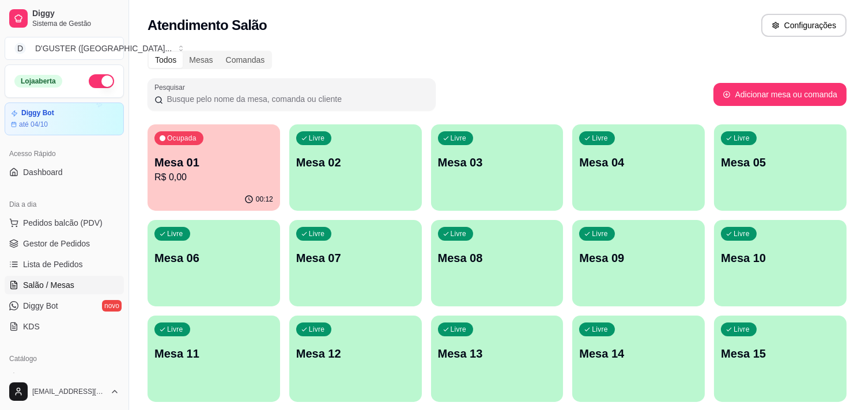
click at [388, 160] on p "Mesa 02" at bounding box center [355, 162] width 119 height 16
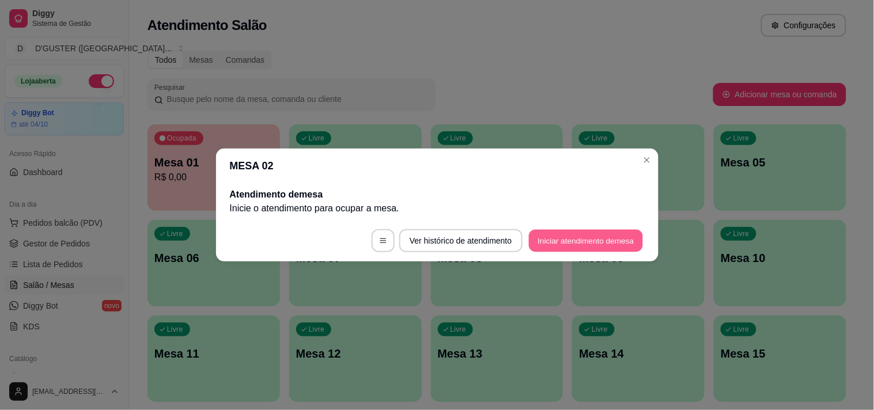
click at [543, 244] on button "Iniciar atendimento de mesa" at bounding box center [586, 241] width 114 height 22
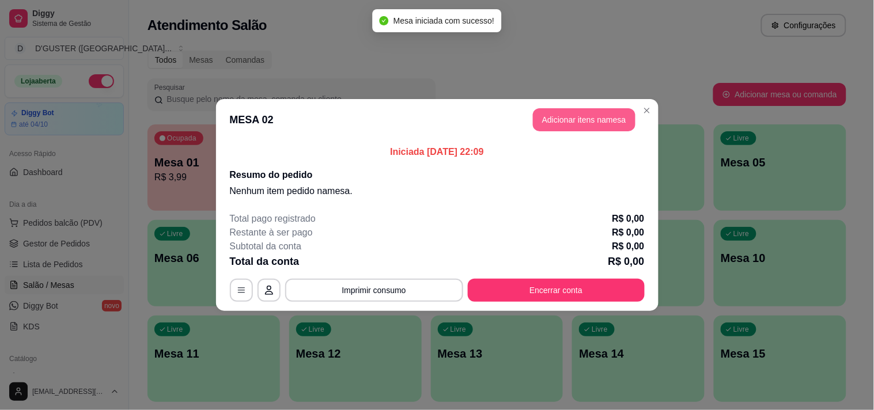
click at [608, 118] on button "Adicionar itens na mesa" at bounding box center [584, 119] width 103 height 23
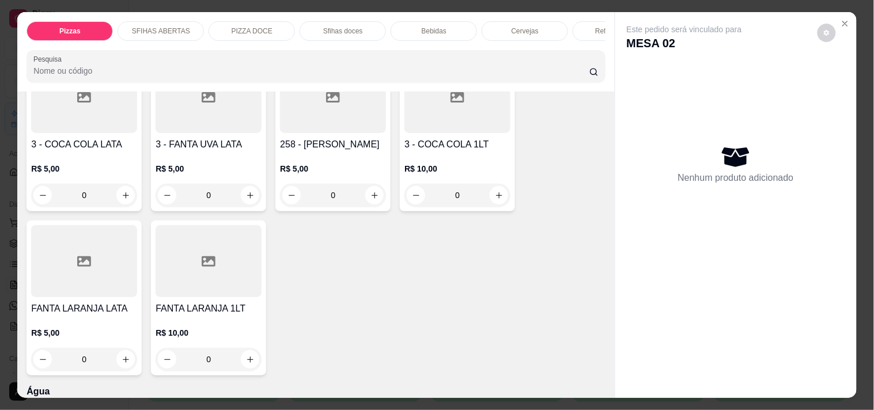
scroll to position [2880, 0]
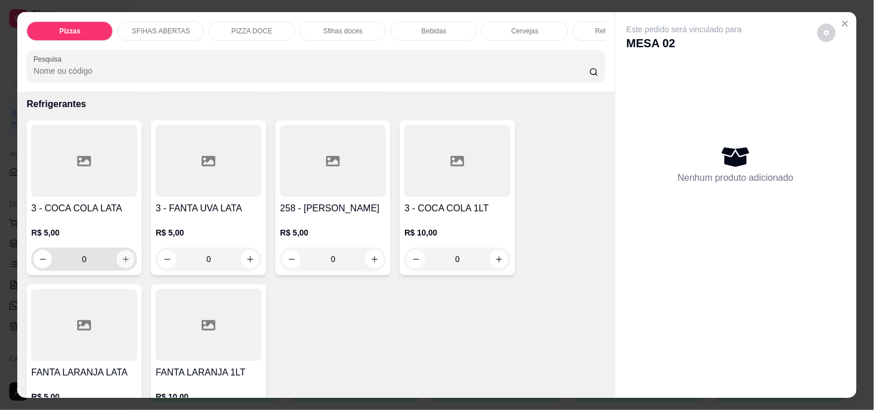
click at [122, 255] on icon "increase-product-quantity" at bounding box center [126, 259] width 9 height 9
type input "1"
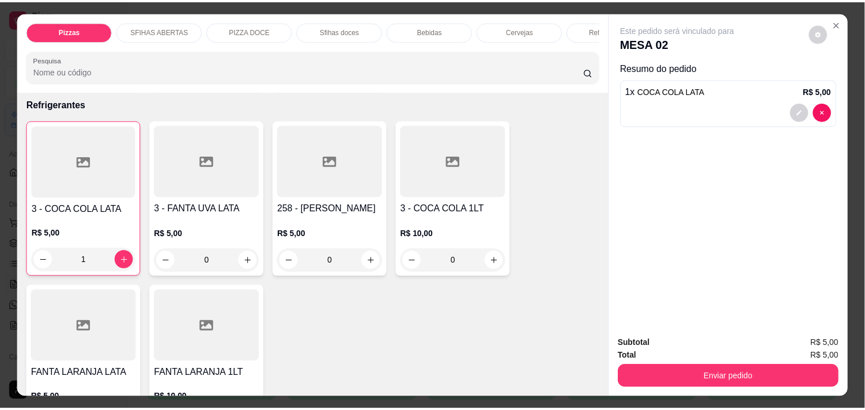
scroll to position [2881, 0]
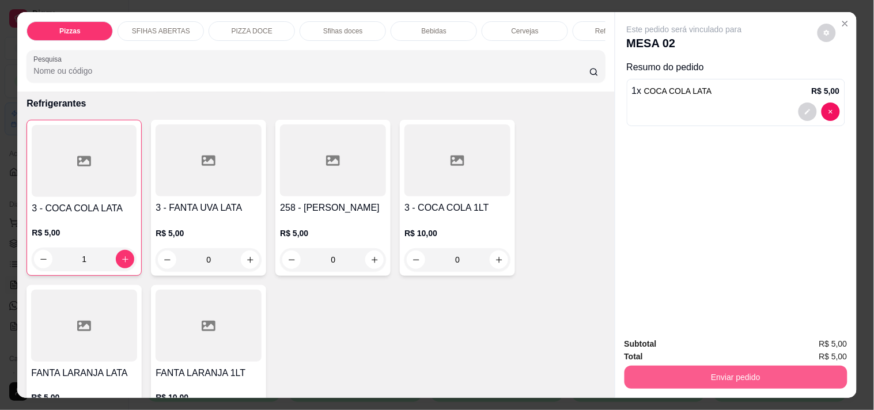
click at [744, 367] on button "Enviar pedido" at bounding box center [735, 377] width 223 height 23
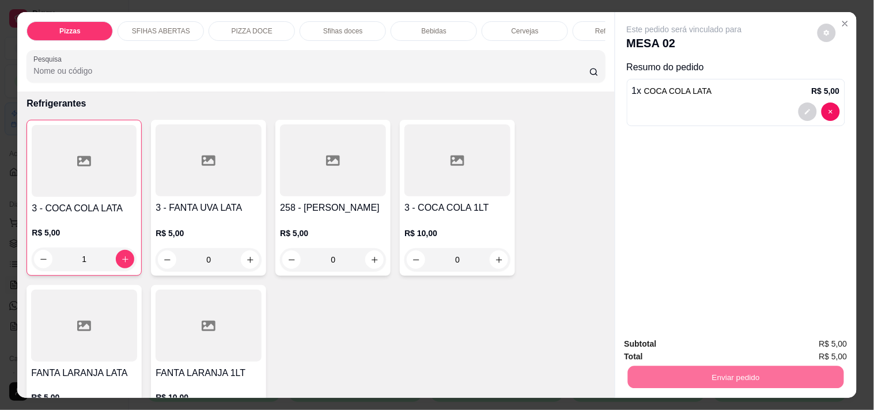
click at [842, 347] on button "Enviar pedido" at bounding box center [817, 343] width 63 height 21
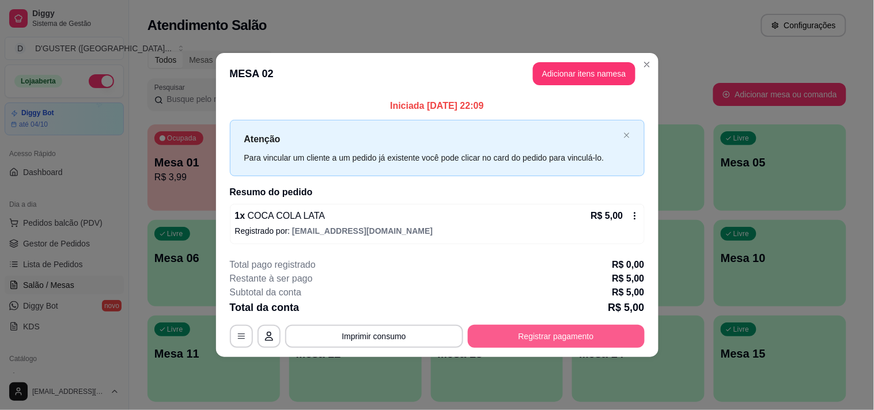
click at [534, 332] on button "Registrar pagamento" at bounding box center [556, 336] width 177 height 23
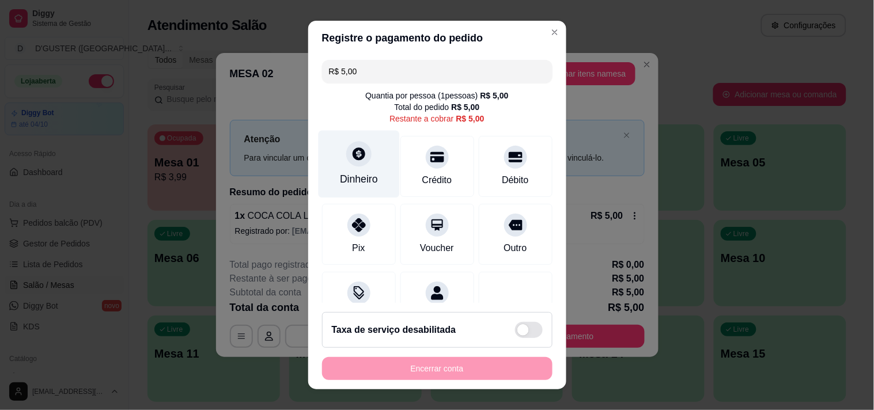
click at [344, 168] on div "Dinheiro" at bounding box center [358, 163] width 81 height 67
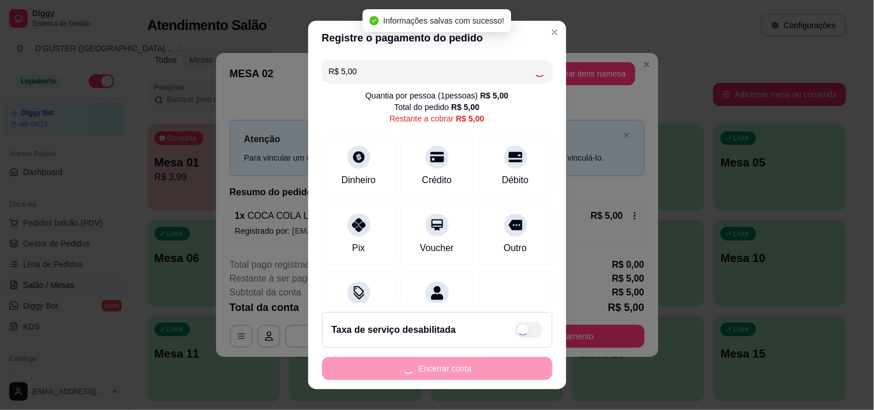
type input "R$ 0,00"
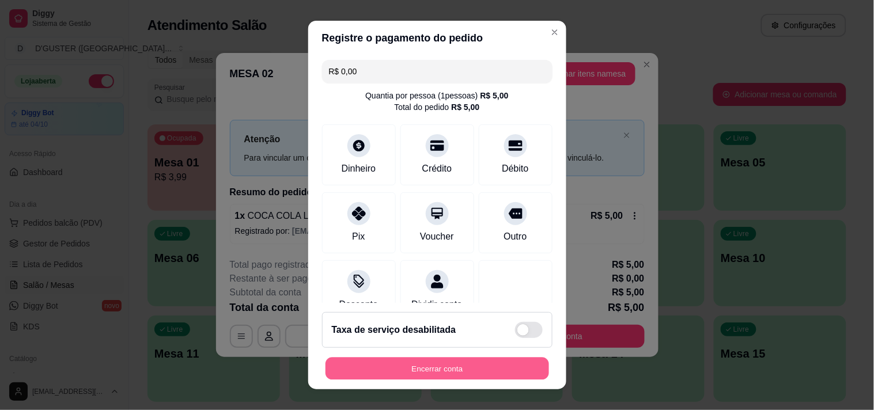
click at [383, 371] on button "Encerrar conta" at bounding box center [437, 369] width 224 height 22
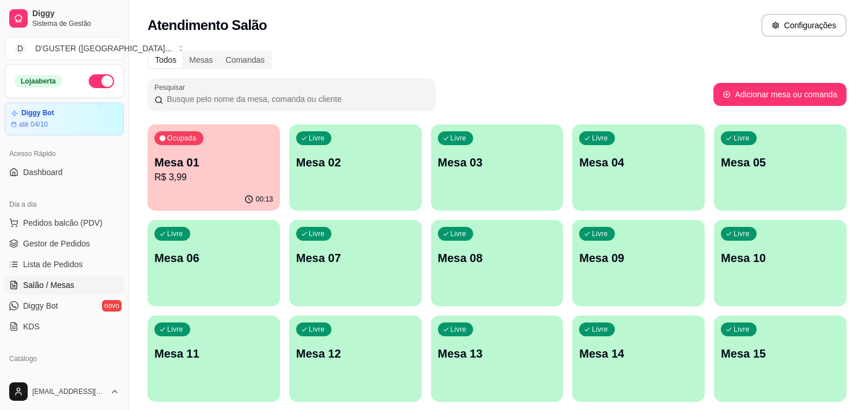
click at [89, 81] on button "button" at bounding box center [101, 81] width 25 height 14
click at [228, 161] on p "Mesa 01" at bounding box center [213, 162] width 119 height 16
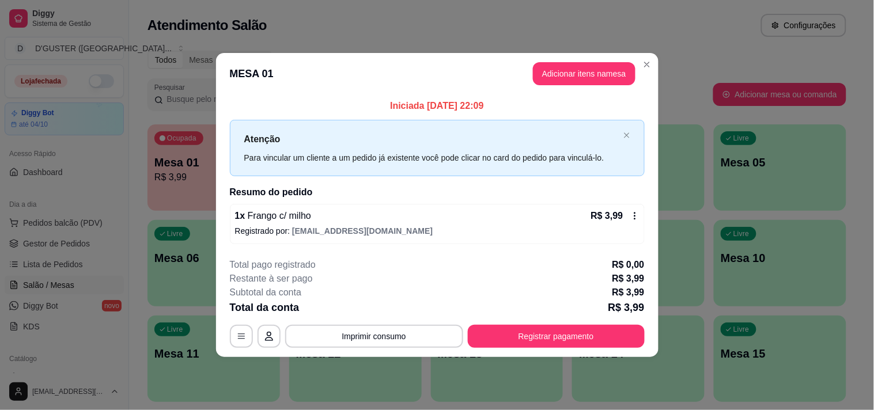
click at [640, 215] on div "1 x Frango c/ milho R$ 3,99 Registrado por: [EMAIL_ADDRESS][DOMAIN_NAME]" at bounding box center [437, 224] width 415 height 40
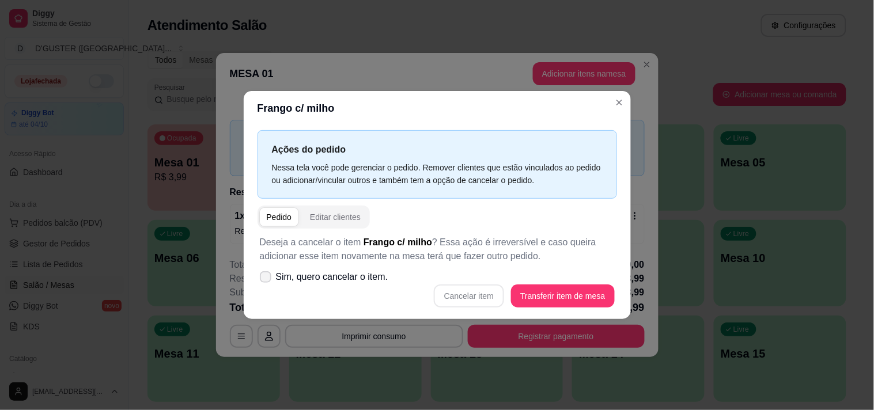
click at [262, 280] on icon at bounding box center [265, 277] width 9 height 7
click at [262, 280] on input "Sim, quero cancelar o item." at bounding box center [262, 282] width 7 height 7
checkbox input "true"
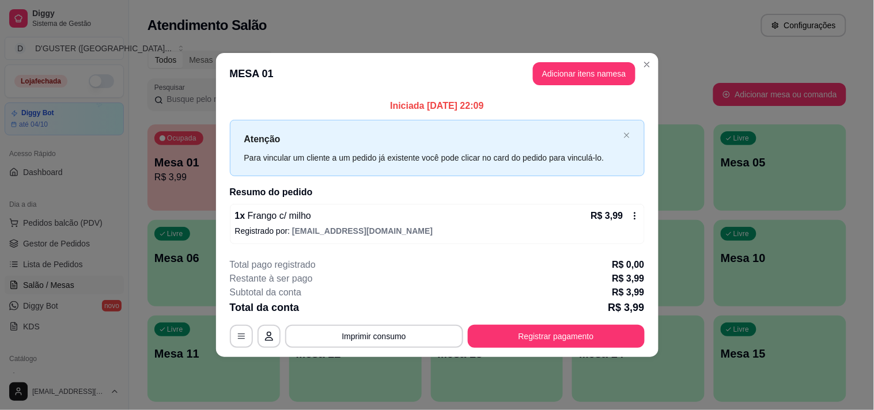
click at [631, 214] on icon at bounding box center [634, 215] width 9 height 9
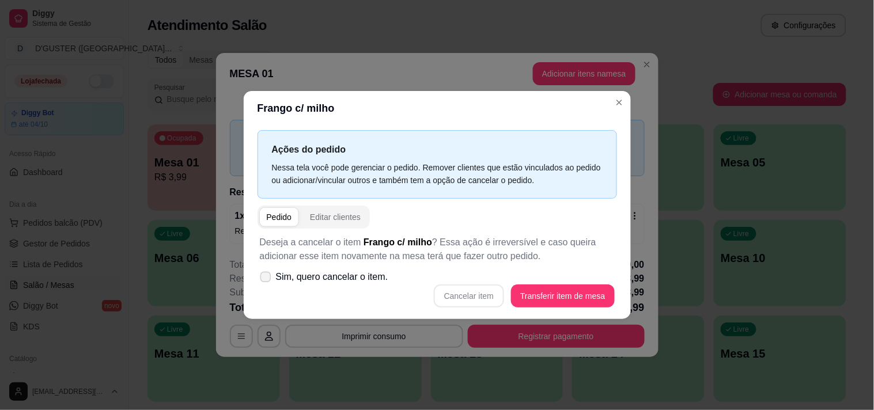
click at [265, 278] on icon at bounding box center [265, 277] width 9 height 6
click at [265, 279] on input "Sim, quero cancelar o item." at bounding box center [262, 282] width 7 height 7
checkbox input "true"
click at [464, 296] on button "Cancelar item" at bounding box center [469, 296] width 70 height 23
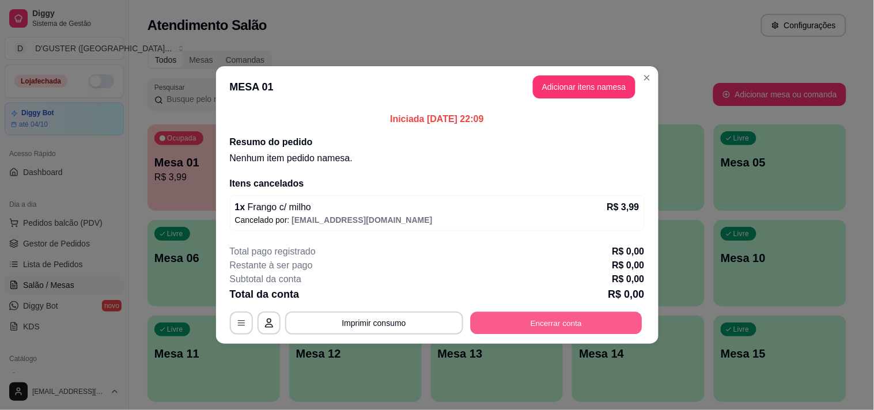
click at [596, 317] on button "Encerrar conta" at bounding box center [556, 323] width 172 height 22
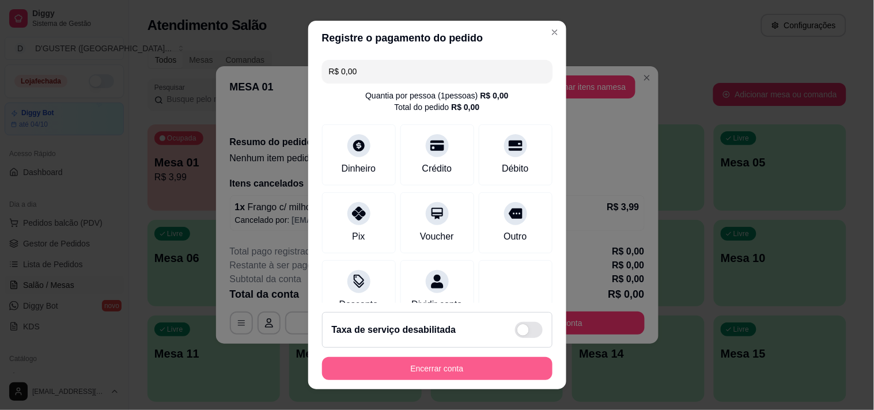
click at [444, 371] on button "Encerrar conta" at bounding box center [437, 368] width 230 height 23
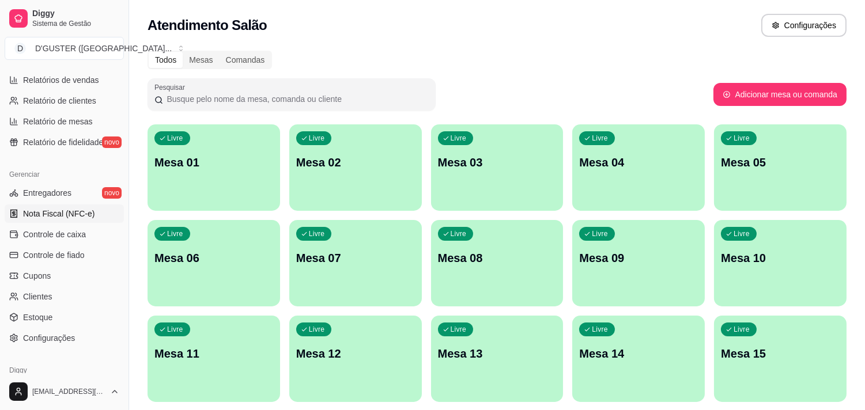
scroll to position [418, 0]
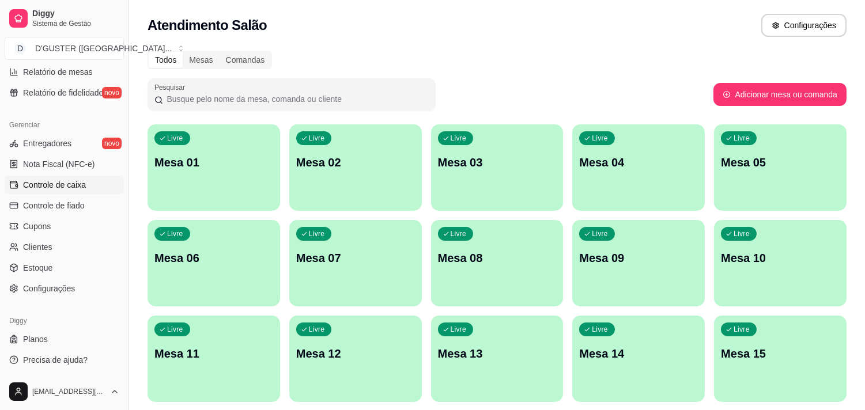
click at [82, 185] on span "Controle de caixa" at bounding box center [54, 185] width 63 height 12
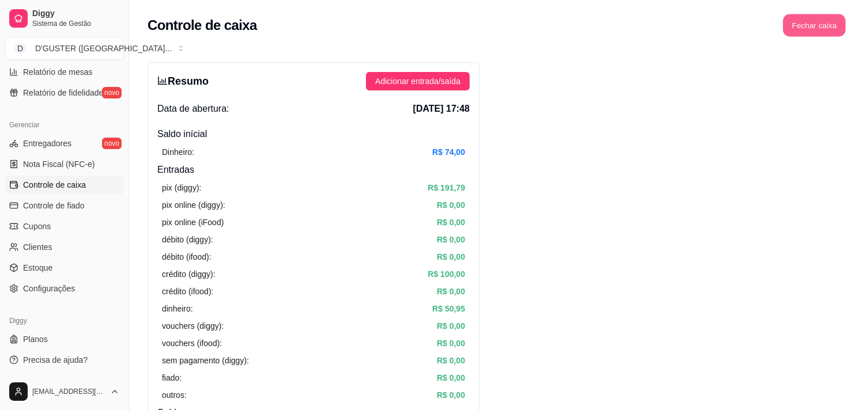
click at [821, 16] on button "Fechar caixa" at bounding box center [814, 25] width 63 height 22
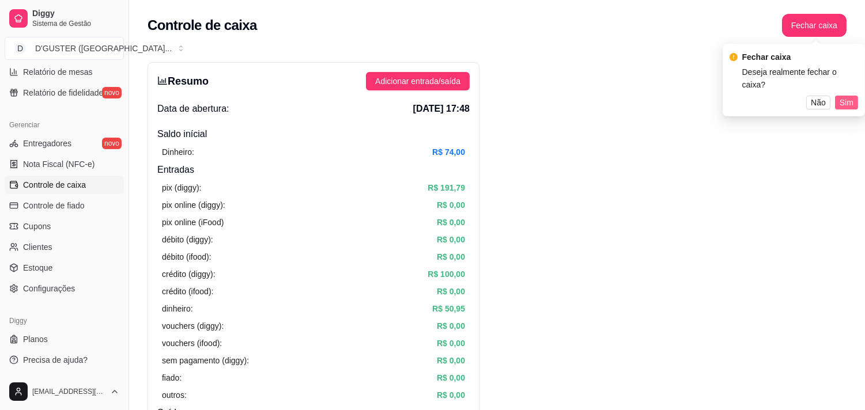
click at [844, 96] on span "Sim" at bounding box center [846, 102] width 14 height 13
